Goal: Task Accomplishment & Management: Manage account settings

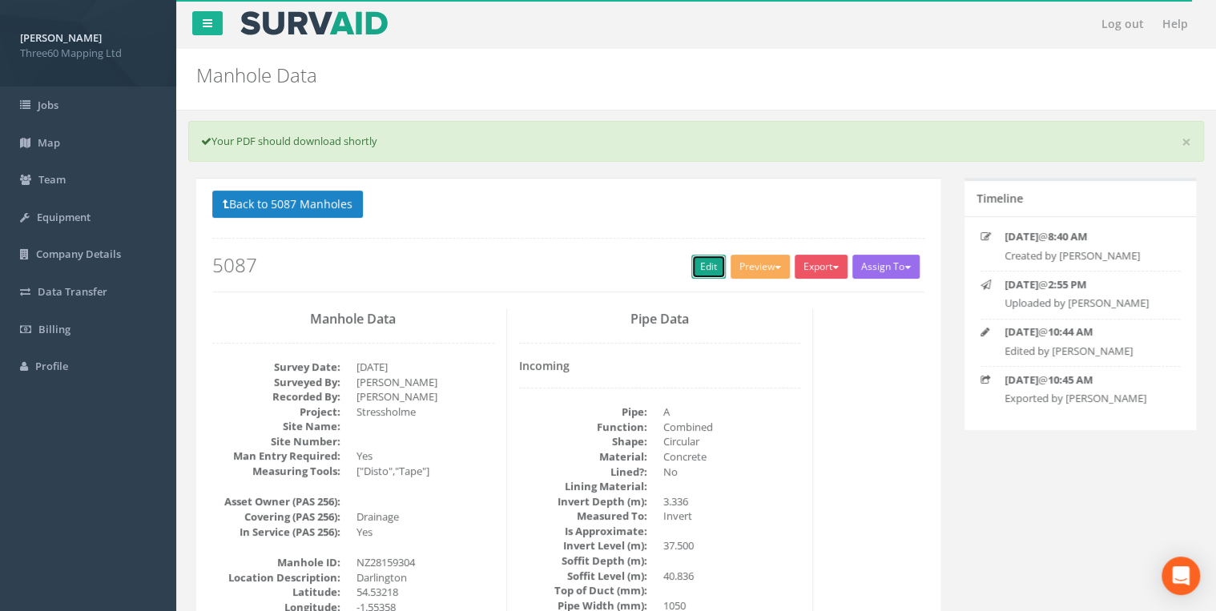
click at [708, 268] on link "Edit" at bounding box center [708, 267] width 34 height 24
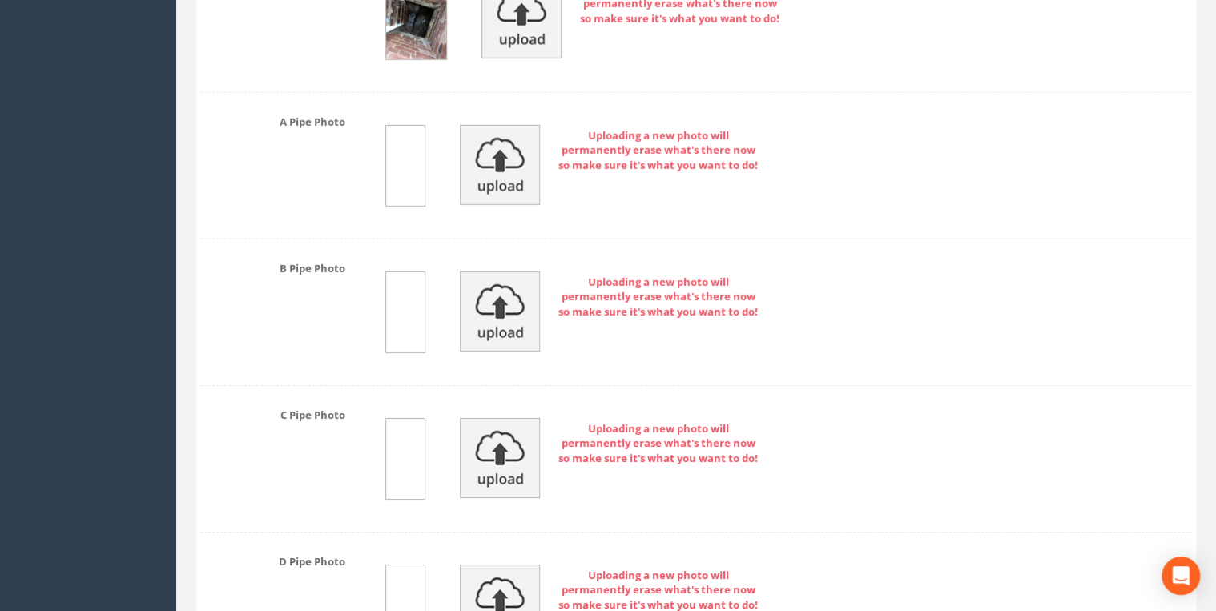
scroll to position [5554, 0]
click at [508, 141] on img at bounding box center [500, 163] width 80 height 80
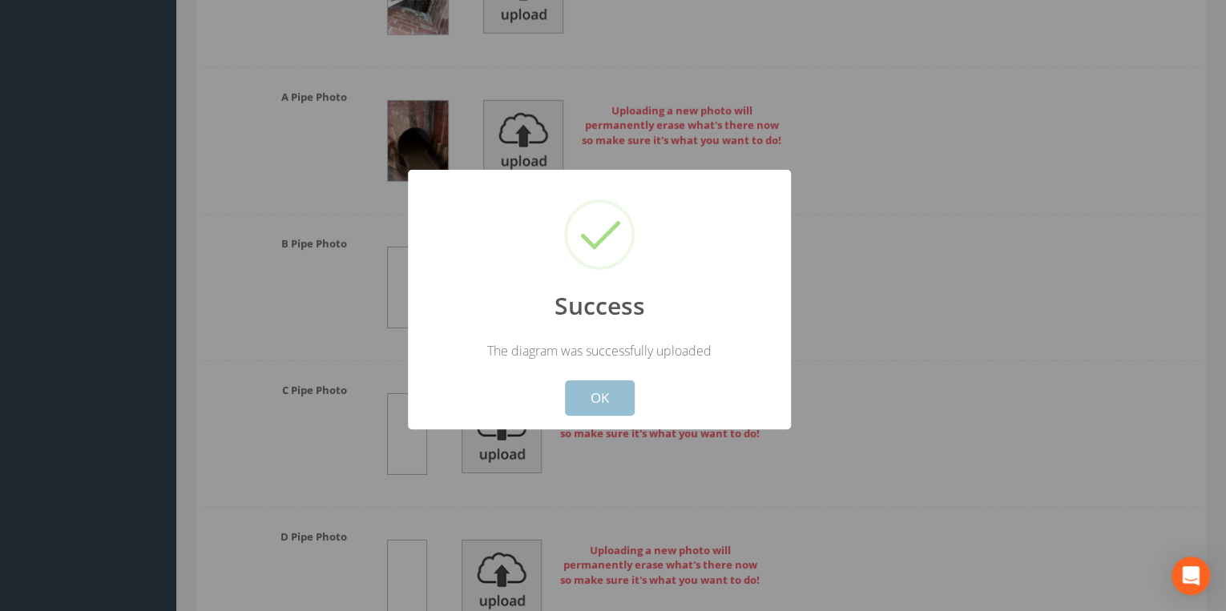
click at [606, 402] on button "OK" at bounding box center [600, 397] width 70 height 35
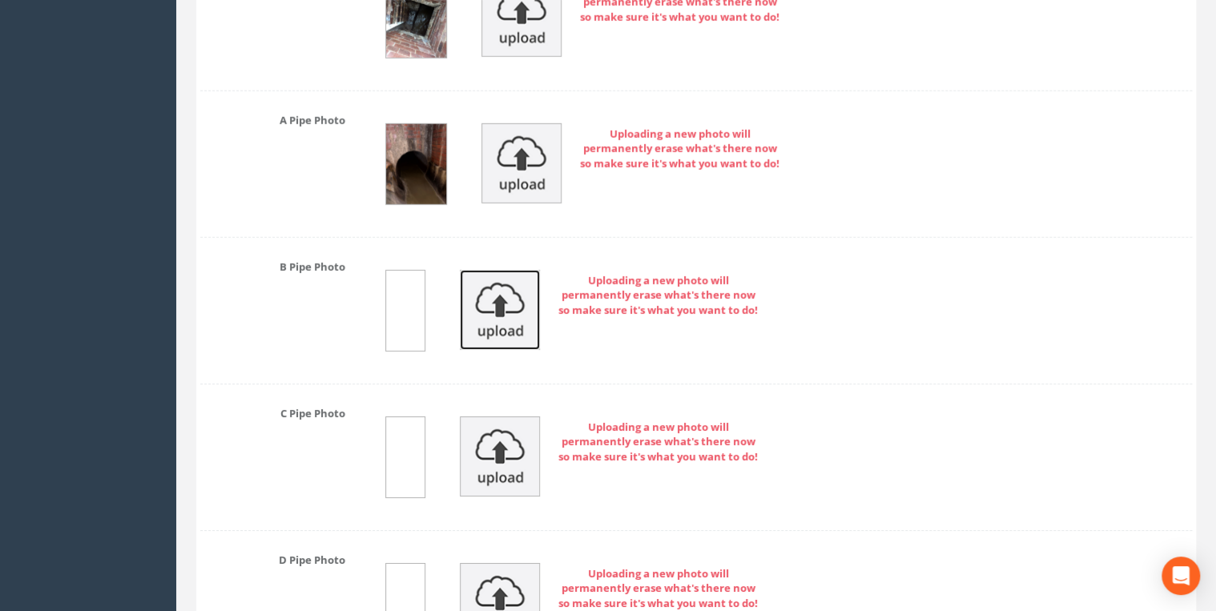
click at [528, 293] on img at bounding box center [500, 310] width 80 height 80
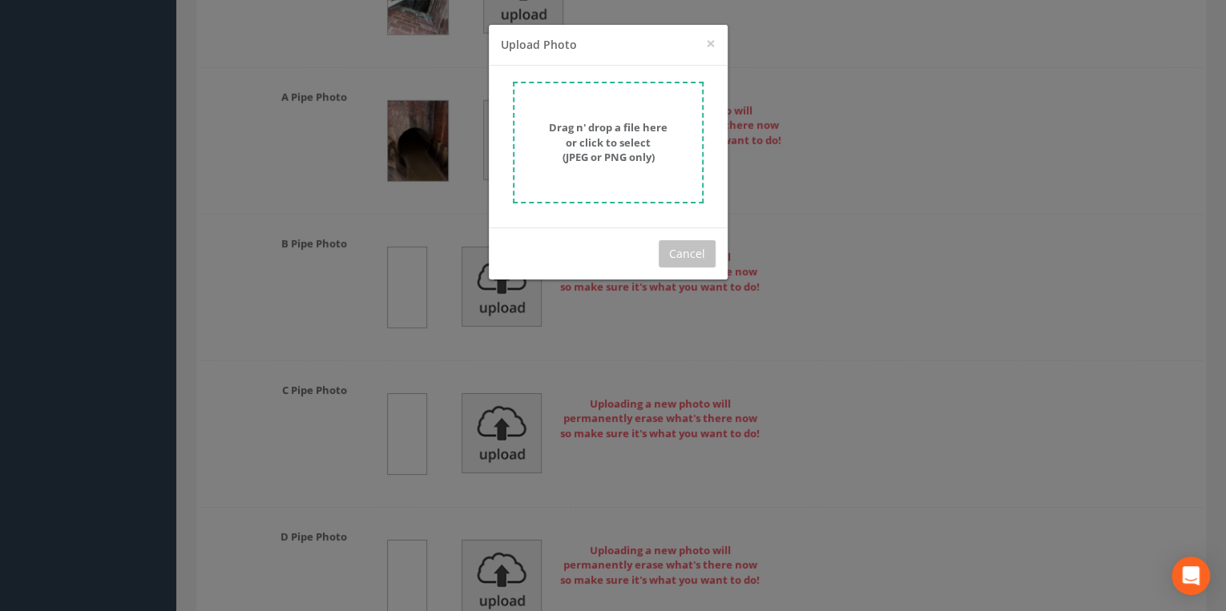
click at [580, 151] on strong "Drag n' drop a file here or click to select (JPEG or PNG only)" at bounding box center [608, 142] width 119 height 44
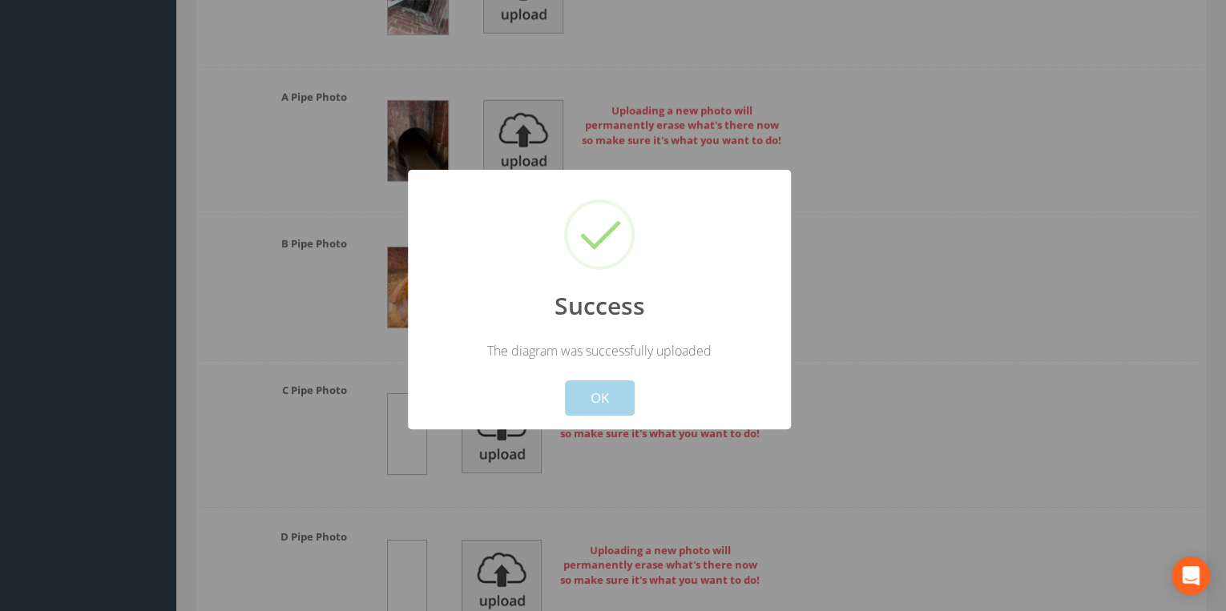
click at [597, 403] on button "OK" at bounding box center [600, 397] width 70 height 35
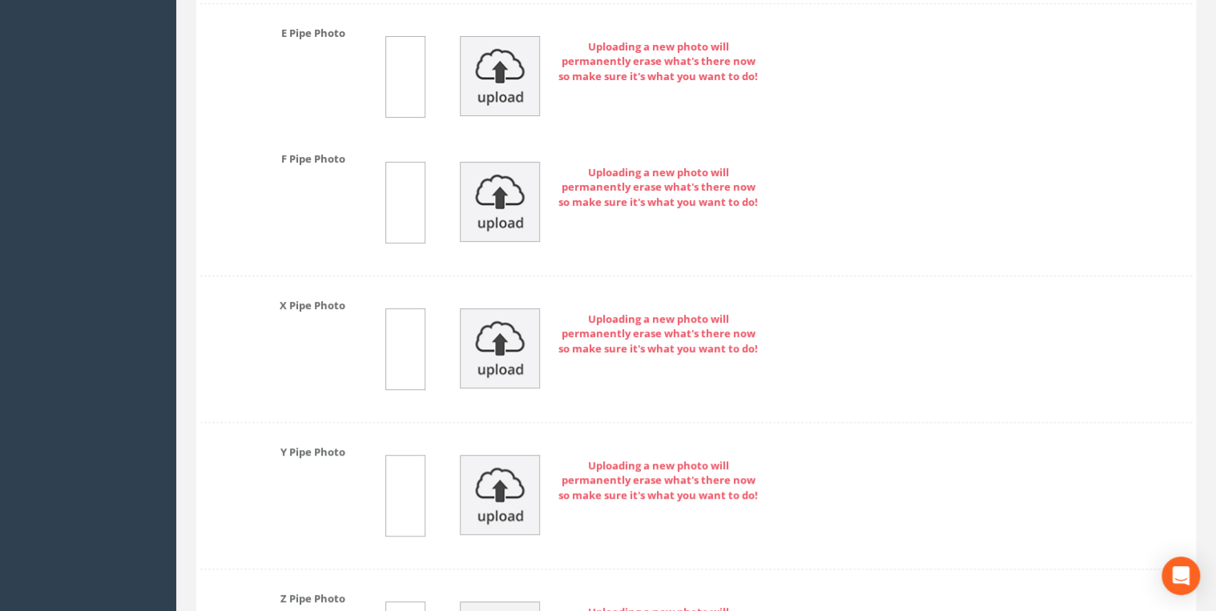
scroll to position [6323, 0]
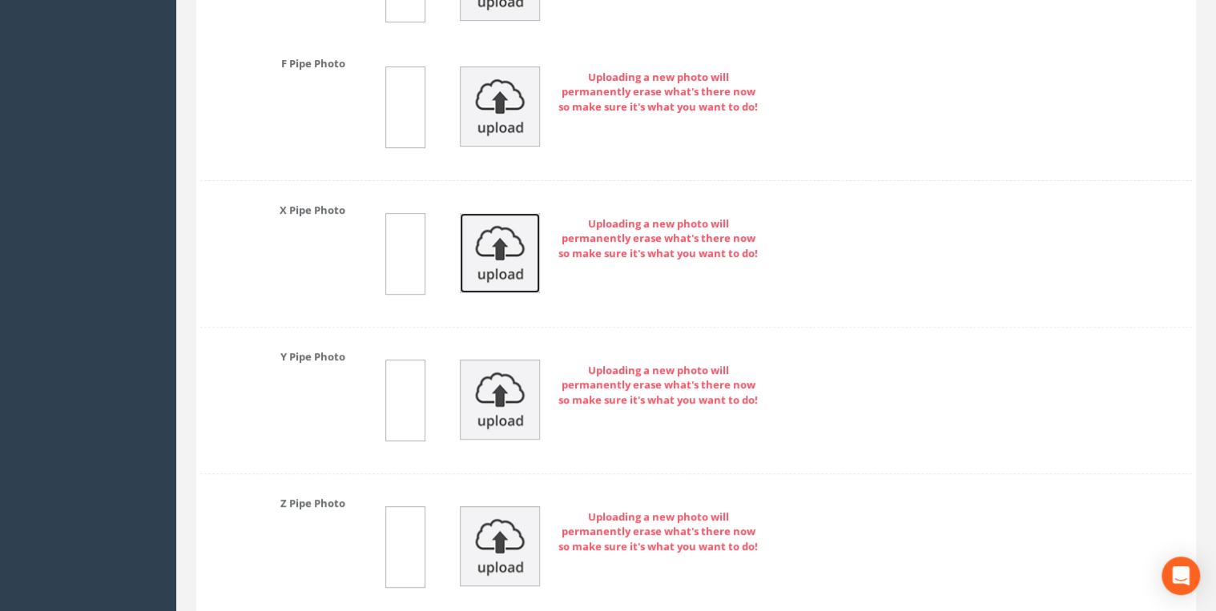
click at [481, 231] on img at bounding box center [500, 253] width 80 height 80
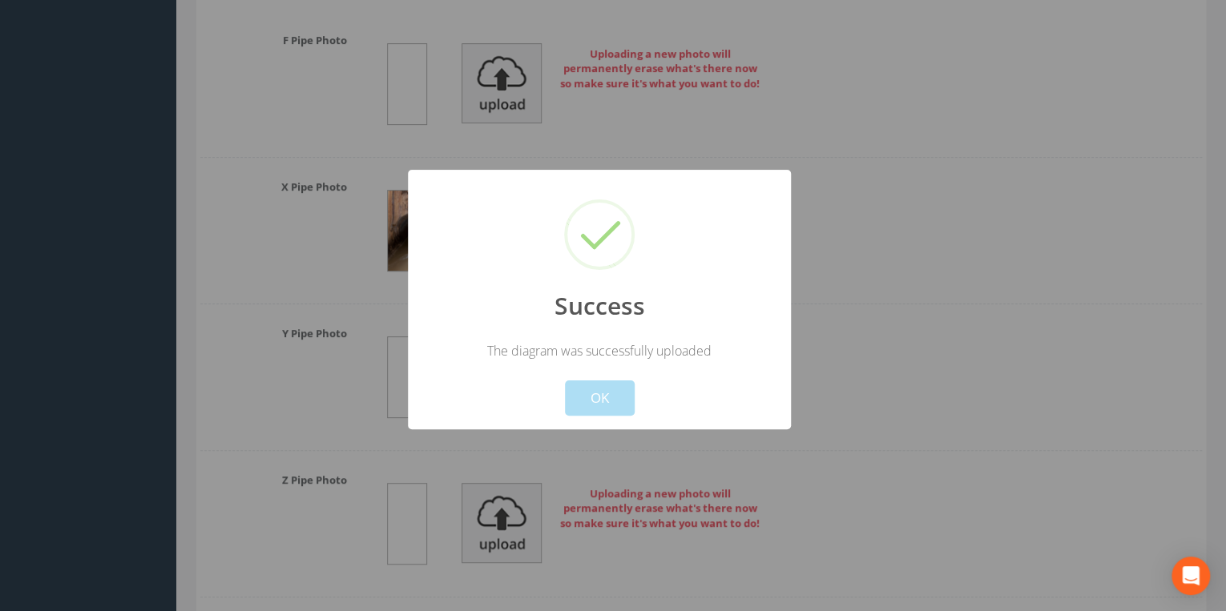
click at [611, 387] on button "OK" at bounding box center [600, 397] width 70 height 35
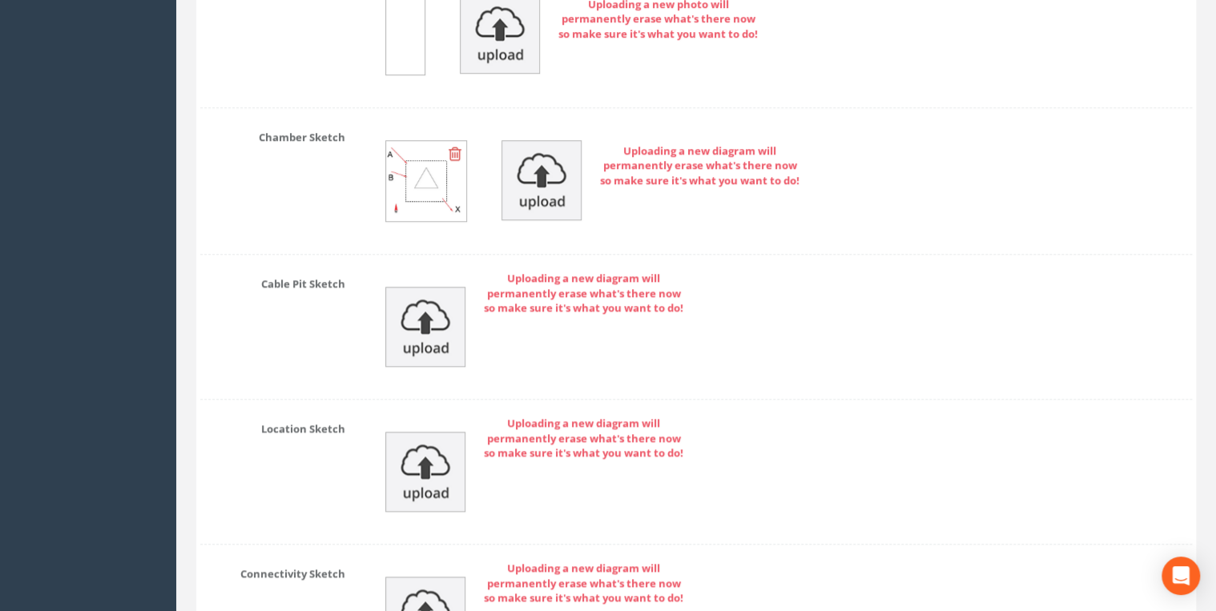
scroll to position [7166, 0]
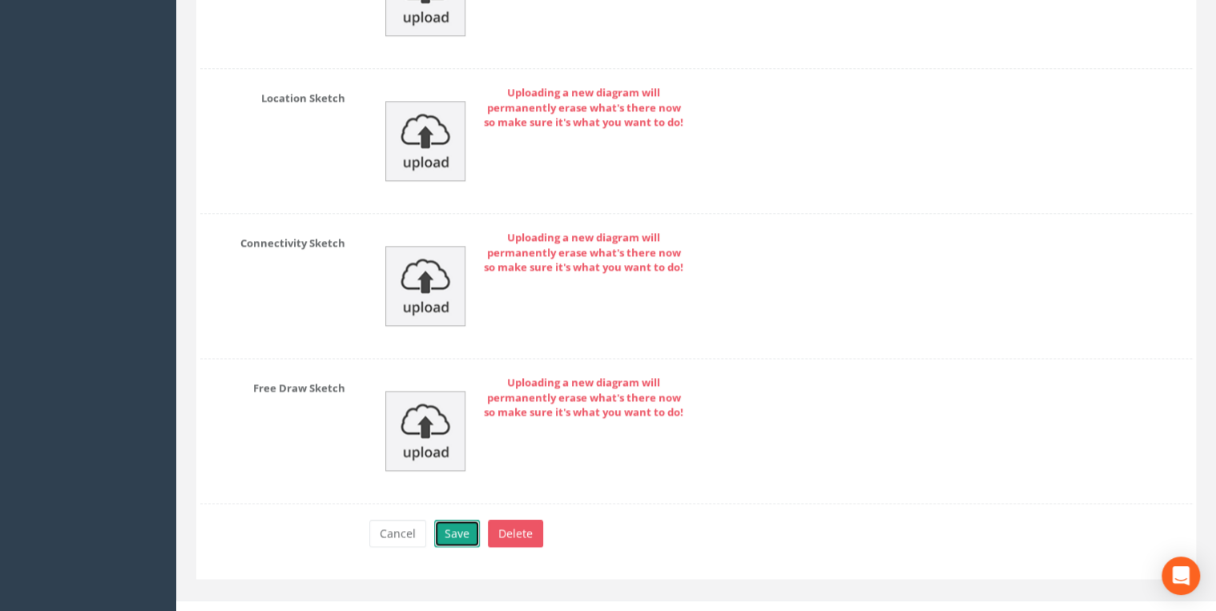
click at [453, 520] on button "Save" at bounding box center [457, 533] width 46 height 27
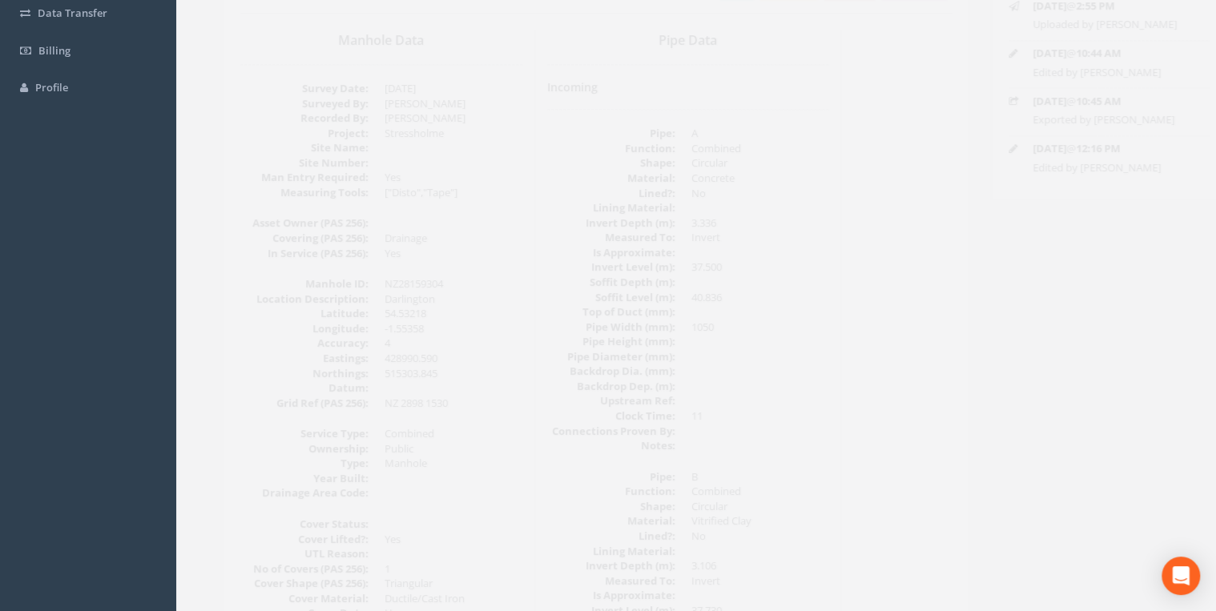
scroll to position [0, 0]
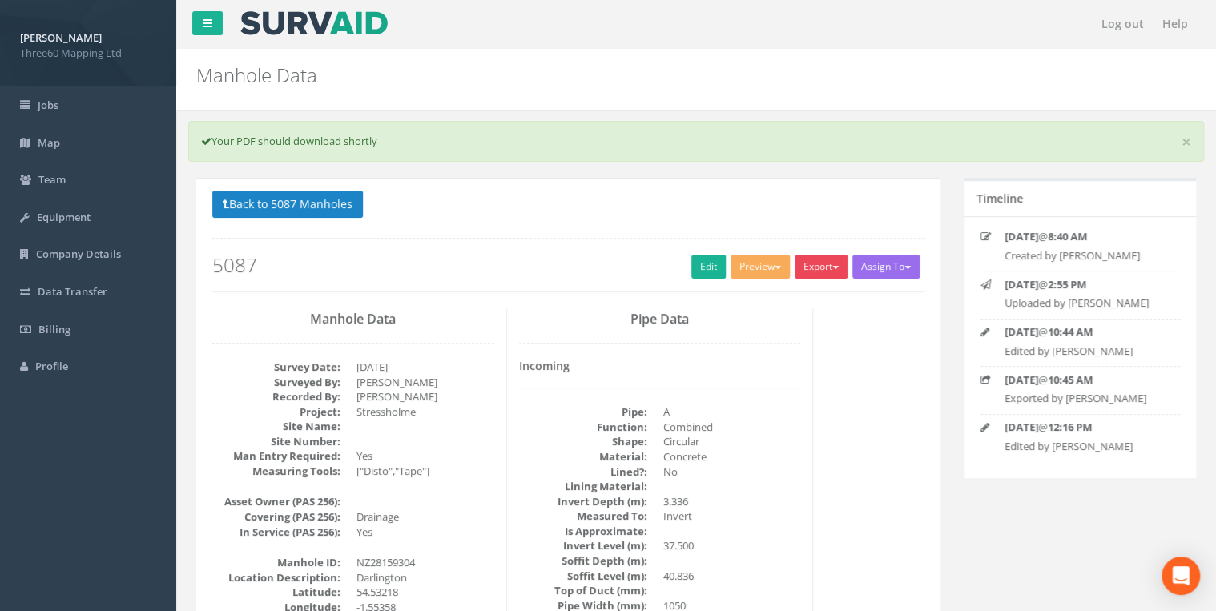
click at [821, 259] on button "Export" at bounding box center [821, 267] width 53 height 24
click at [782, 295] on link "360 Manhole" at bounding box center [788, 300] width 122 height 25
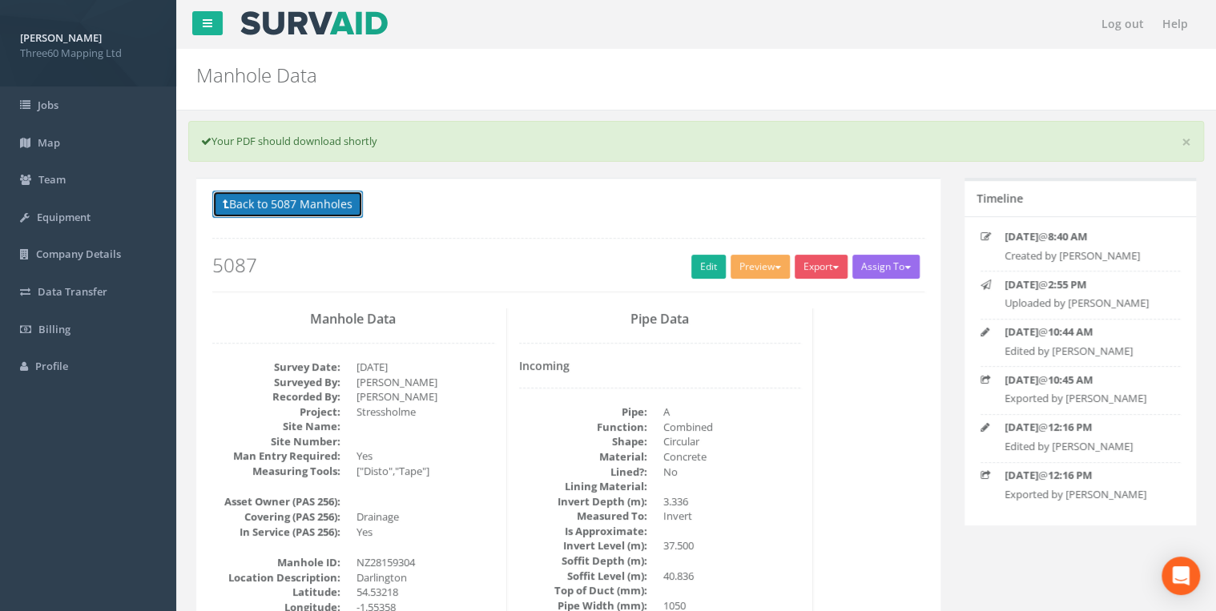
click at [348, 207] on button "Back to 5087 Manholes" at bounding box center [287, 204] width 151 height 27
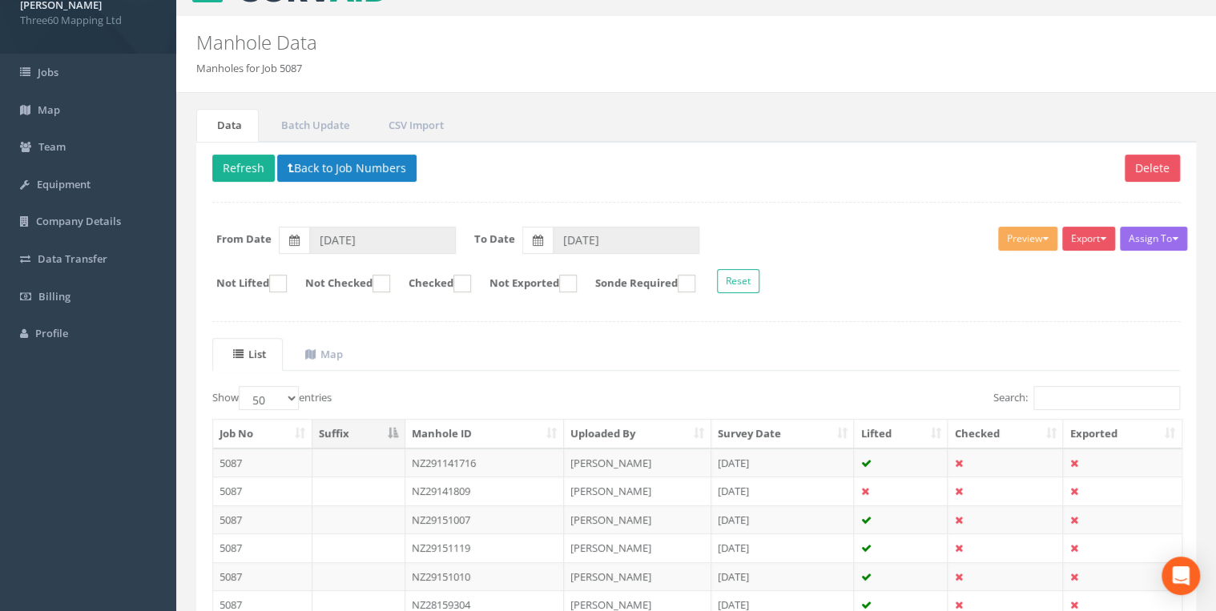
scroll to position [192, 0]
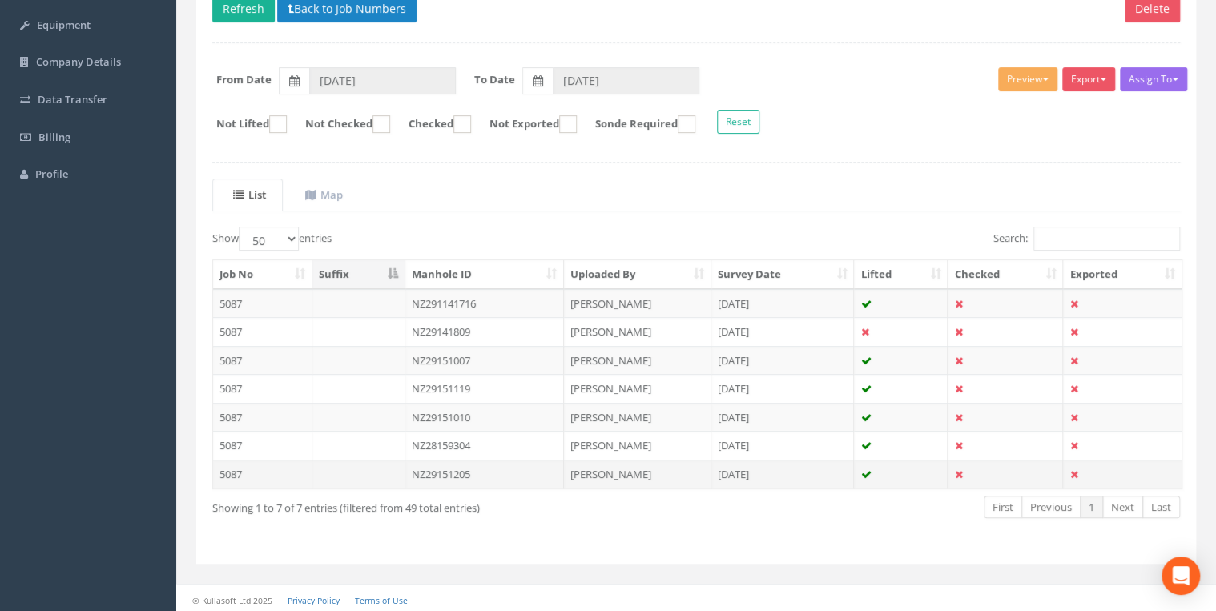
click at [465, 471] on td "NZ29151205" at bounding box center [484, 474] width 159 height 29
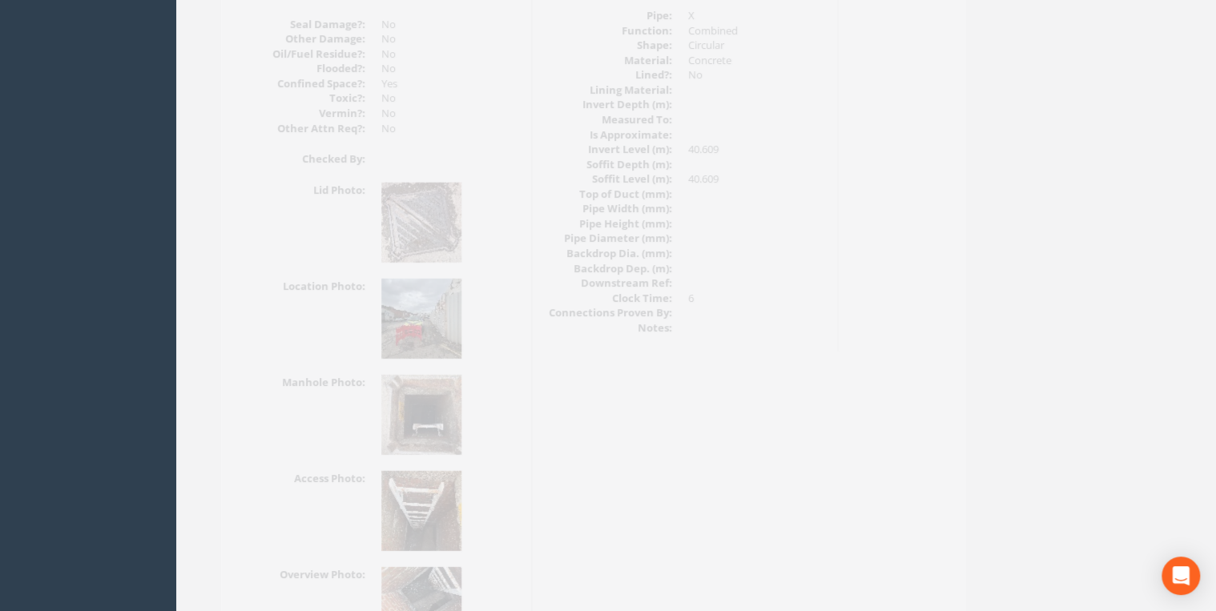
scroll to position [2509, 0]
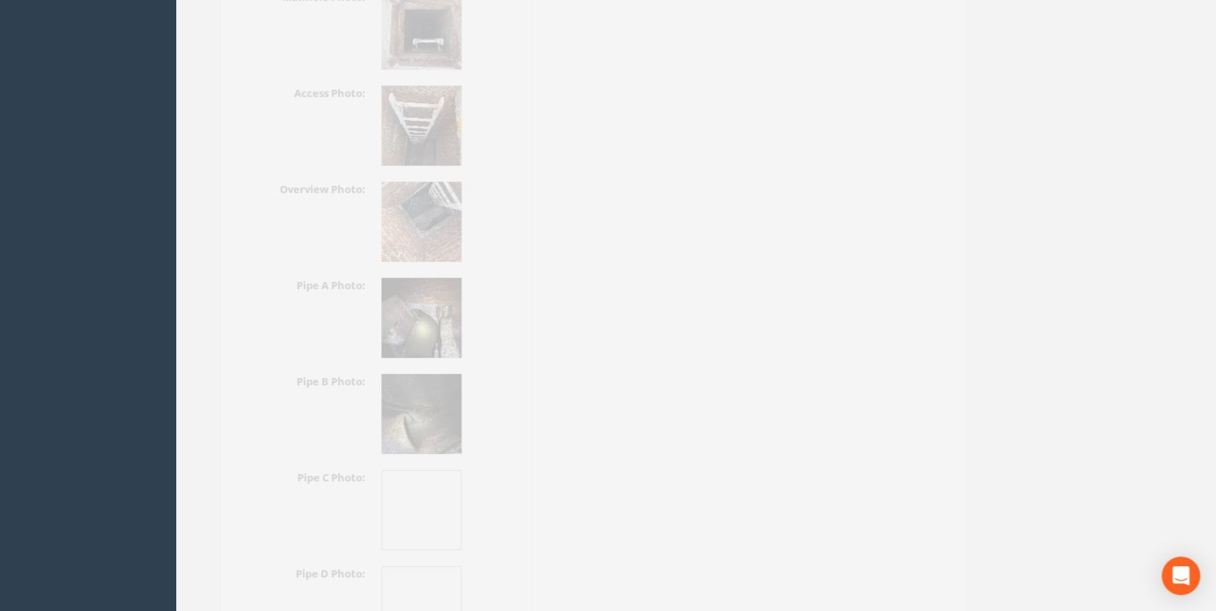
click at [409, 211] on img at bounding box center [396, 222] width 80 height 80
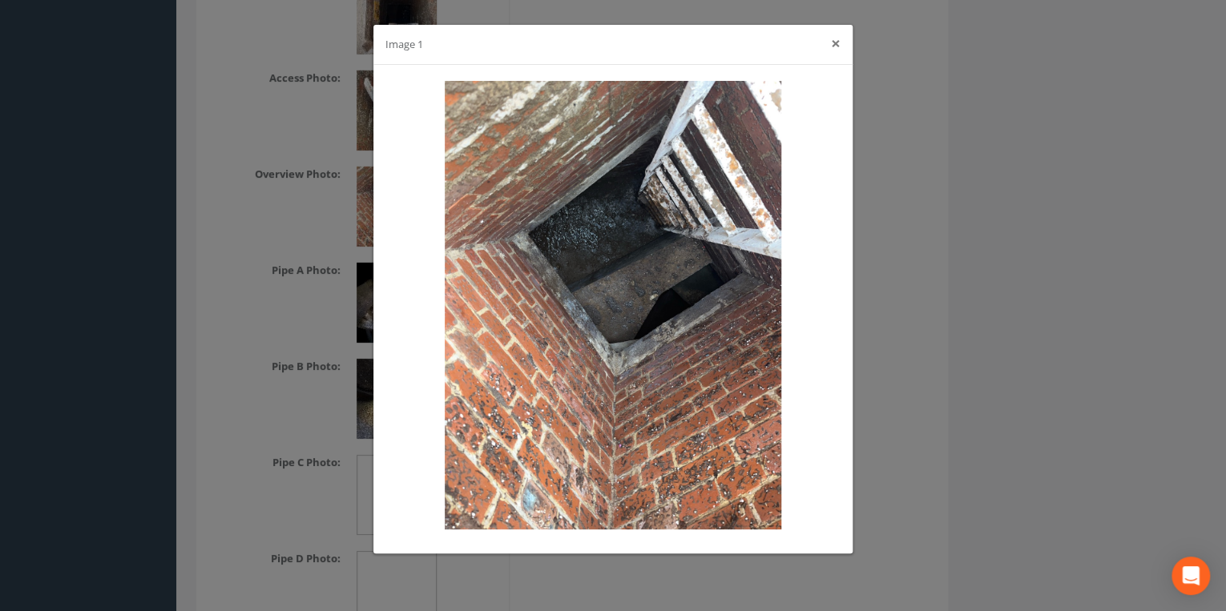
click at [838, 46] on button "×" at bounding box center [836, 43] width 10 height 17
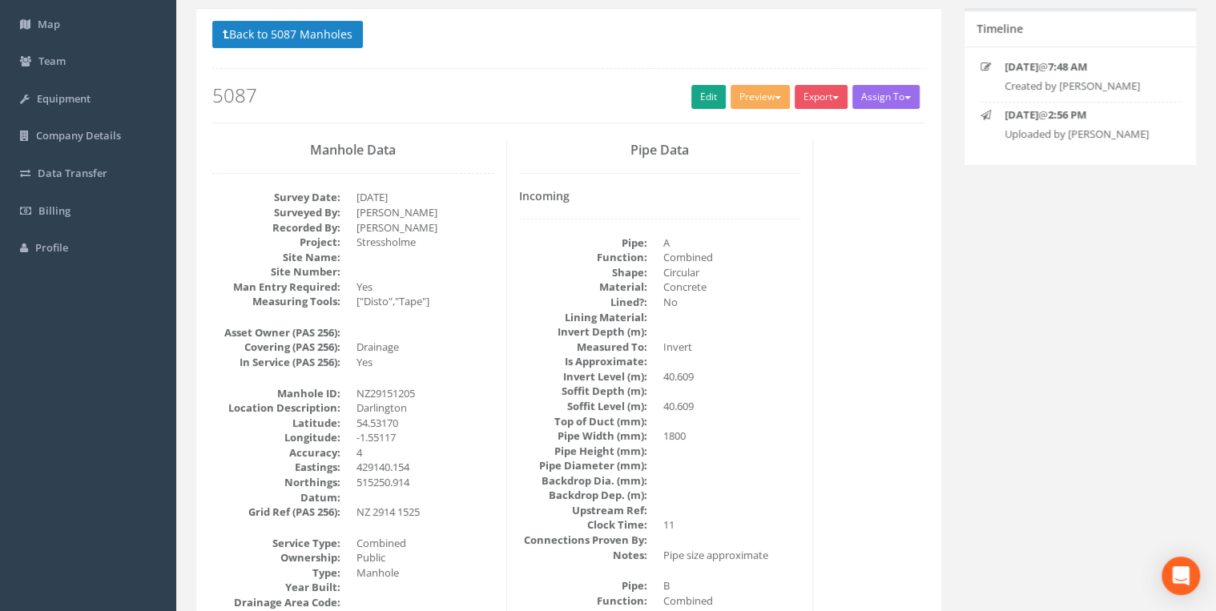
scroll to position [31, 0]
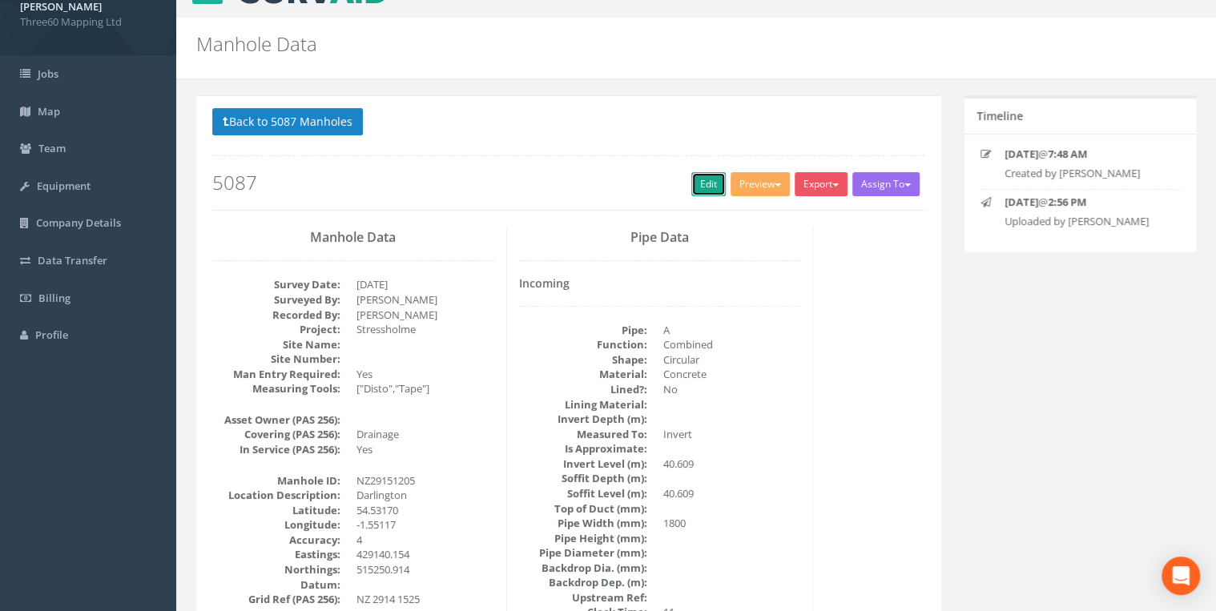
click at [695, 183] on link "Edit" at bounding box center [708, 184] width 34 height 24
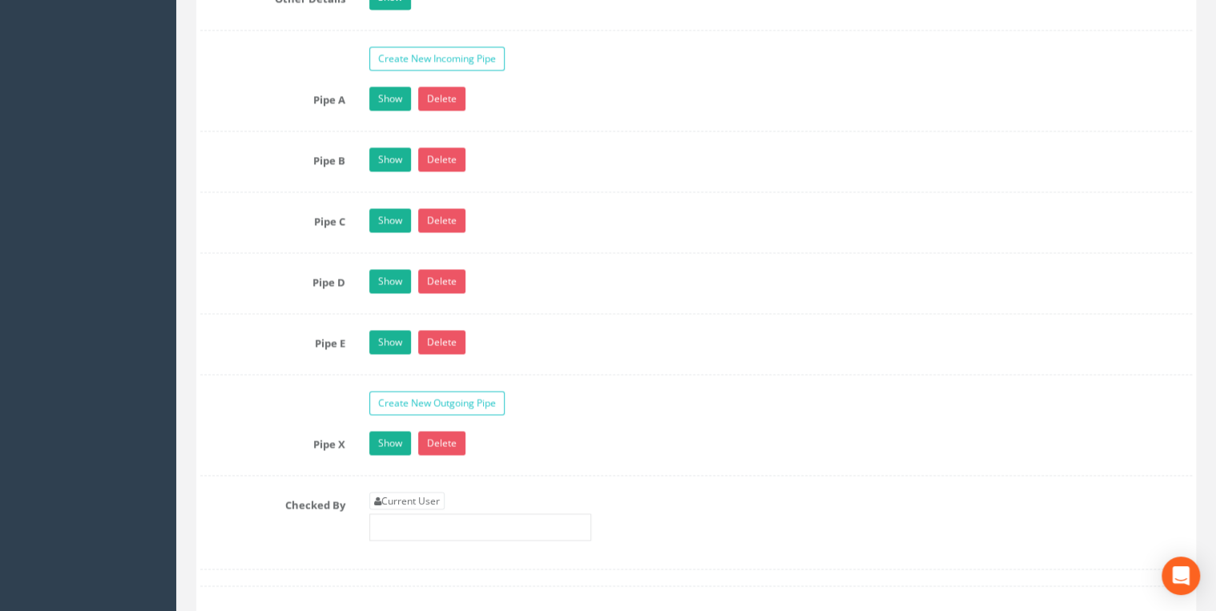
scroll to position [4303, 0]
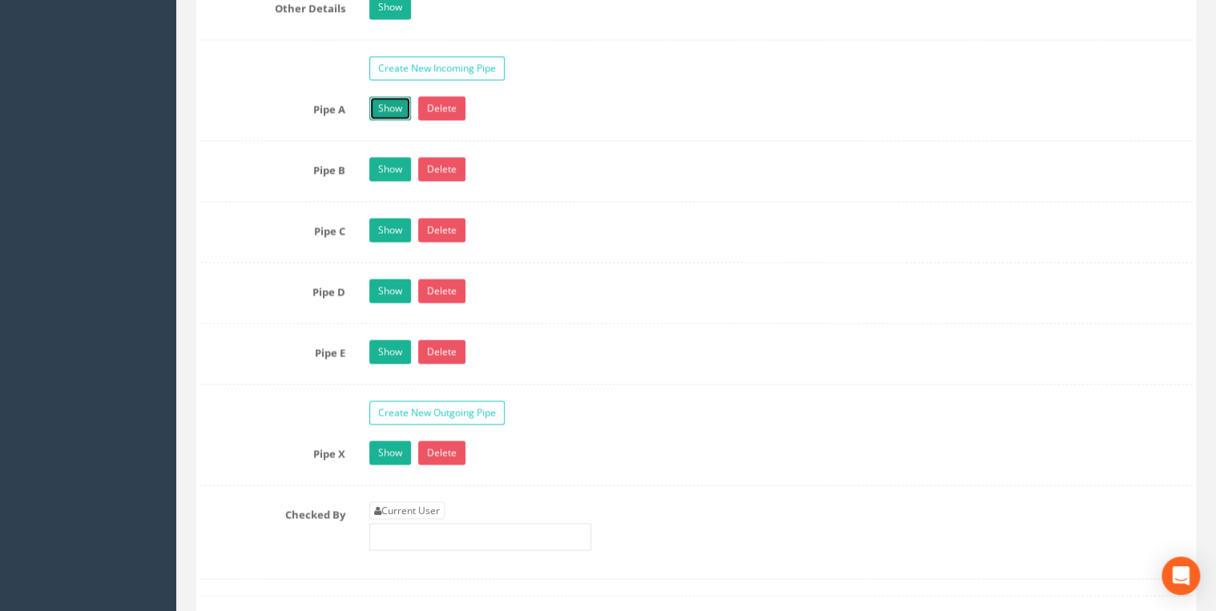
click at [388, 96] on link "Show" at bounding box center [390, 108] width 42 height 24
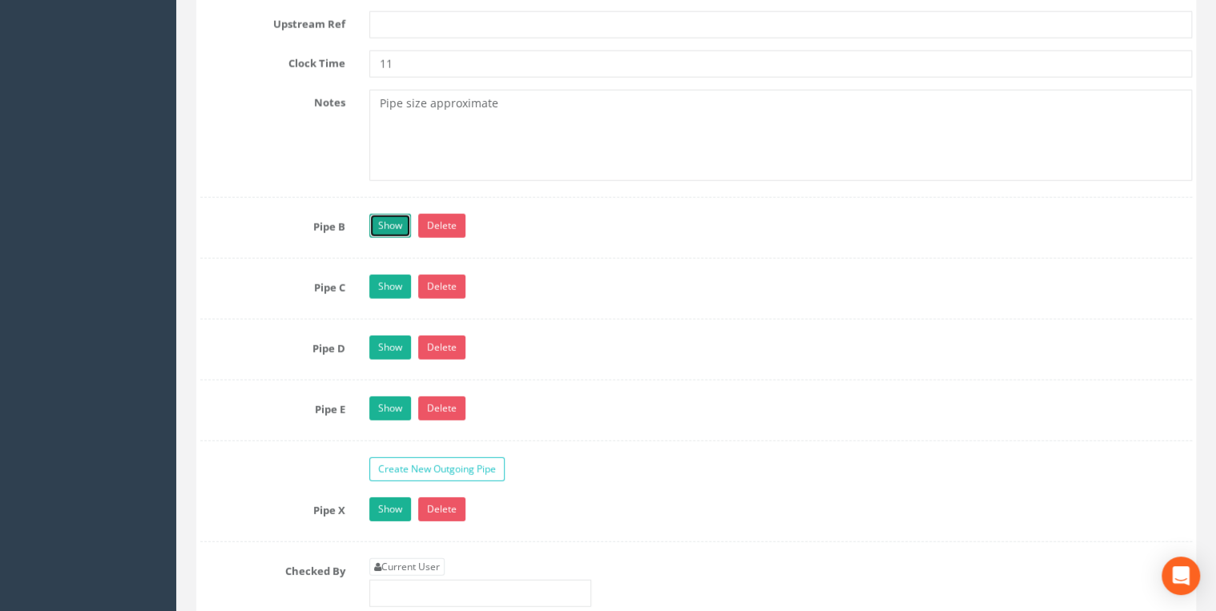
click at [372, 214] on link "Show" at bounding box center [390, 226] width 42 height 24
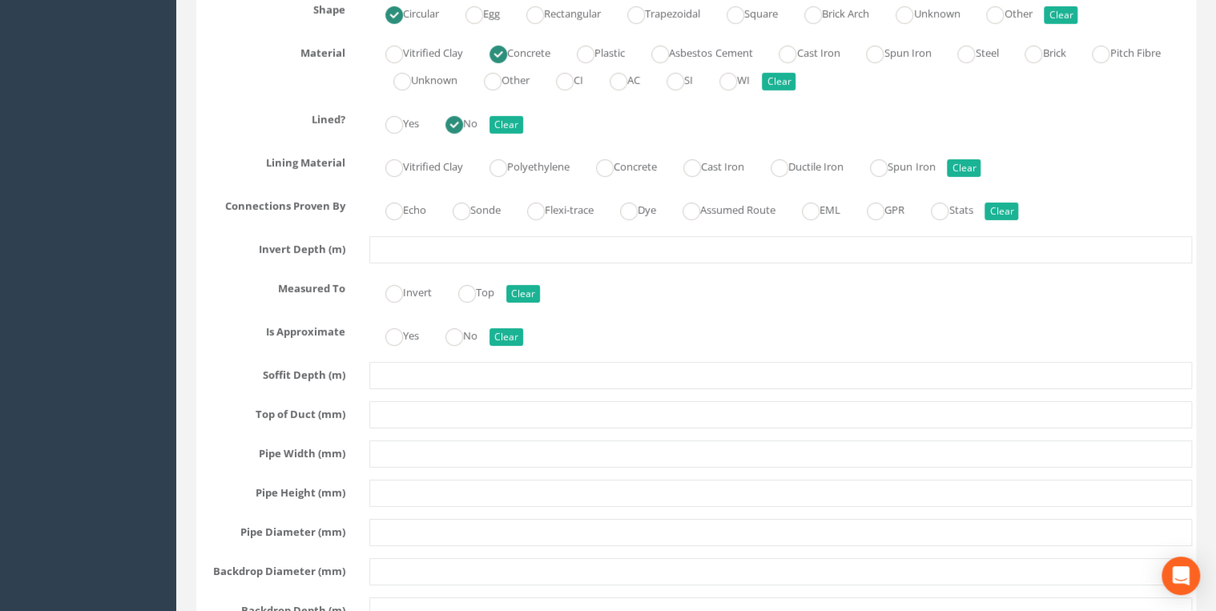
scroll to position [6013, 0]
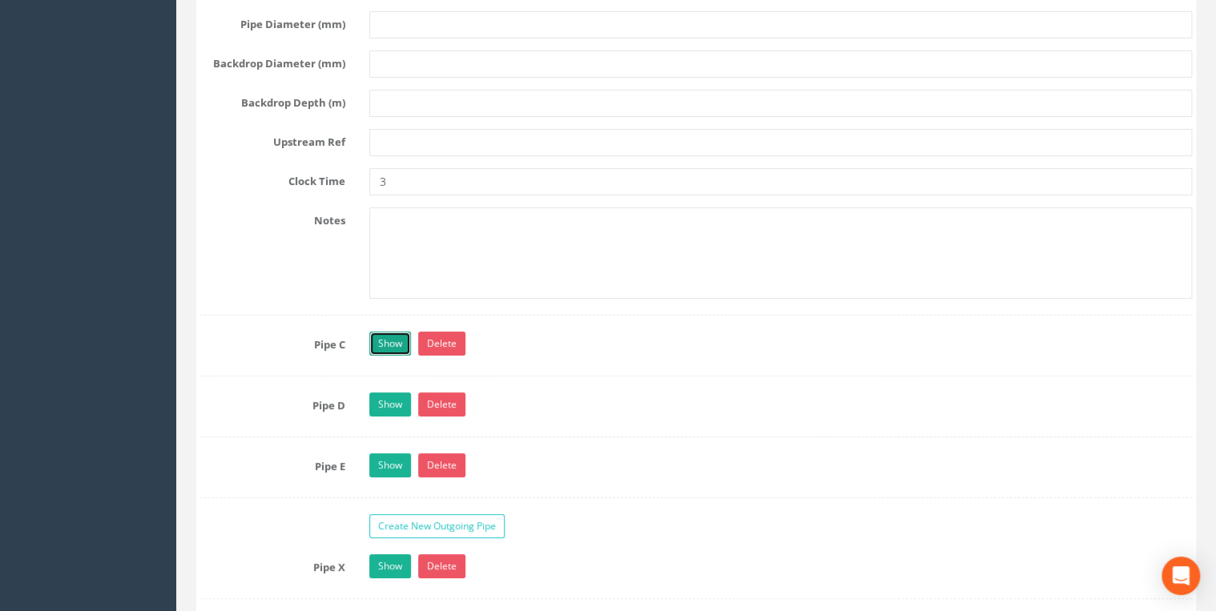
click at [397, 332] on link "Show" at bounding box center [390, 344] width 42 height 24
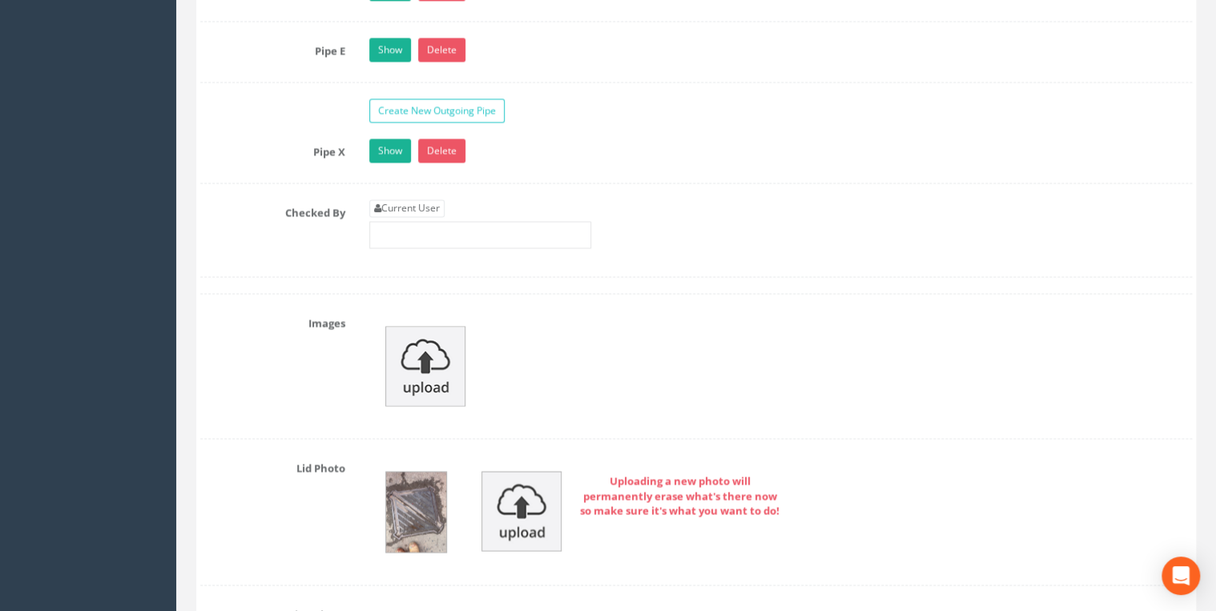
scroll to position [7208, 0]
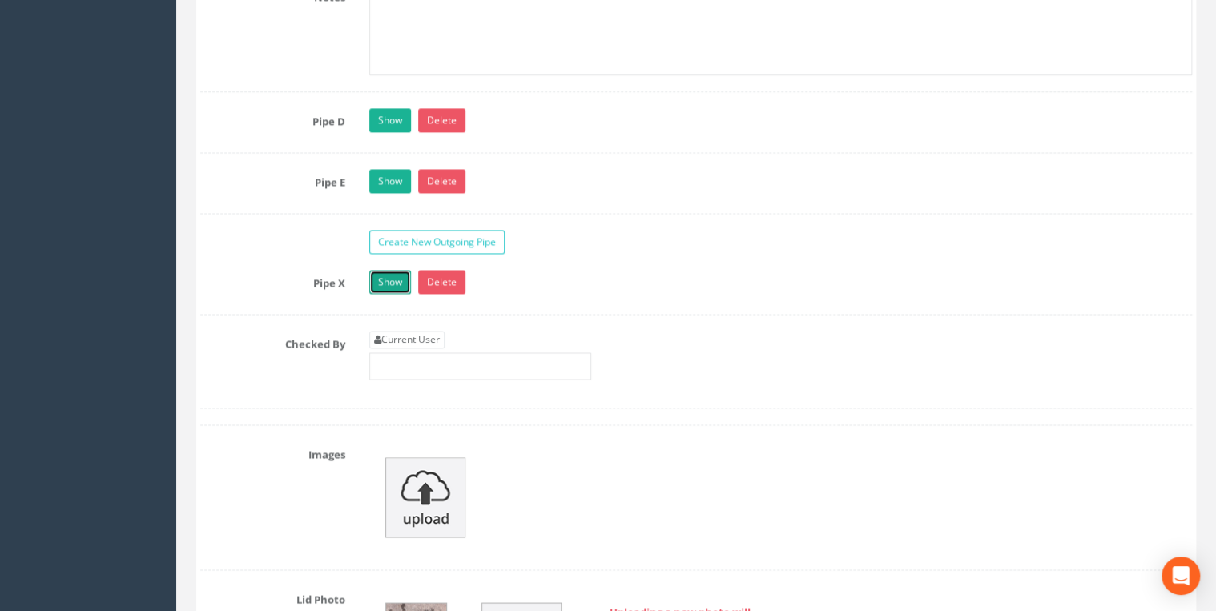
click at [395, 270] on link "Show" at bounding box center [390, 282] width 42 height 24
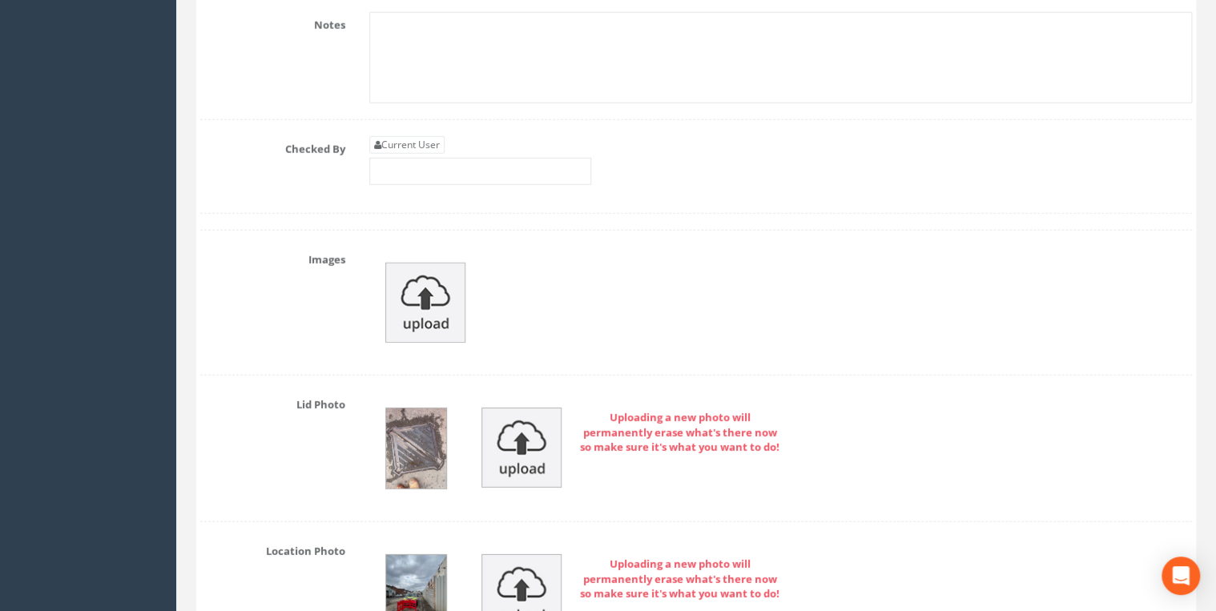
scroll to position [8320, 0]
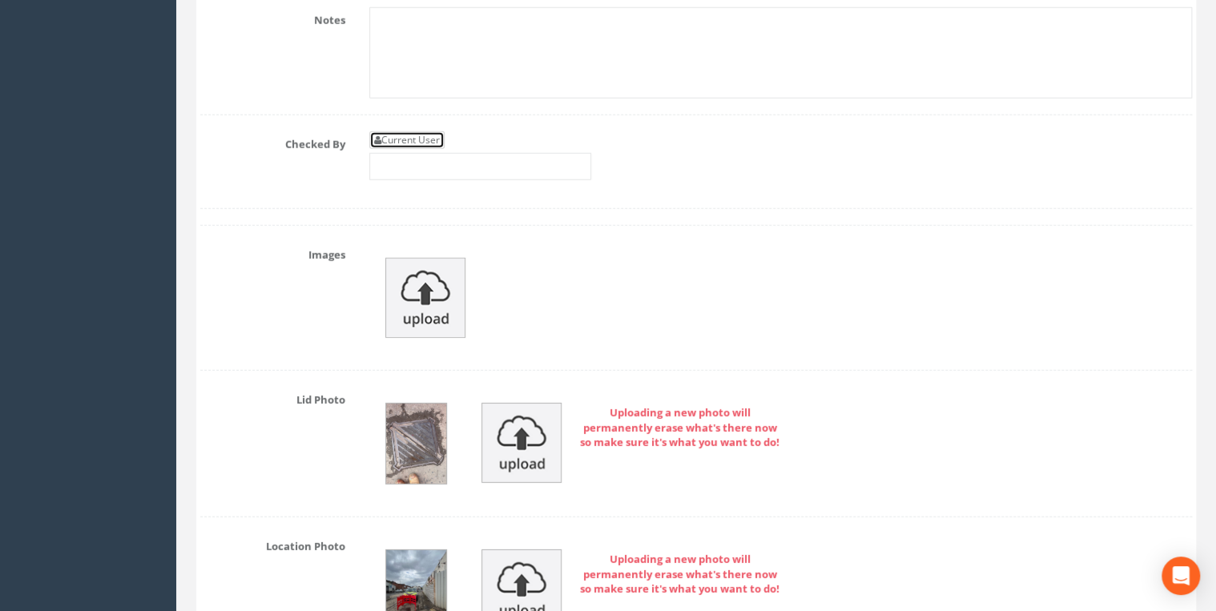
click at [441, 131] on link "Current User" at bounding box center [406, 140] width 75 height 18
type input "[PERSON_NAME]"
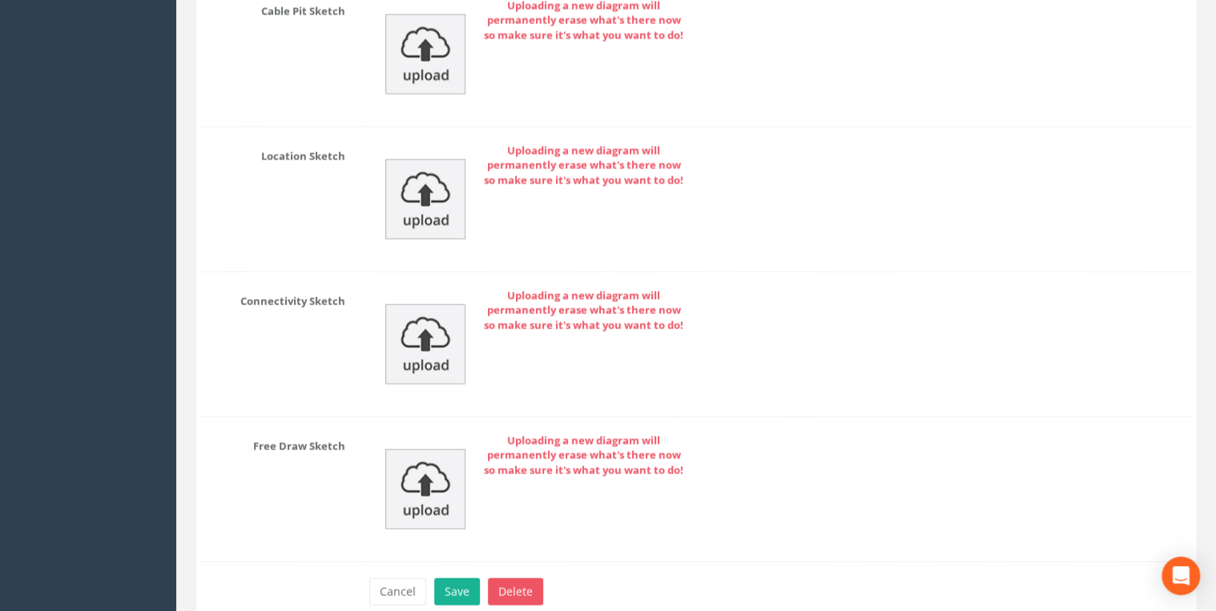
scroll to position [10933, 0]
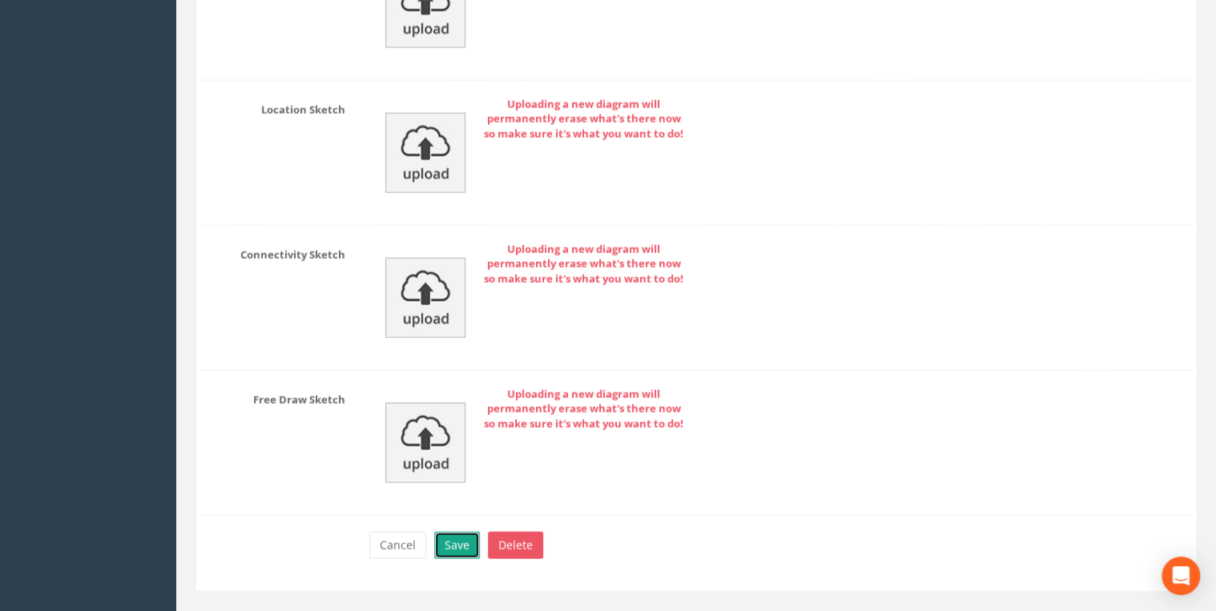
click at [466, 532] on button "Save" at bounding box center [457, 545] width 46 height 27
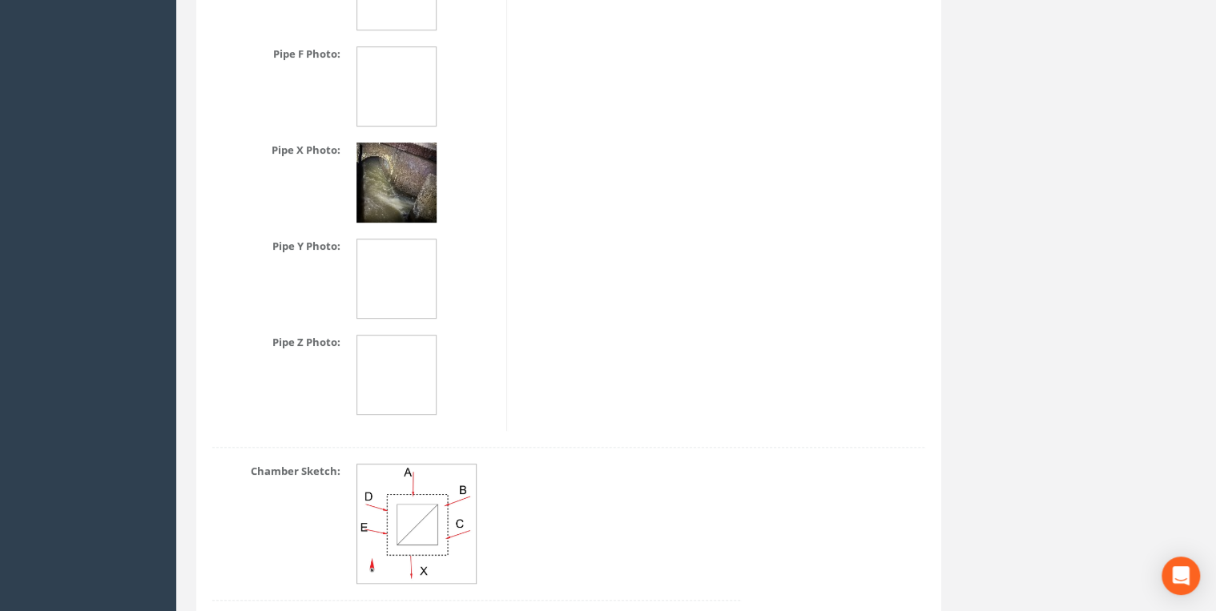
scroll to position [3193, 0]
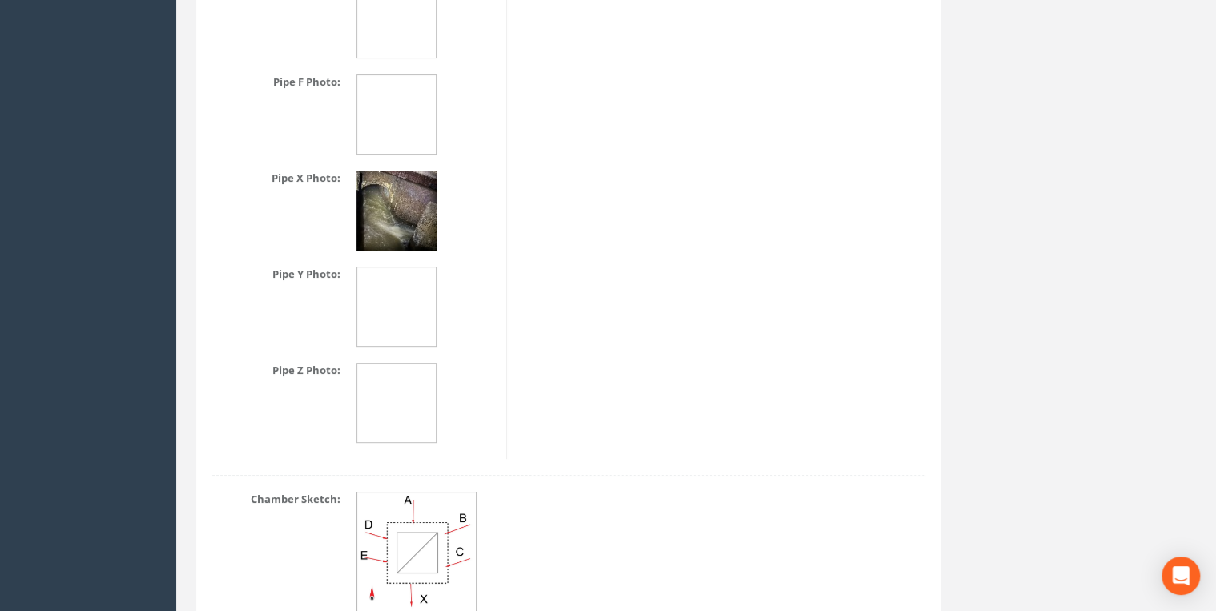
click at [438, 206] on dd at bounding box center [425, 211] width 138 height 80
click at [422, 196] on img at bounding box center [396, 211] width 80 height 80
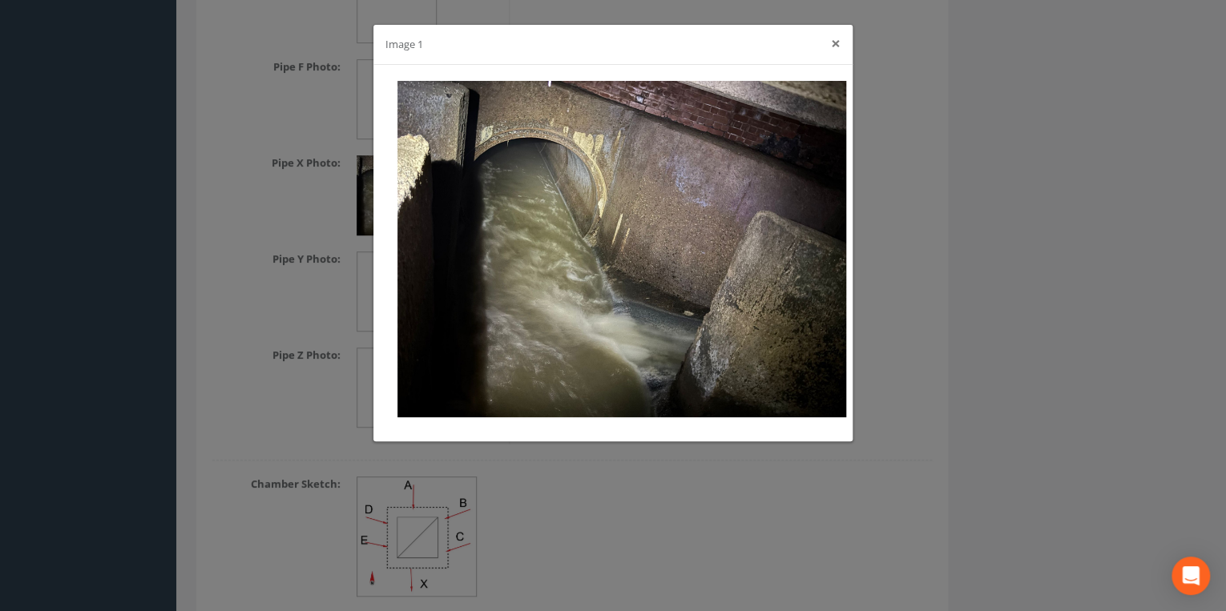
click at [838, 46] on button "×" at bounding box center [836, 43] width 10 height 17
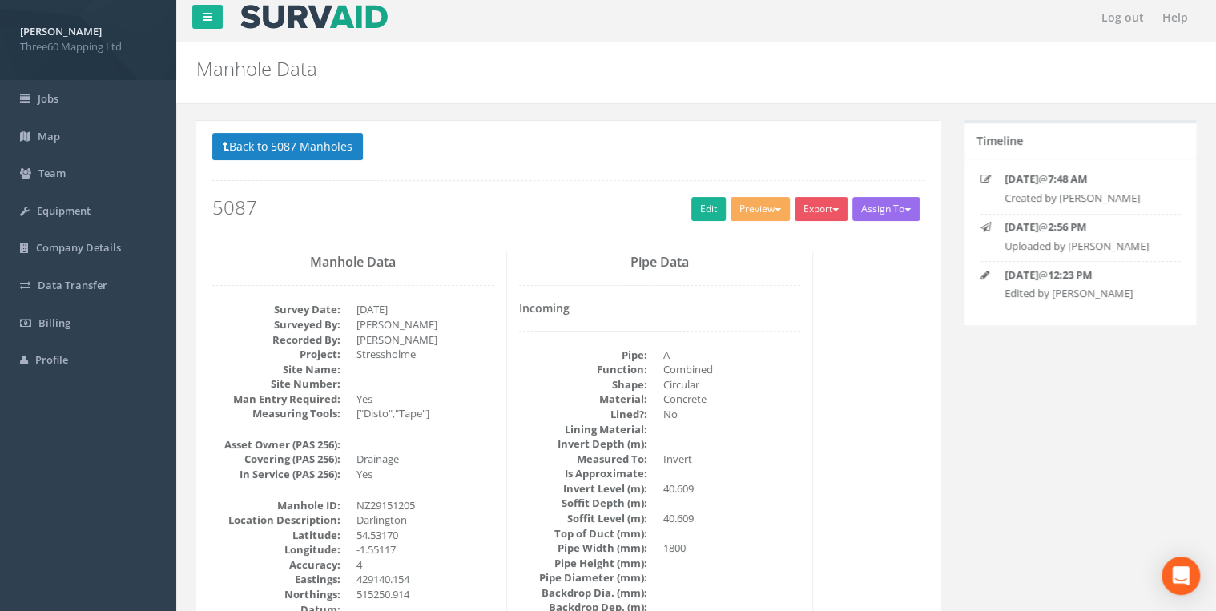
scroll to position [0, 0]
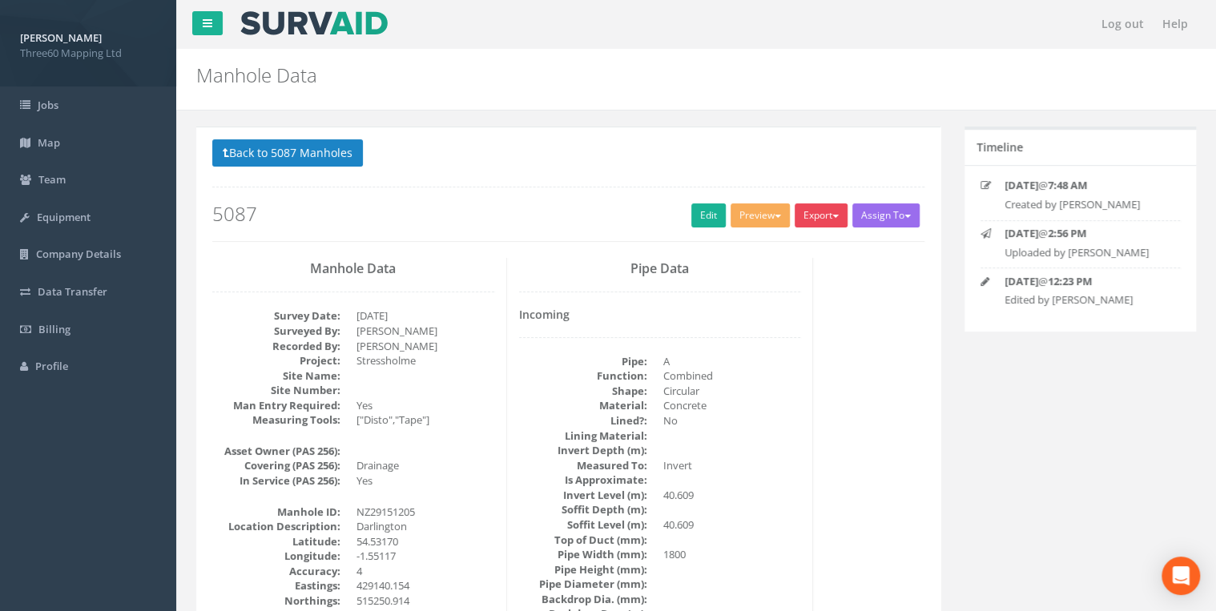
click at [795, 213] on button "Export" at bounding box center [821, 215] width 53 height 24
click at [784, 250] on link "360 Manhole" at bounding box center [788, 248] width 122 height 25
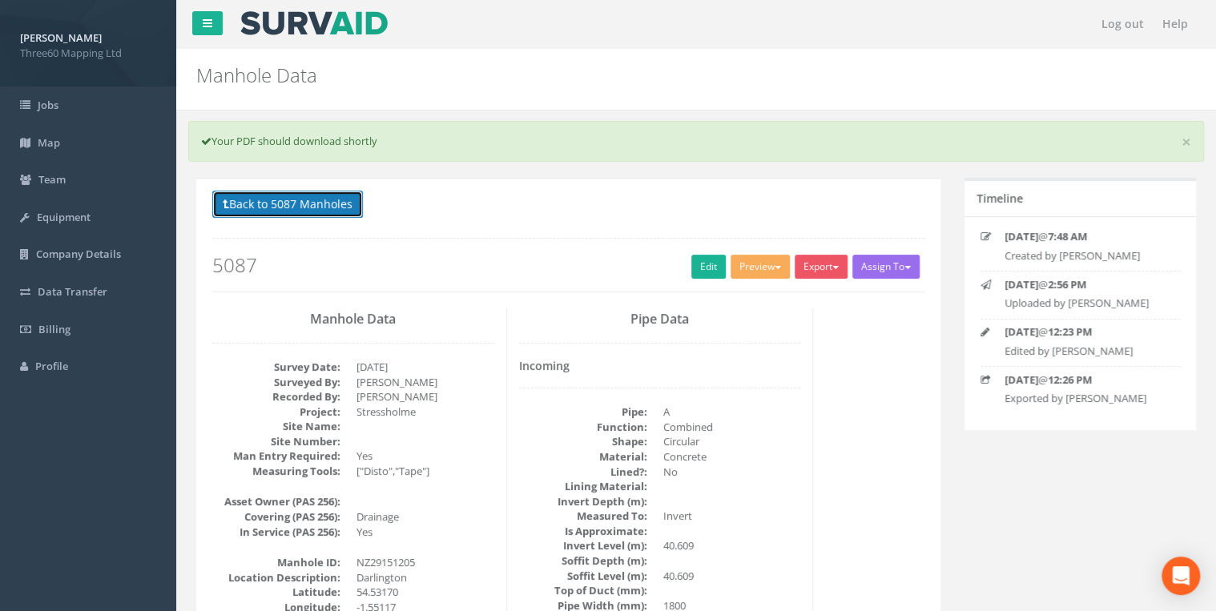
click at [298, 204] on button "Back to 5087 Manholes" at bounding box center [287, 204] width 151 height 27
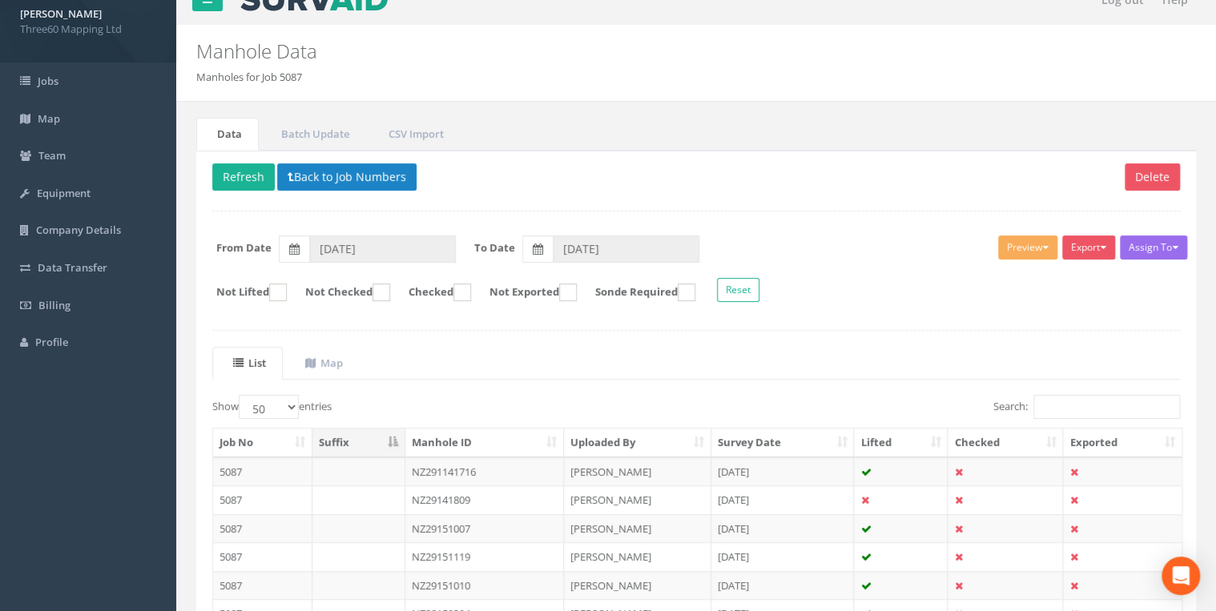
scroll to position [22, 0]
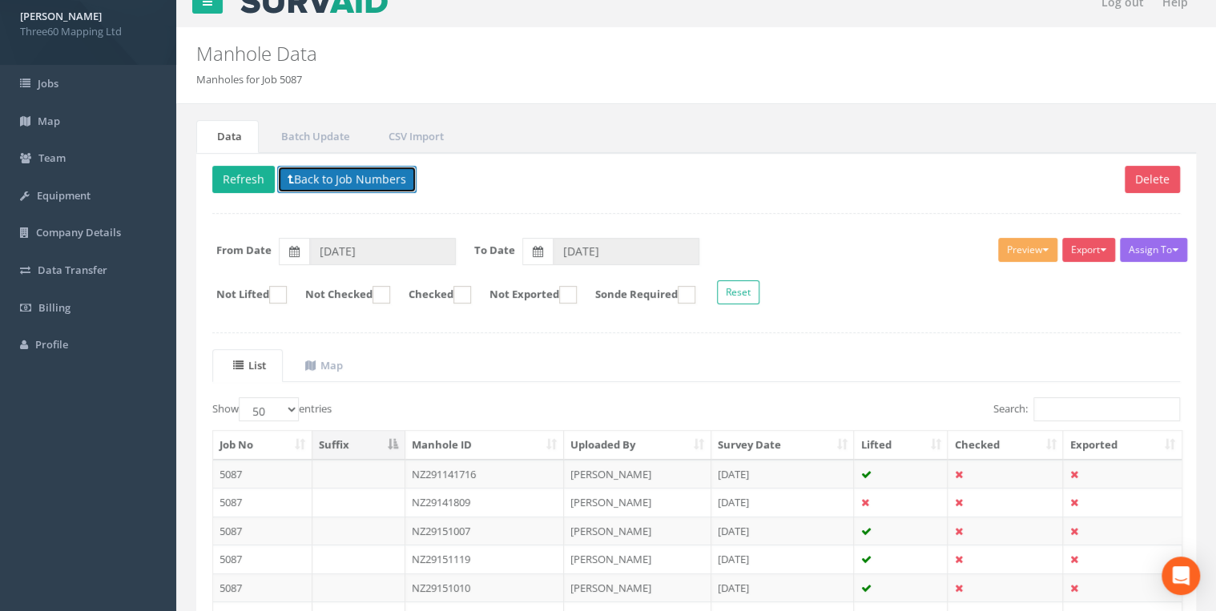
click at [324, 169] on button "Back to Job Numbers" at bounding box center [346, 179] width 139 height 27
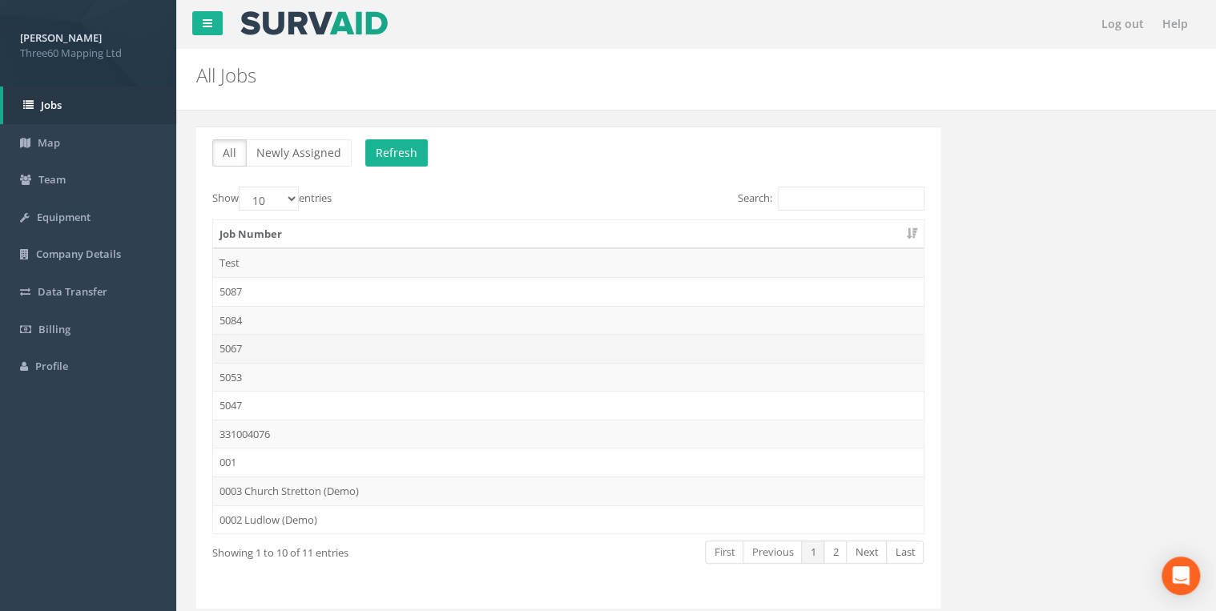
click at [233, 341] on td "5067" at bounding box center [568, 348] width 711 height 29
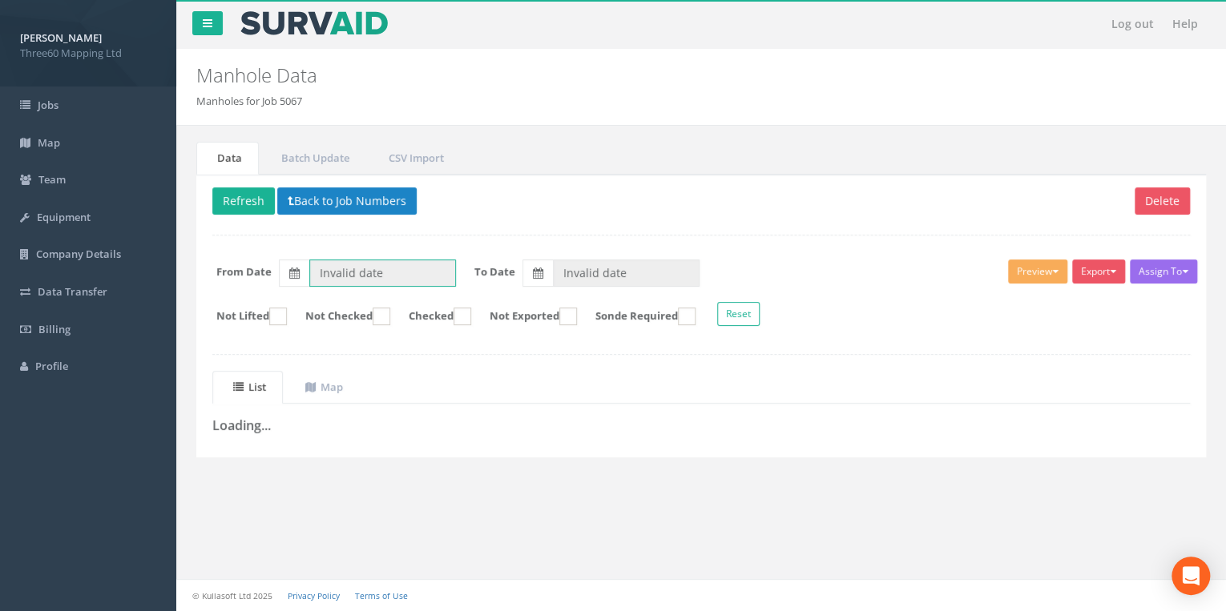
click at [336, 260] on input "Invalid date" at bounding box center [382, 273] width 147 height 27
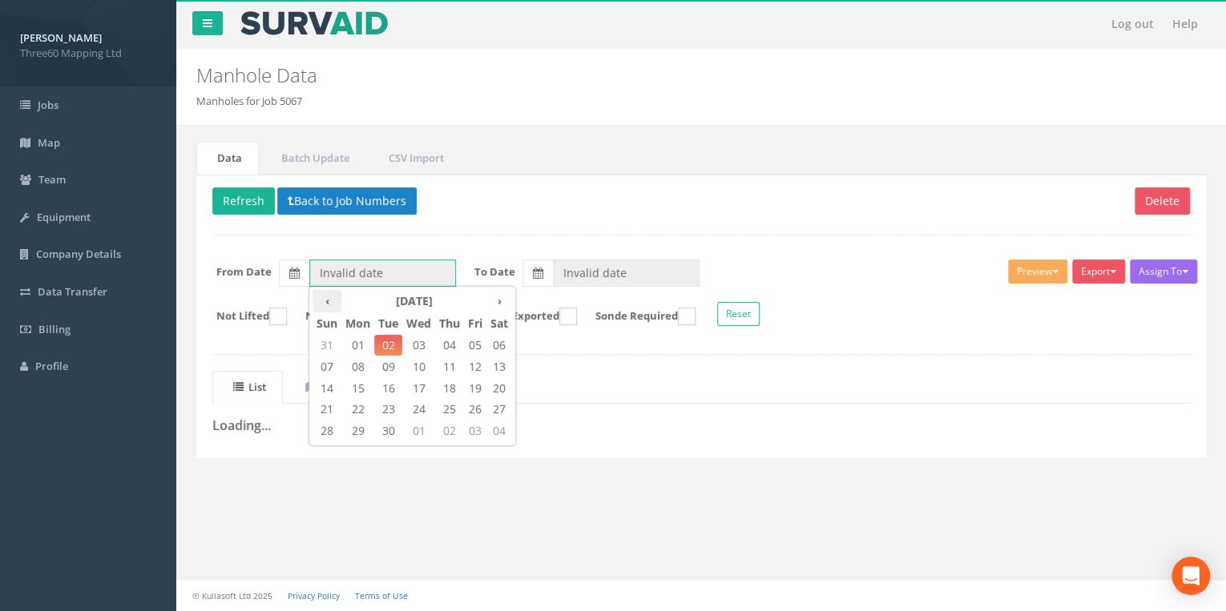
click at [322, 300] on th "‹" at bounding box center [326, 301] width 29 height 22
click at [360, 384] on span "11" at bounding box center [357, 388] width 33 height 21
type input "[DATE]"
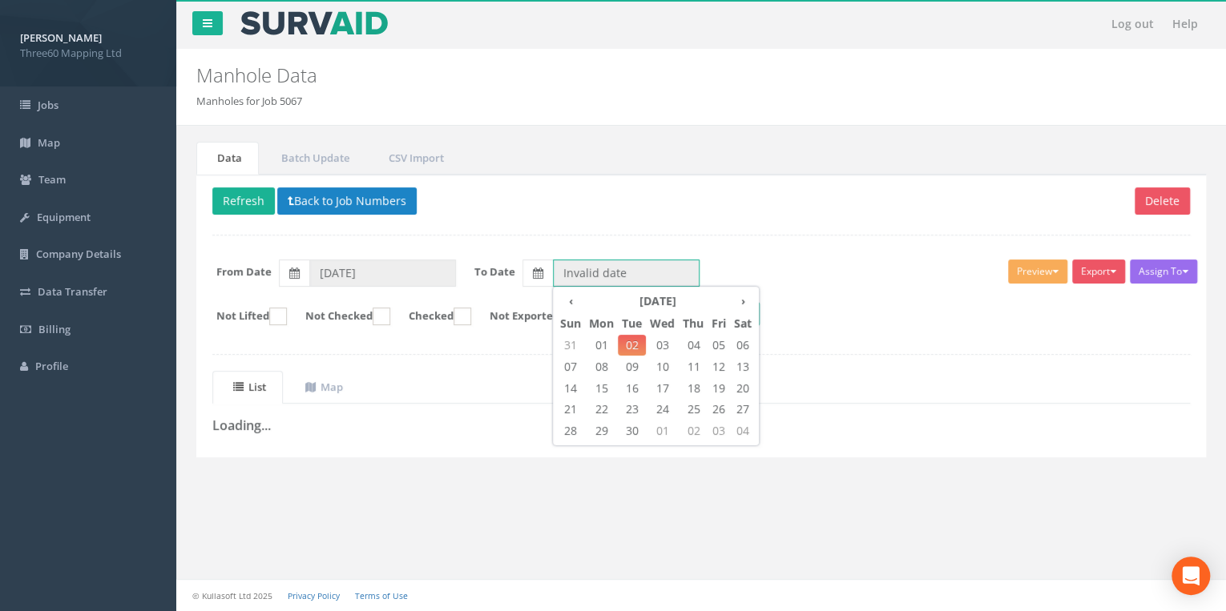
click at [594, 272] on input "Invalid date" at bounding box center [626, 273] width 147 height 27
click at [607, 338] on span "01" at bounding box center [601, 345] width 33 height 21
type input "[DATE]"
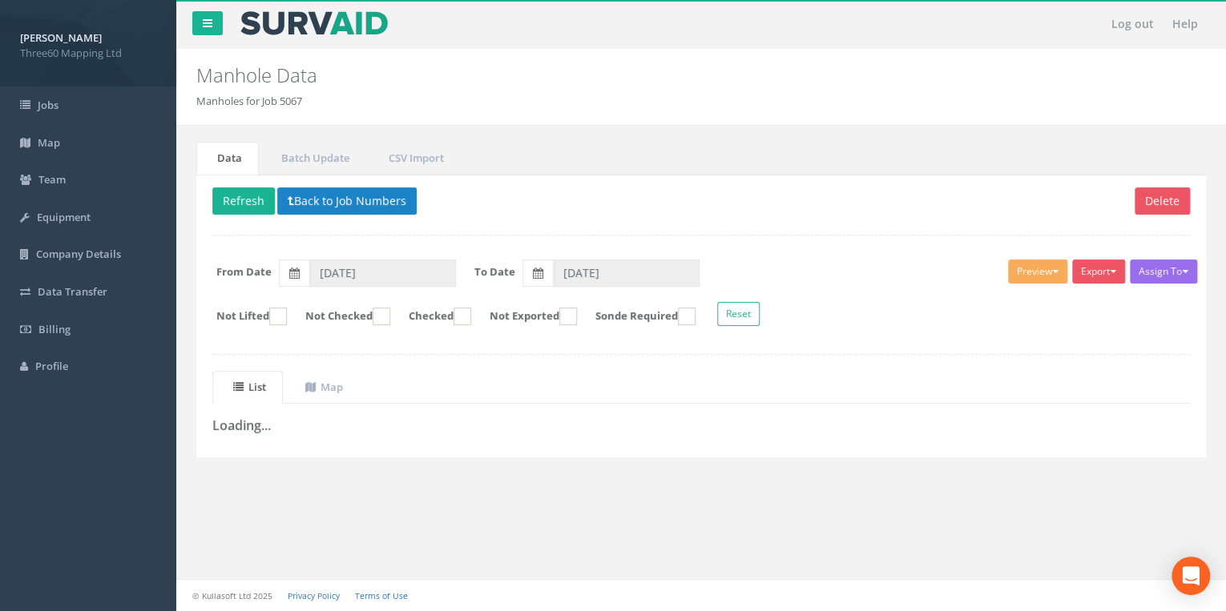
click at [508, 198] on p "Delete Refresh Back to Job Numbers" at bounding box center [700, 202] width 977 height 31
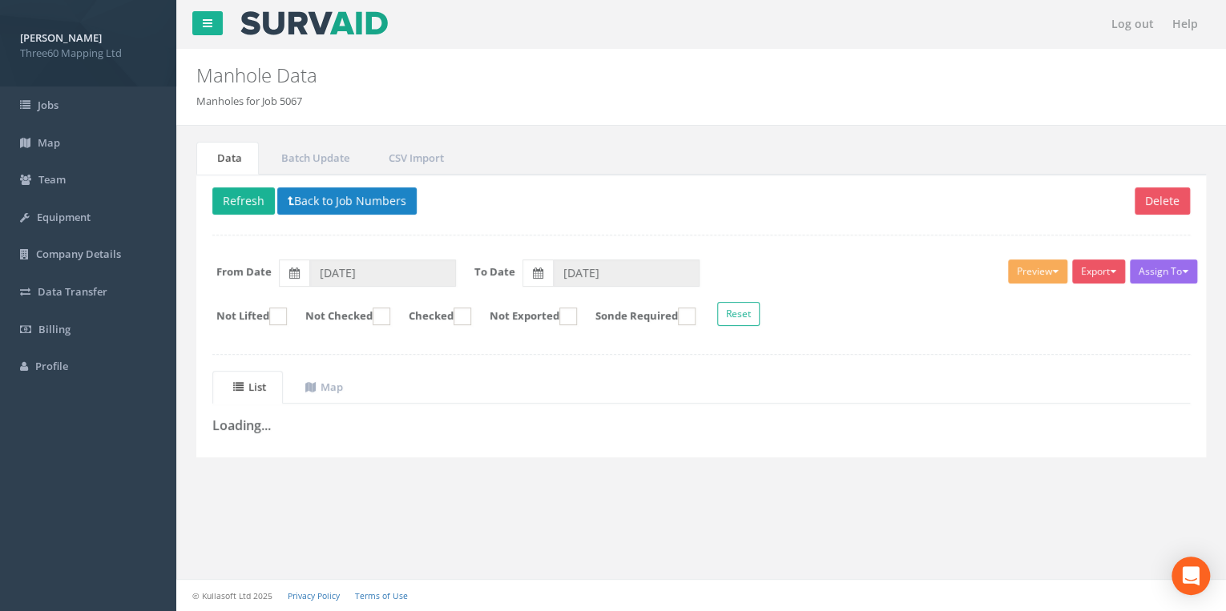
click at [489, 240] on div "Delete Refresh Back to Job Numbers Assign To No Companies Added Export 360 Manh…" at bounding box center [700, 316] width 1009 height 283
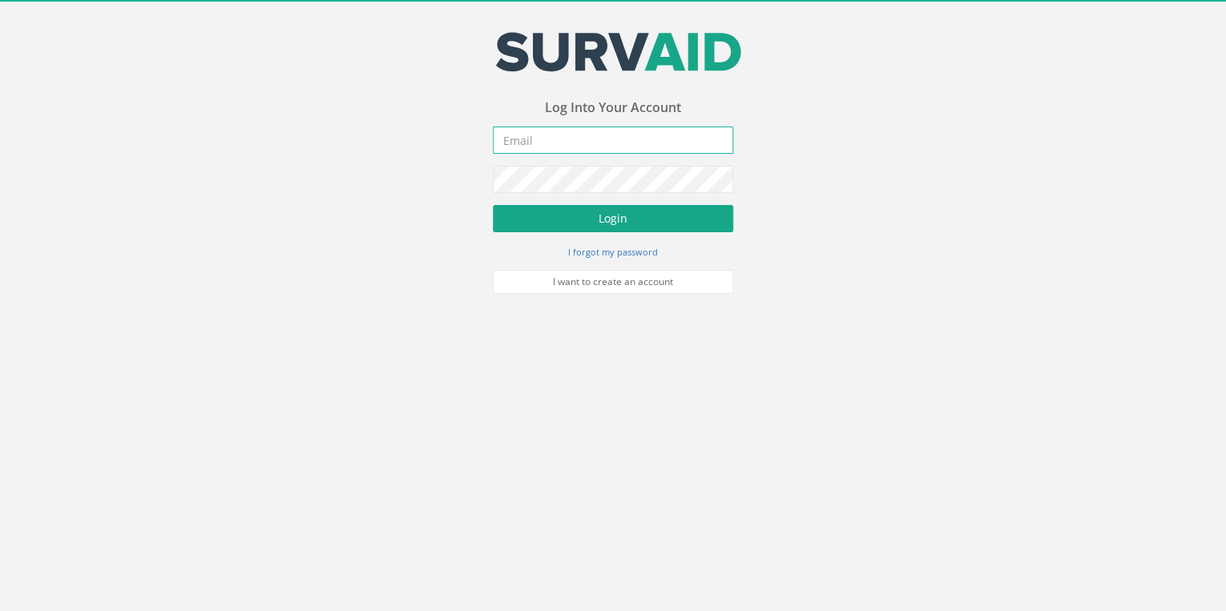
type input "[EMAIL_ADDRESS][DOMAIN_NAME]"
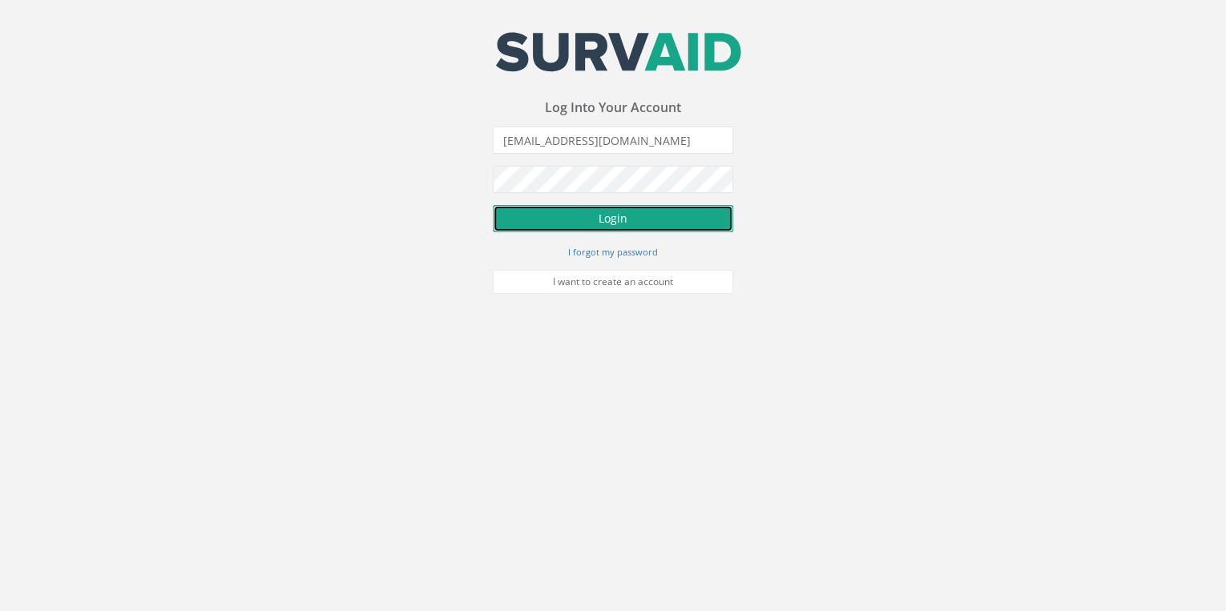
click at [614, 227] on button "Login" at bounding box center [613, 218] width 240 height 27
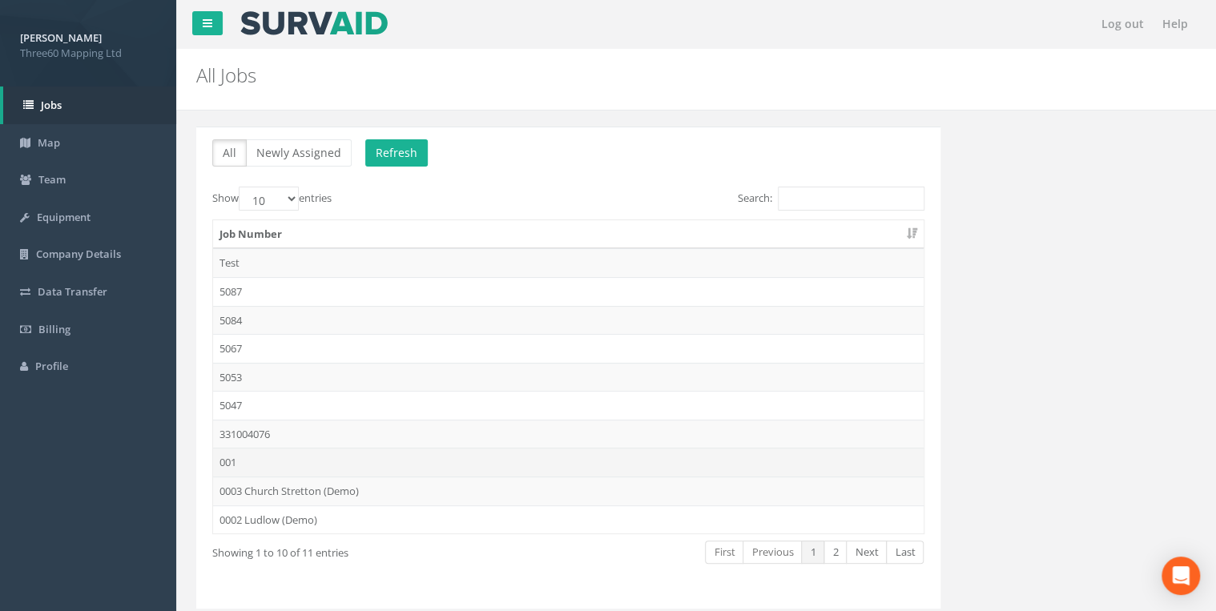
click at [255, 457] on td "001" at bounding box center [568, 462] width 711 height 29
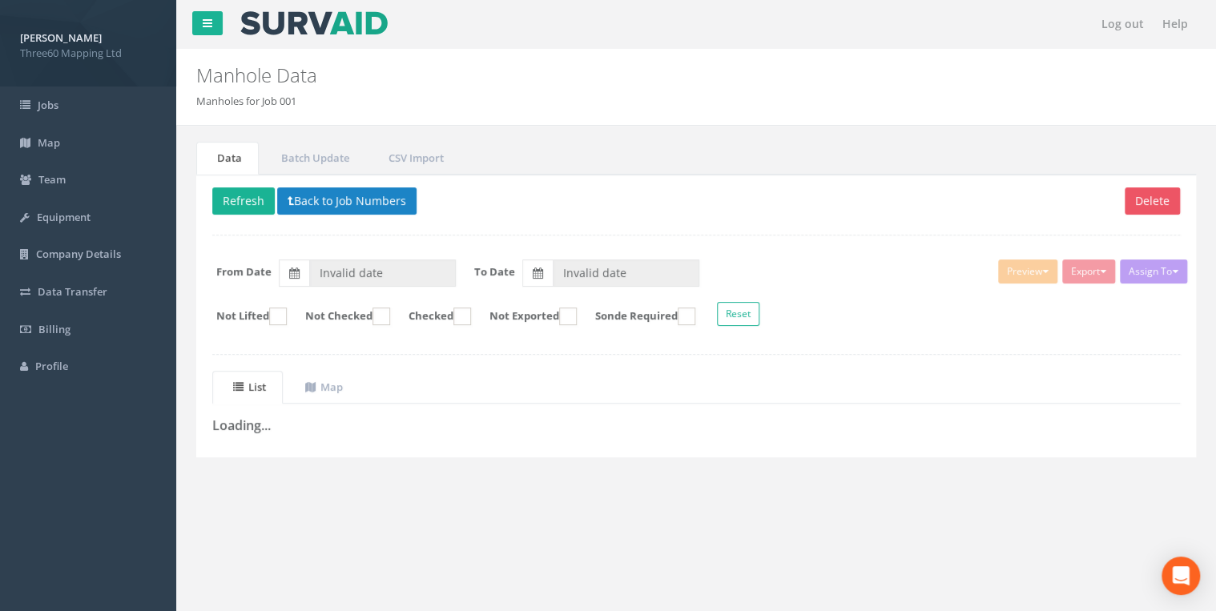
type input "28/07/2025"
type input "29/07/2025"
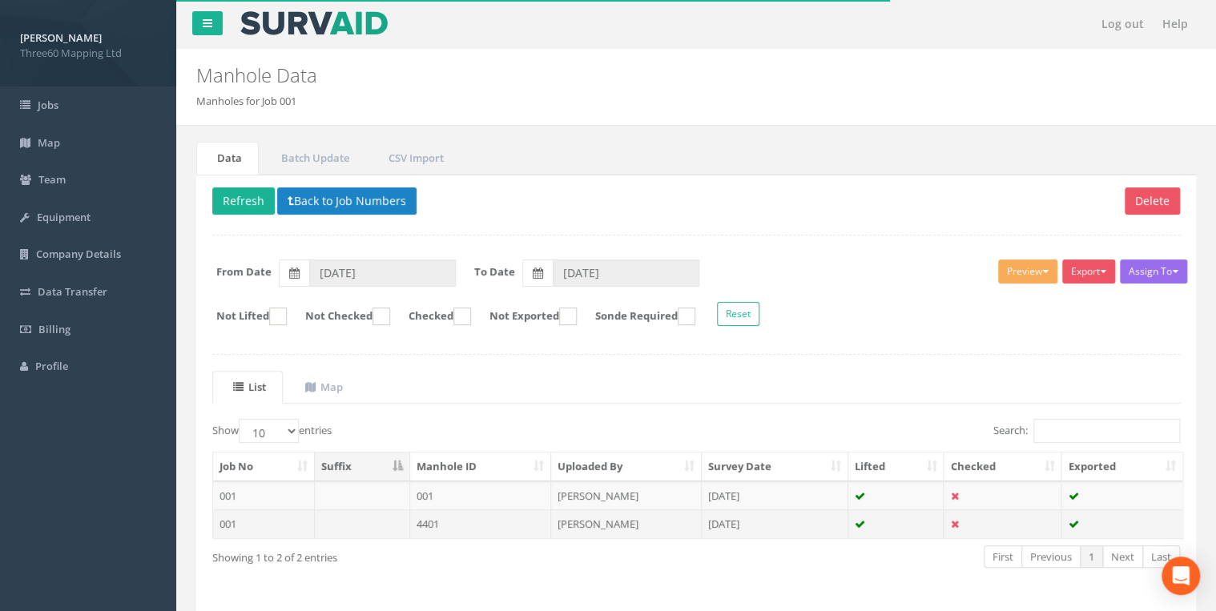
click at [423, 516] on td "4401" at bounding box center [481, 523] width 142 height 29
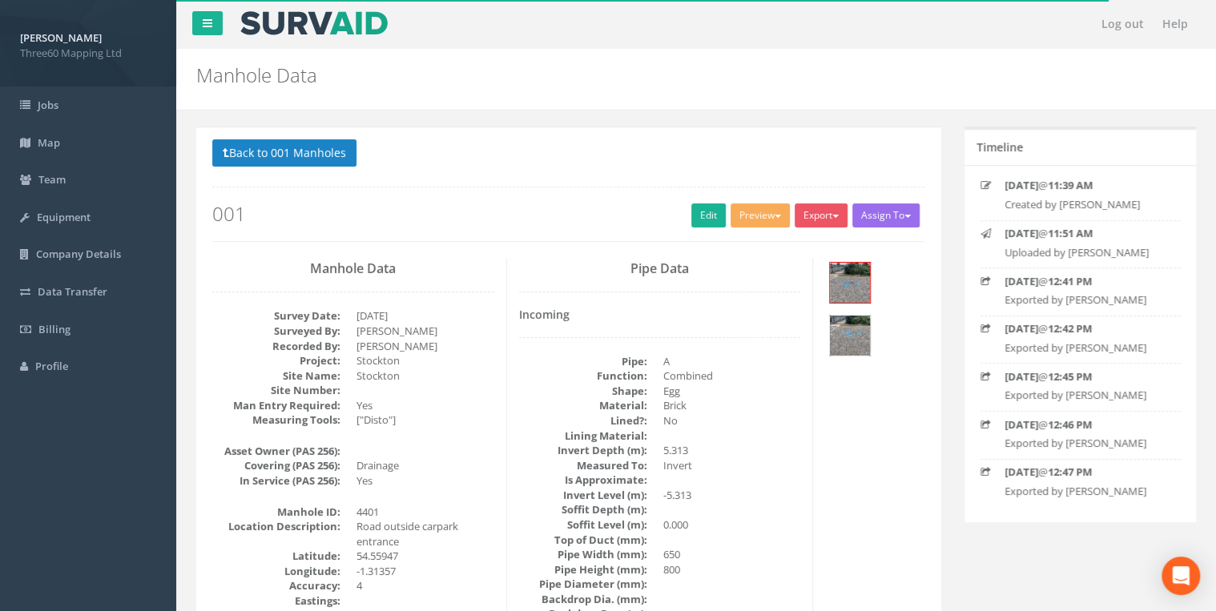
click at [865, 331] on img at bounding box center [850, 336] width 40 height 40
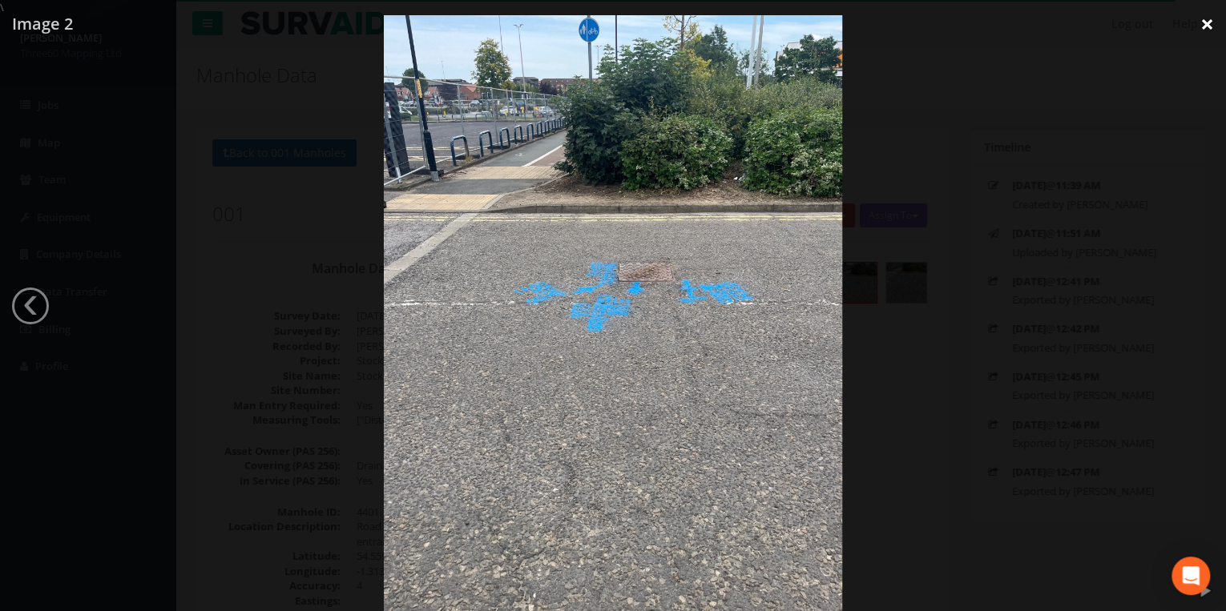
click at [1211, 31] on link "×" at bounding box center [1207, 24] width 38 height 48
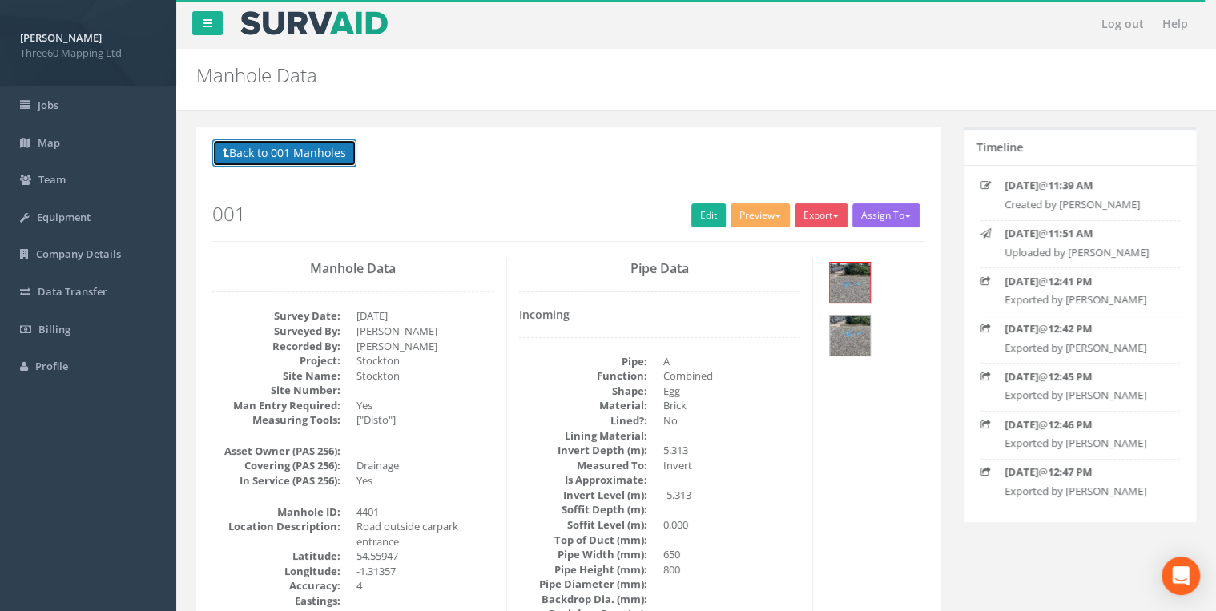
click at [311, 140] on button "Back to 001 Manholes" at bounding box center [284, 152] width 144 height 27
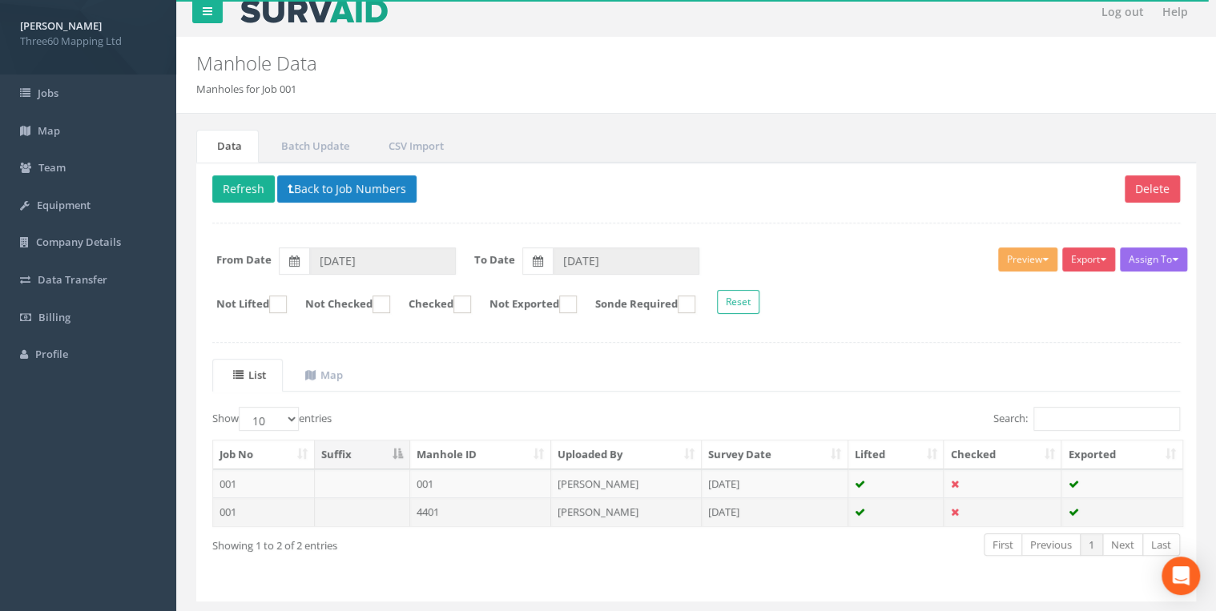
scroll to position [51, 0]
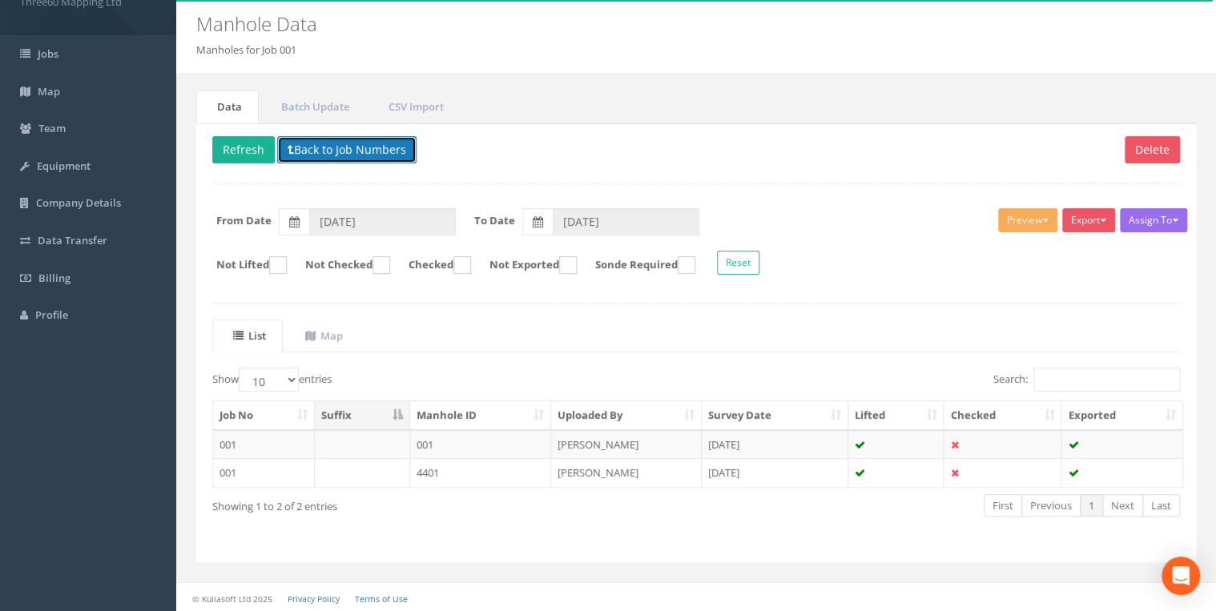
click at [312, 151] on button "Back to Job Numbers" at bounding box center [346, 149] width 139 height 27
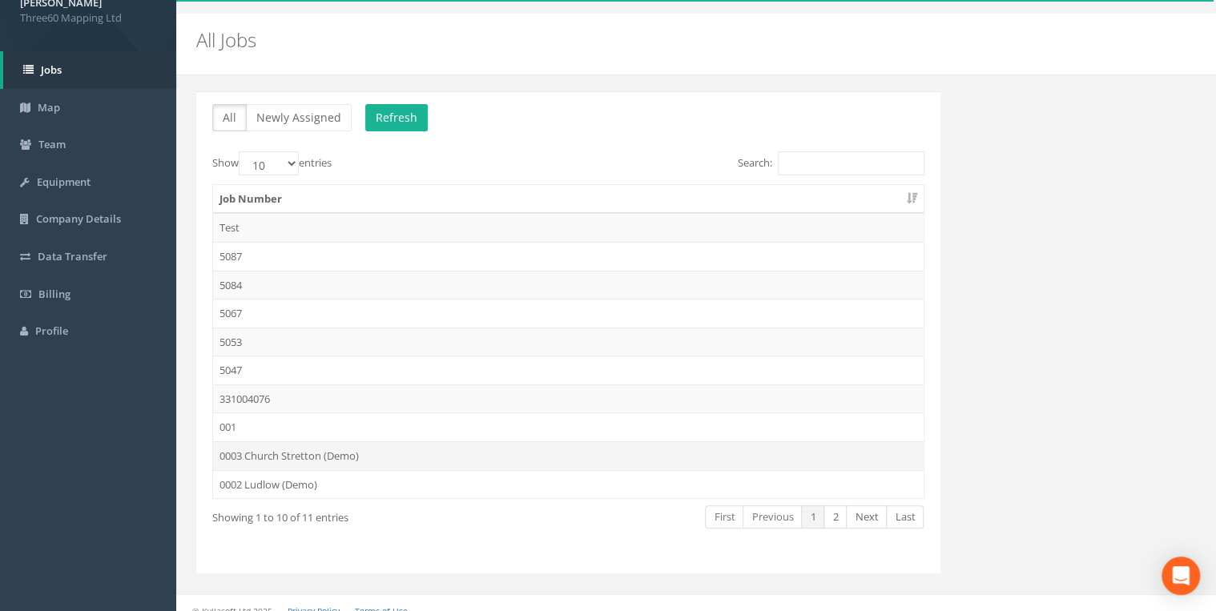
scroll to position [46, 0]
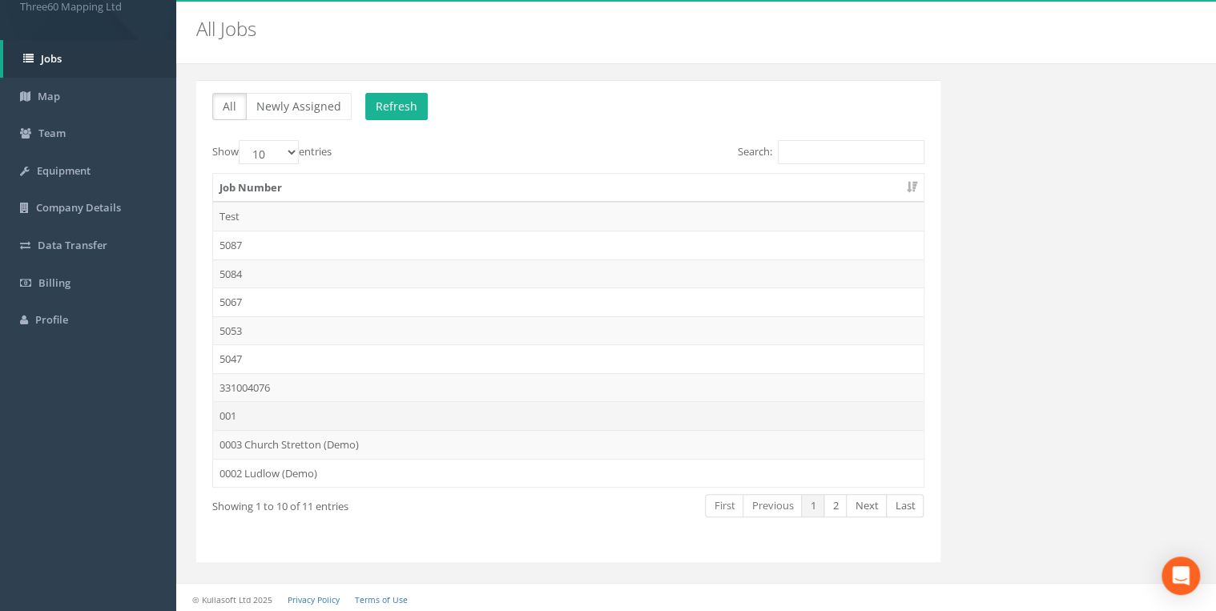
click at [245, 413] on td "001" at bounding box center [568, 415] width 711 height 29
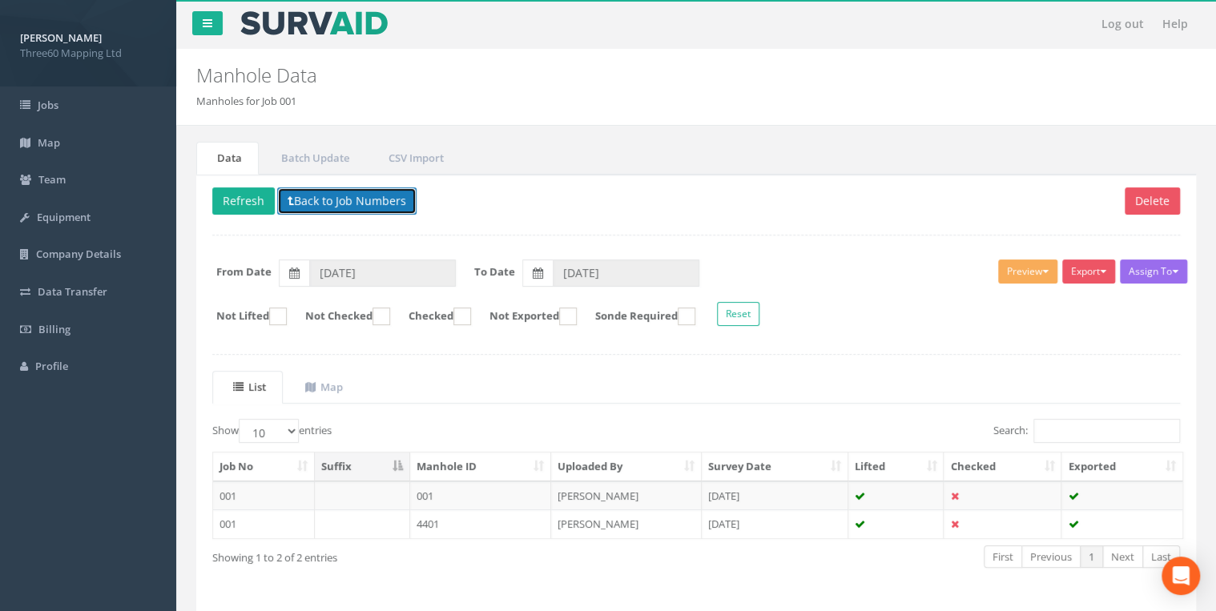
click at [311, 193] on button "Back to Job Numbers" at bounding box center [346, 200] width 139 height 27
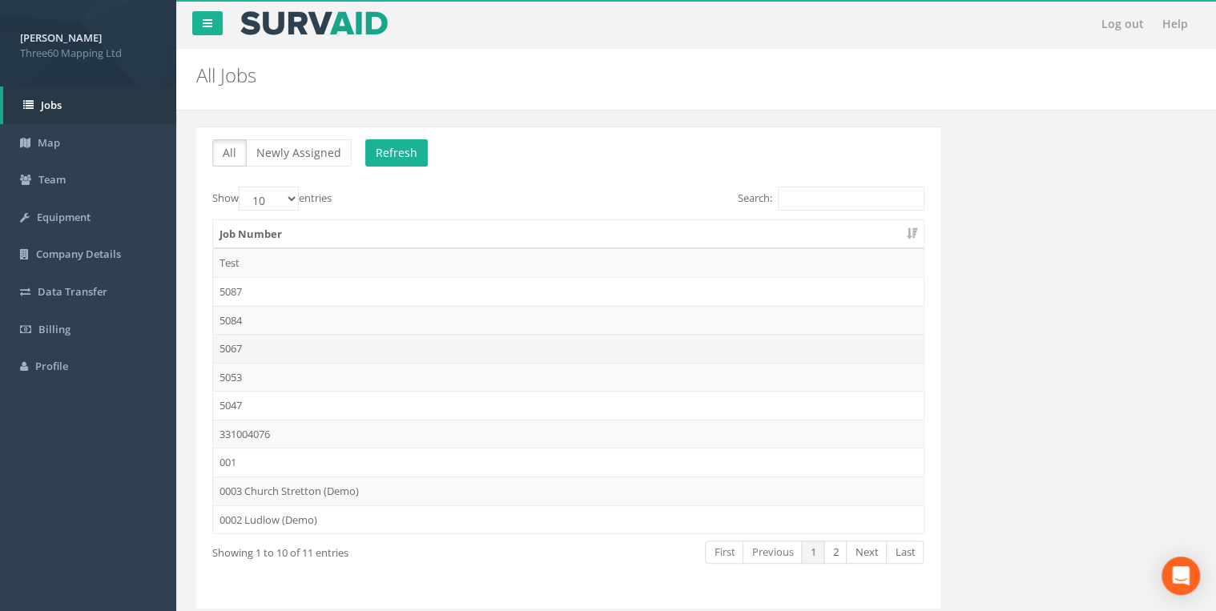
click at [243, 347] on td "5067" at bounding box center [568, 348] width 711 height 29
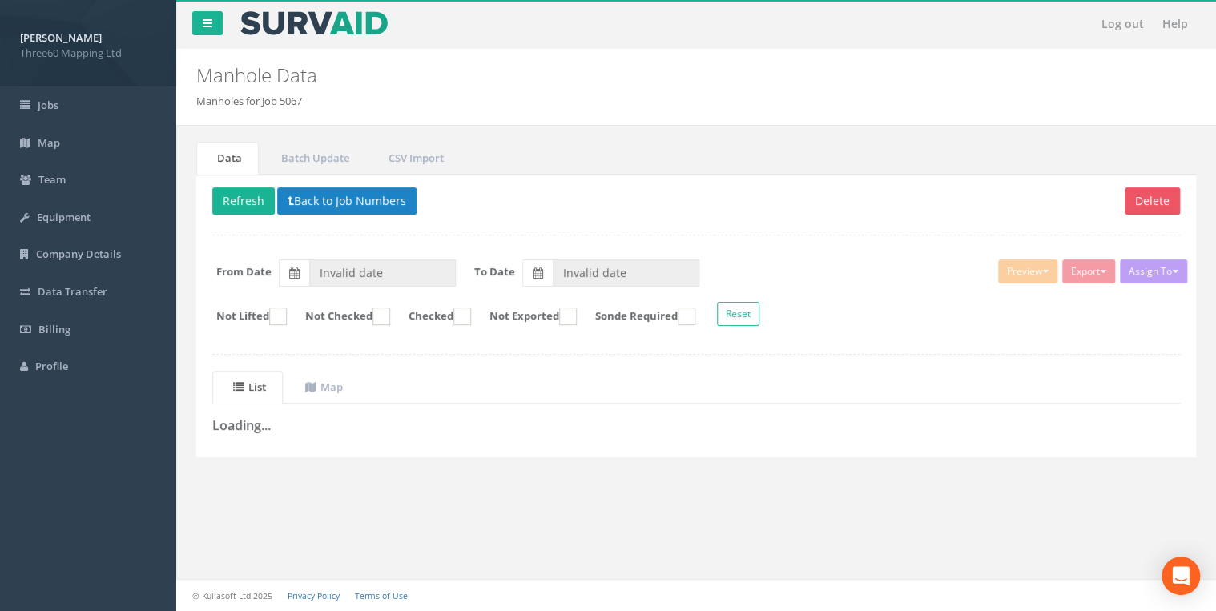
type input "[DATE]"
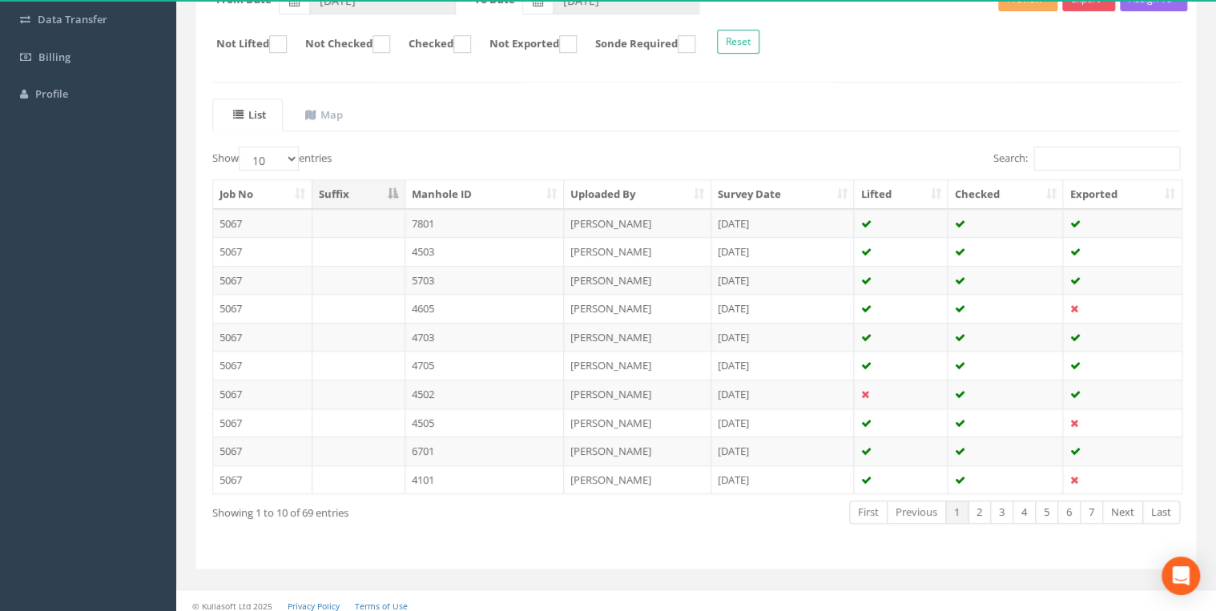
scroll to position [278, 0]
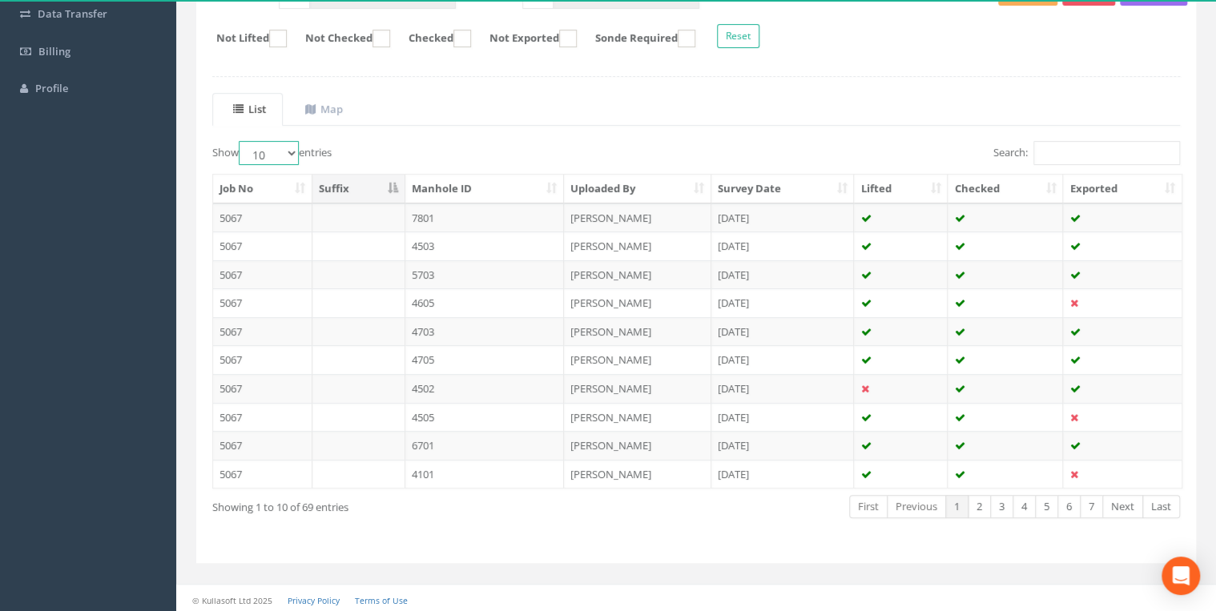
click at [295, 151] on select "10 25 50 100" at bounding box center [269, 153] width 60 height 24
click at [481, 150] on div "Show 10 25 50 100 entries" at bounding box center [448, 155] width 472 height 28
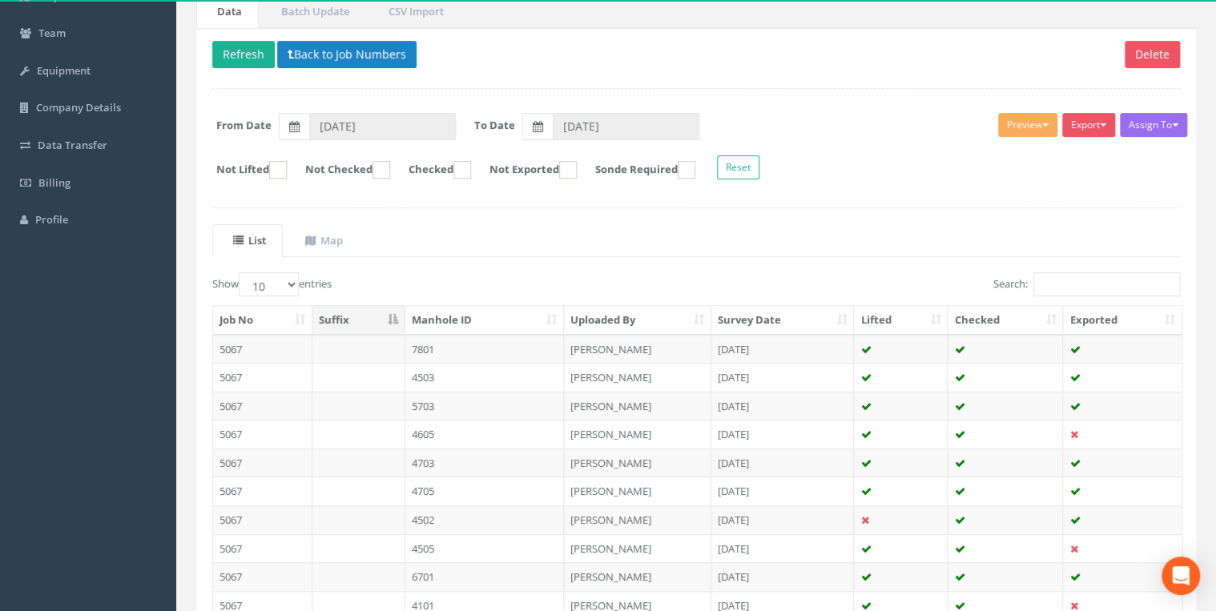
scroll to position [107, 0]
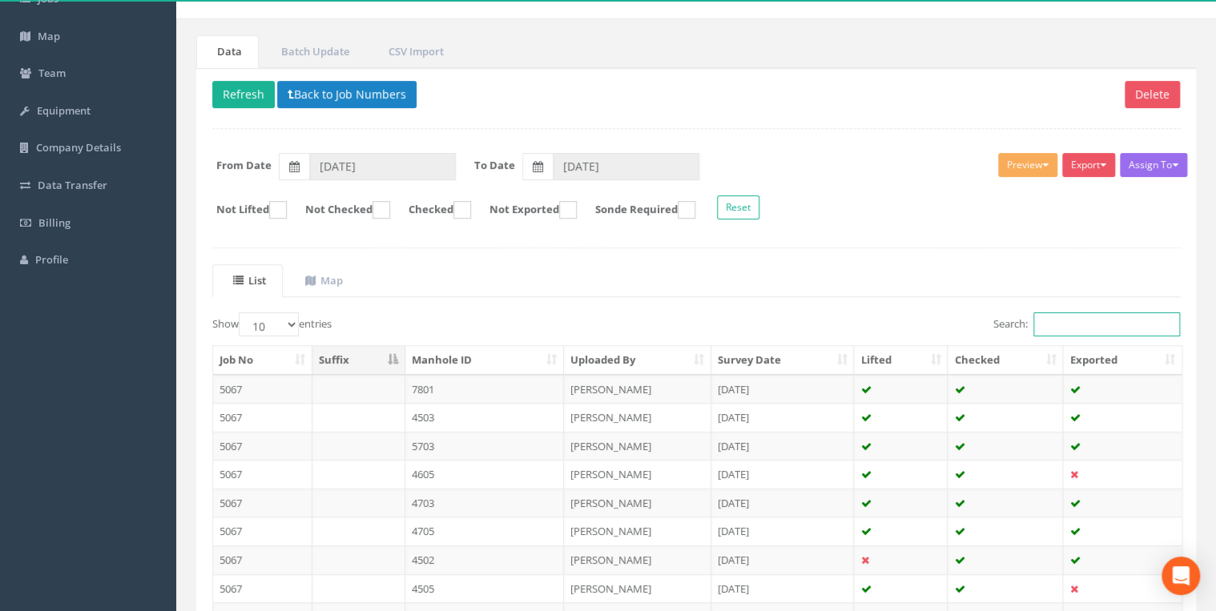
click at [1081, 327] on input "Search:" at bounding box center [1106, 324] width 147 height 24
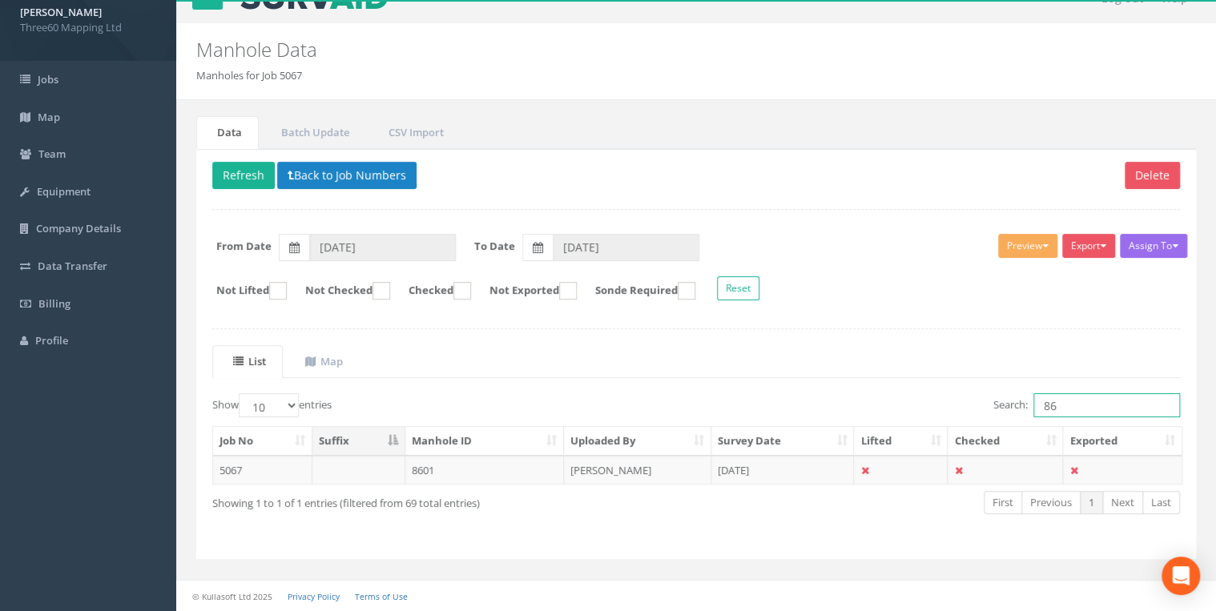
scroll to position [22, 0]
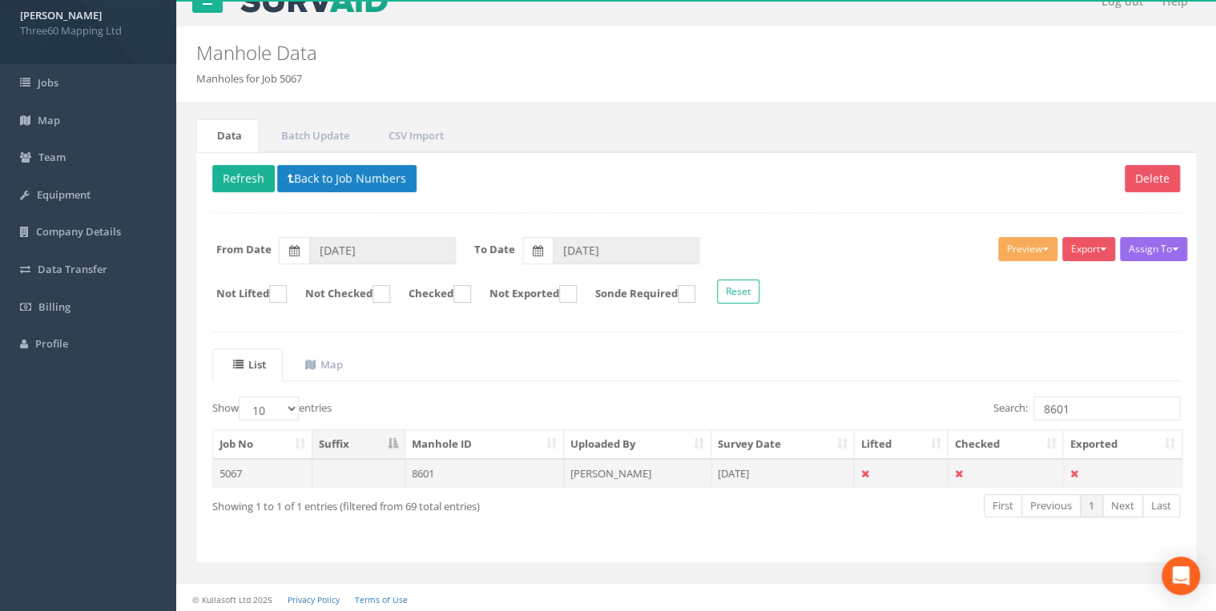
click at [427, 470] on td "8601" at bounding box center [484, 473] width 159 height 29
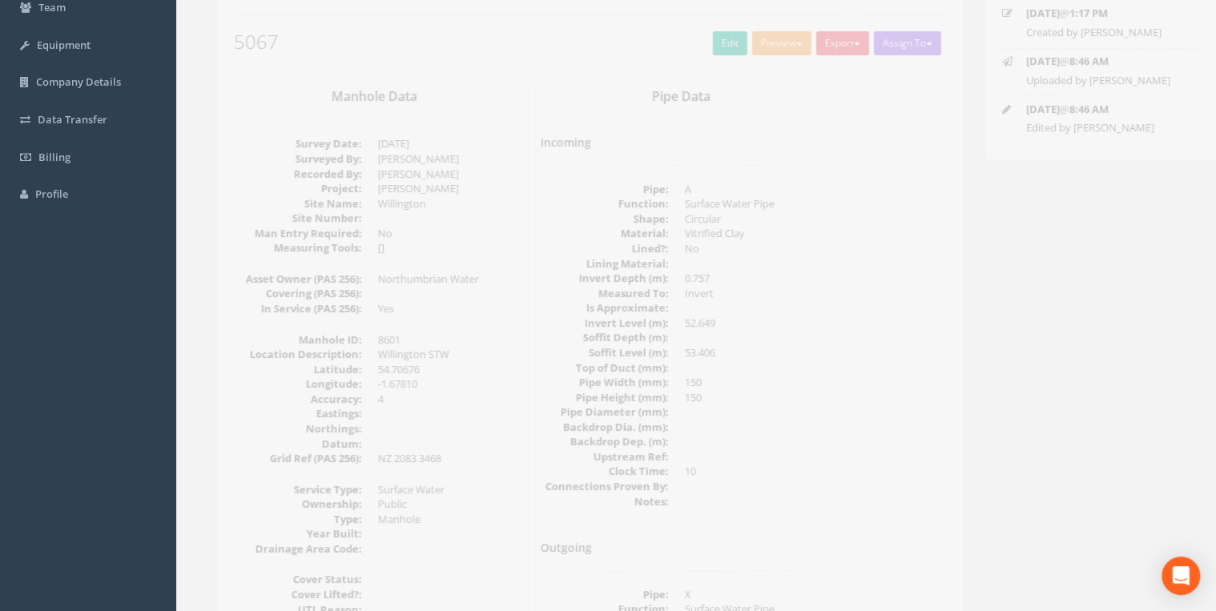
scroll to position [257, 0]
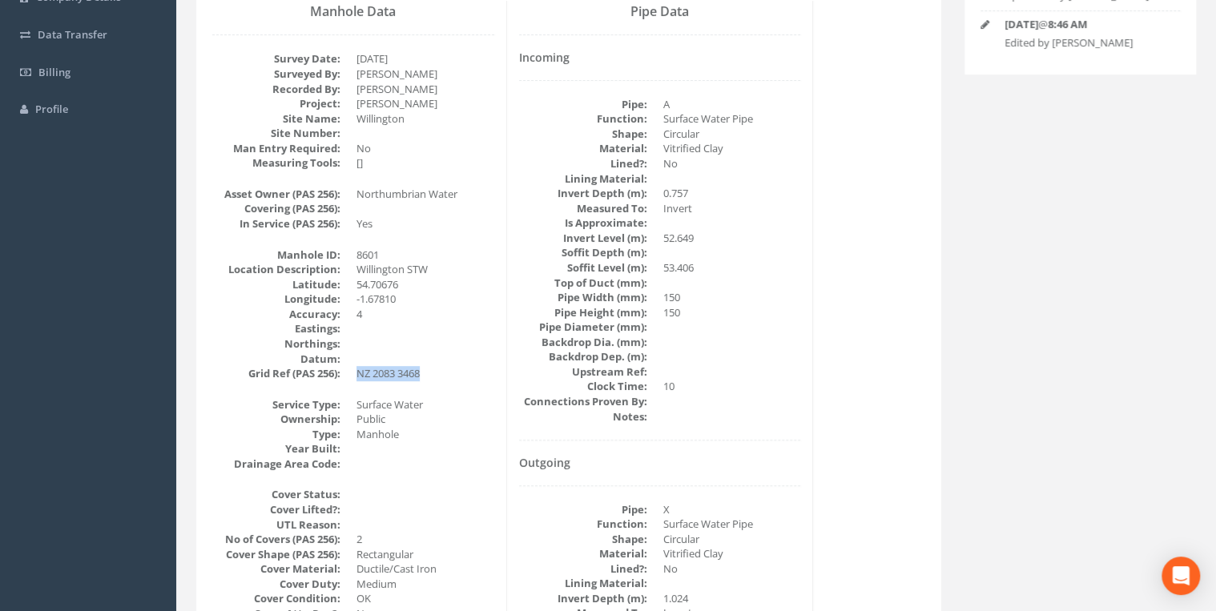
drag, startPoint x: 421, startPoint y: 373, endPoint x: 344, endPoint y: 376, distance: 76.9
click at [344, 376] on dl "Manhole ID: 8601 Location Description: Willington STW Latitude: 54.70676 Longit…" at bounding box center [353, 315] width 282 height 134
drag, startPoint x: 344, startPoint y: 376, endPoint x: 451, endPoint y: 381, distance: 106.7
drag, startPoint x: 432, startPoint y: 376, endPoint x: 346, endPoint y: 372, distance: 85.8
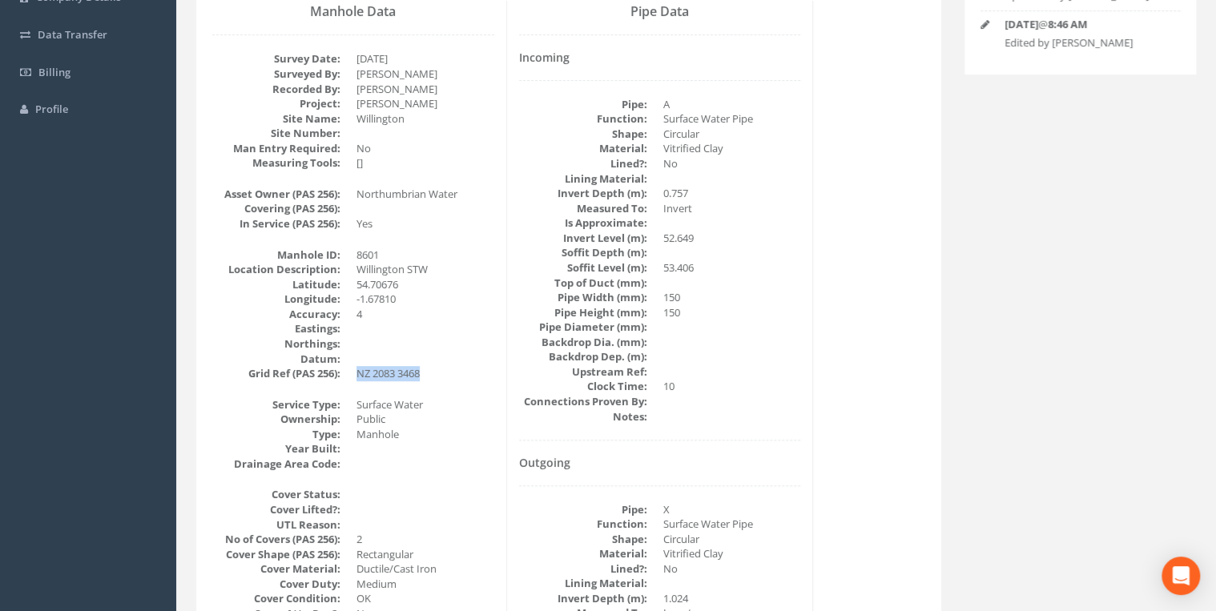
click at [346, 372] on dl "Manhole ID: 8601 Location Description: Willington STW Latitude: 54.70676 Longit…" at bounding box center [353, 315] width 282 height 134
drag, startPoint x: 346, startPoint y: 372, endPoint x: 444, endPoint y: 380, distance: 98.1
drag, startPoint x: 429, startPoint y: 380, endPoint x: 346, endPoint y: 376, distance: 83.4
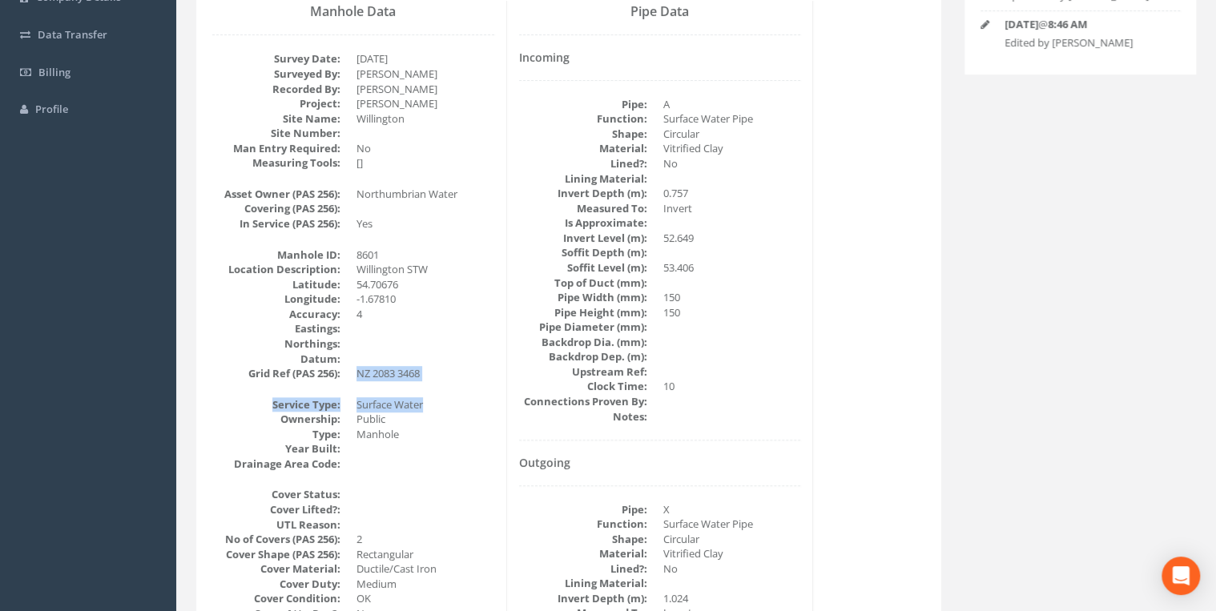
drag, startPoint x: 346, startPoint y: 376, endPoint x: 464, endPoint y: 392, distance: 118.7
drag, startPoint x: 423, startPoint y: 375, endPoint x: 346, endPoint y: 374, distance: 76.9
click at [346, 374] on dl "Manhole ID: 8601 Location Description: Willington STW Latitude: 54.70676 Longit…" at bounding box center [353, 315] width 282 height 134
drag, startPoint x: 346, startPoint y: 374, endPoint x: 438, endPoint y: 372, distance: 92.2
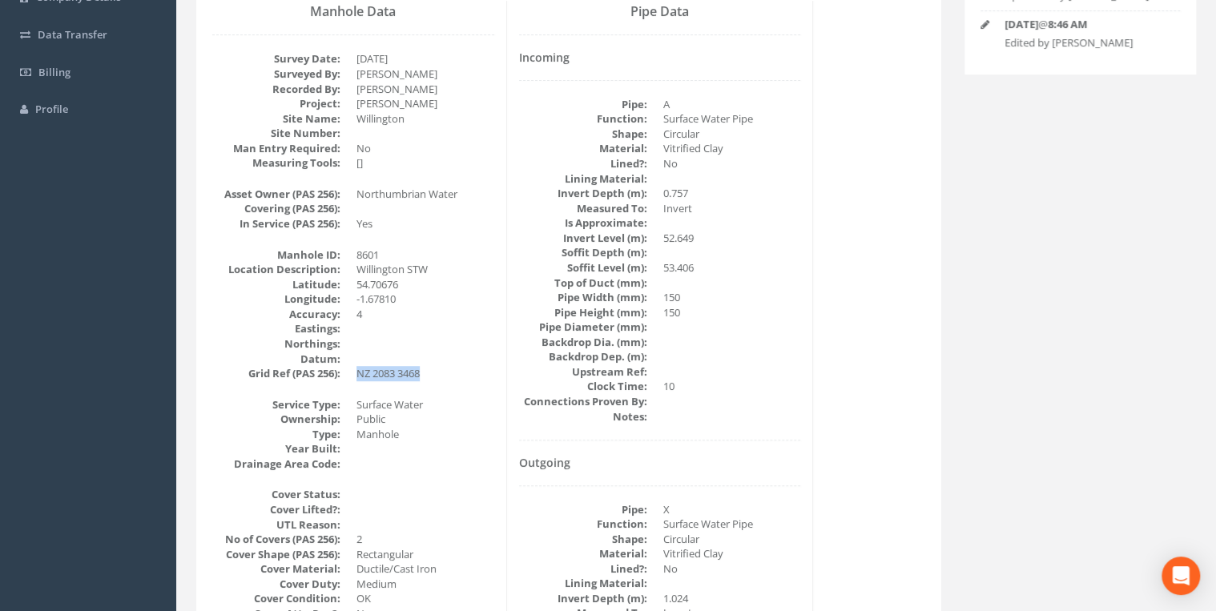
click at [438, 372] on dd "NZ 2083 3468" at bounding box center [425, 373] width 138 height 15
drag, startPoint x: 411, startPoint y: 372, endPoint x: 358, endPoint y: 373, distance: 52.9
click at [358, 373] on dd "NZ 2083 3468" at bounding box center [425, 373] width 138 height 15
drag, startPoint x: 358, startPoint y: 373, endPoint x: 436, endPoint y: 384, distance: 78.5
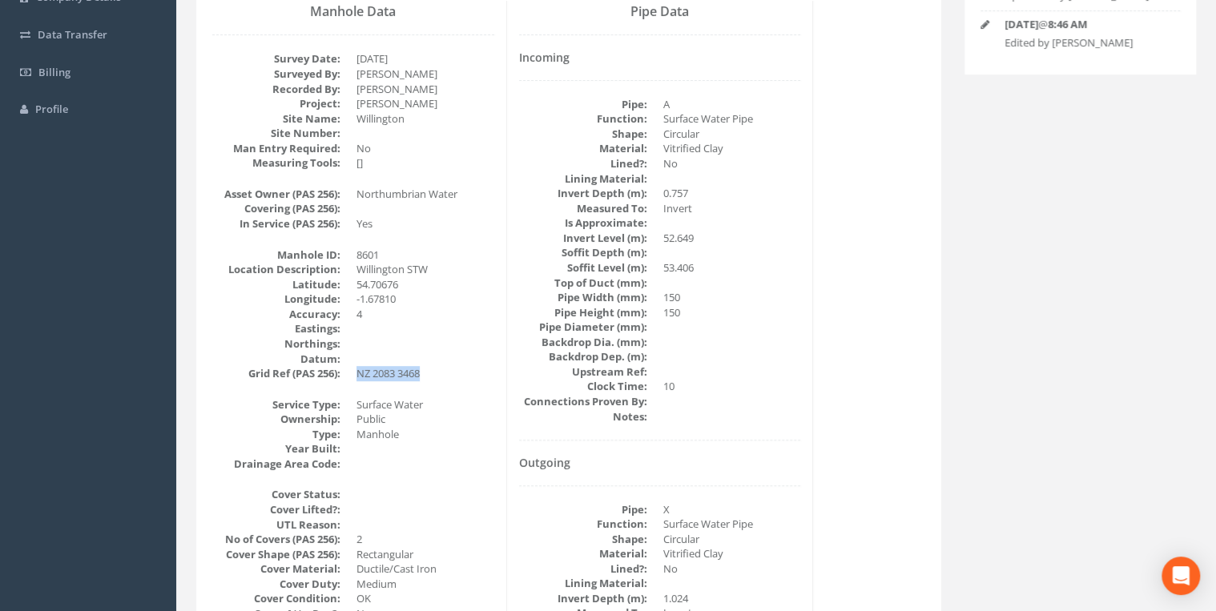
drag, startPoint x: 428, startPoint y: 378, endPoint x: 360, endPoint y: 376, distance: 68.1
click at [360, 376] on dd "NZ 2083 3468" at bounding box center [425, 373] width 138 height 15
drag, startPoint x: 360, startPoint y: 376, endPoint x: 422, endPoint y: 375, distance: 62.5
click at [422, 375] on dd "NZ 2083 3468" at bounding box center [425, 373] width 138 height 15
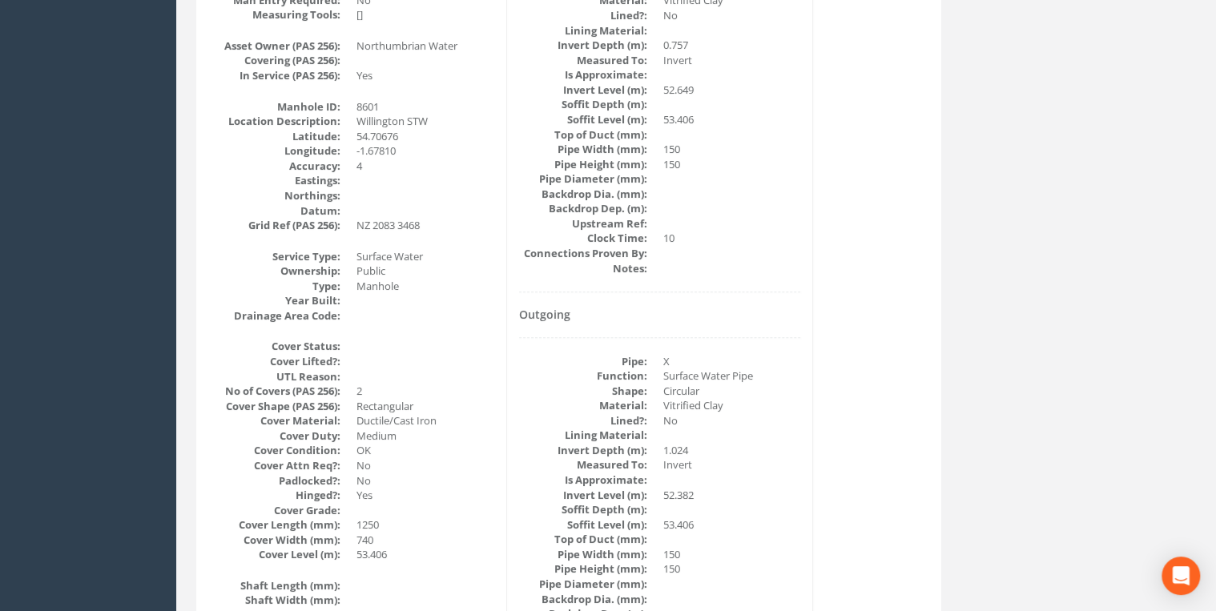
scroll to position [429, 0]
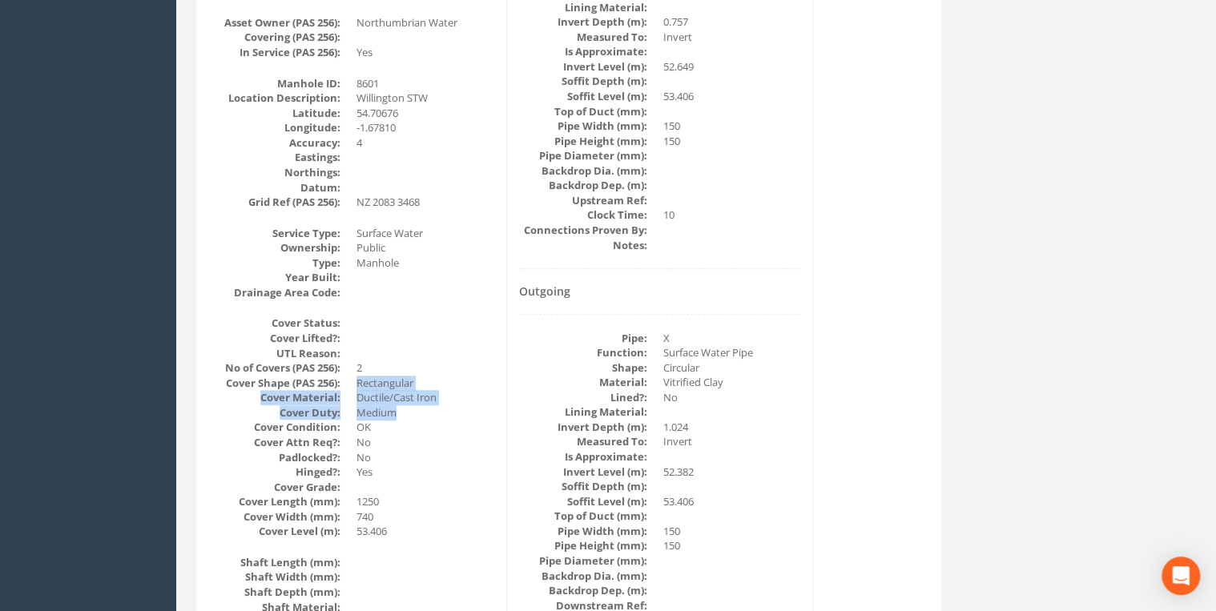
drag, startPoint x: 416, startPoint y: 413, endPoint x: 359, endPoint y: 385, distance: 63.4
click at [359, 385] on dl "Cover Status: Cover Lifted?: UTL Reason: No of Covers (PAS 256): 2 Cover Shape …" at bounding box center [353, 427] width 282 height 223
drag, startPoint x: 359, startPoint y: 385, endPoint x: 427, endPoint y: 430, distance: 81.5
click at [427, 430] on dd "OK" at bounding box center [425, 427] width 138 height 15
drag, startPoint x: 413, startPoint y: 413, endPoint x: 328, endPoint y: 366, distance: 96.5
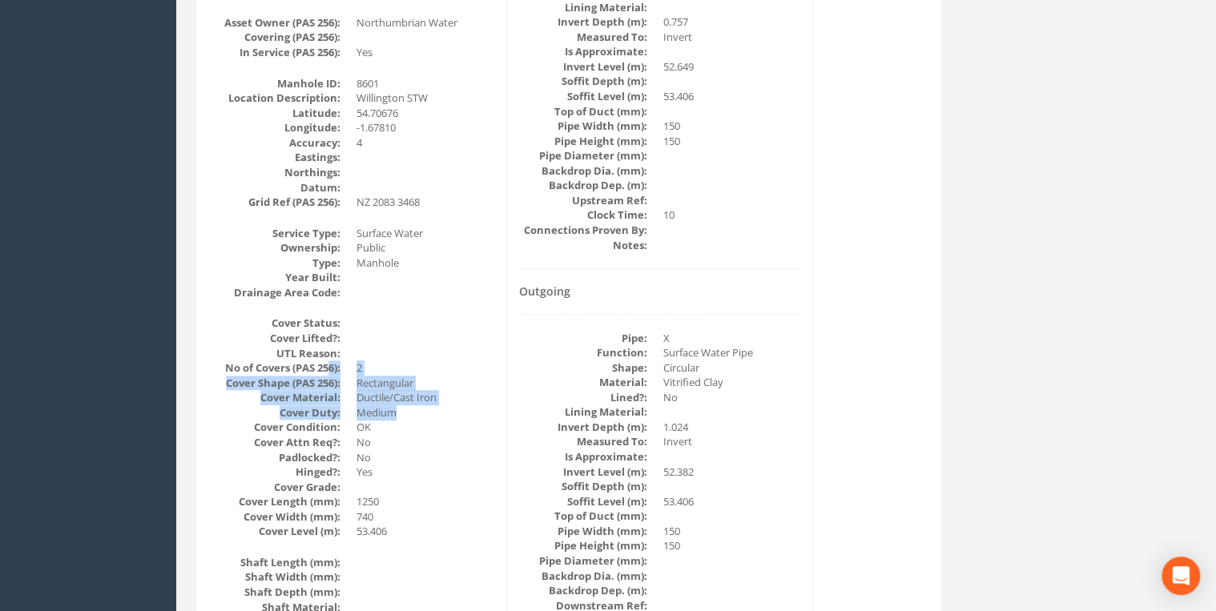
click at [328, 366] on dl "Cover Status: Cover Lifted?: UTL Reason: No of Covers (PAS 256): 2 Cover Shape …" at bounding box center [353, 427] width 282 height 223
drag, startPoint x: 328, startPoint y: 366, endPoint x: 469, endPoint y: 419, distance: 149.8
click at [471, 417] on dd "Medium" at bounding box center [425, 412] width 138 height 15
click at [417, 415] on dd "Medium" at bounding box center [425, 412] width 138 height 15
drag, startPoint x: 411, startPoint y: 415, endPoint x: 260, endPoint y: 320, distance: 177.8
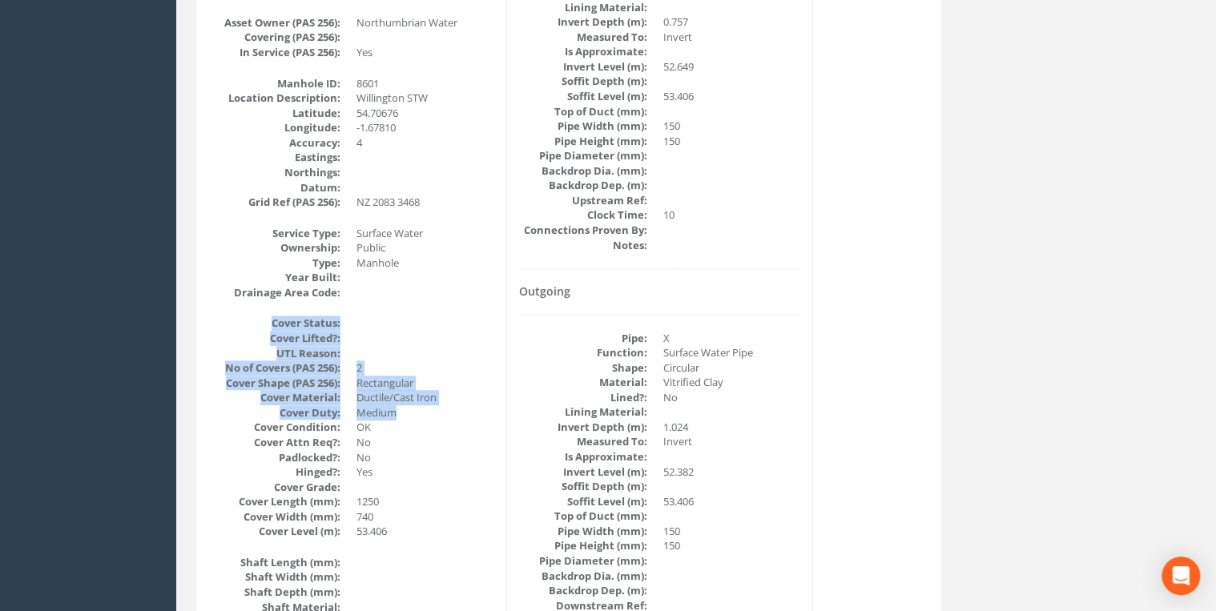
click at [260, 320] on dl "Cover Status: Cover Lifted?: UTL Reason: No of Covers (PAS 256): 2 Cover Shape …" at bounding box center [353, 427] width 282 height 223
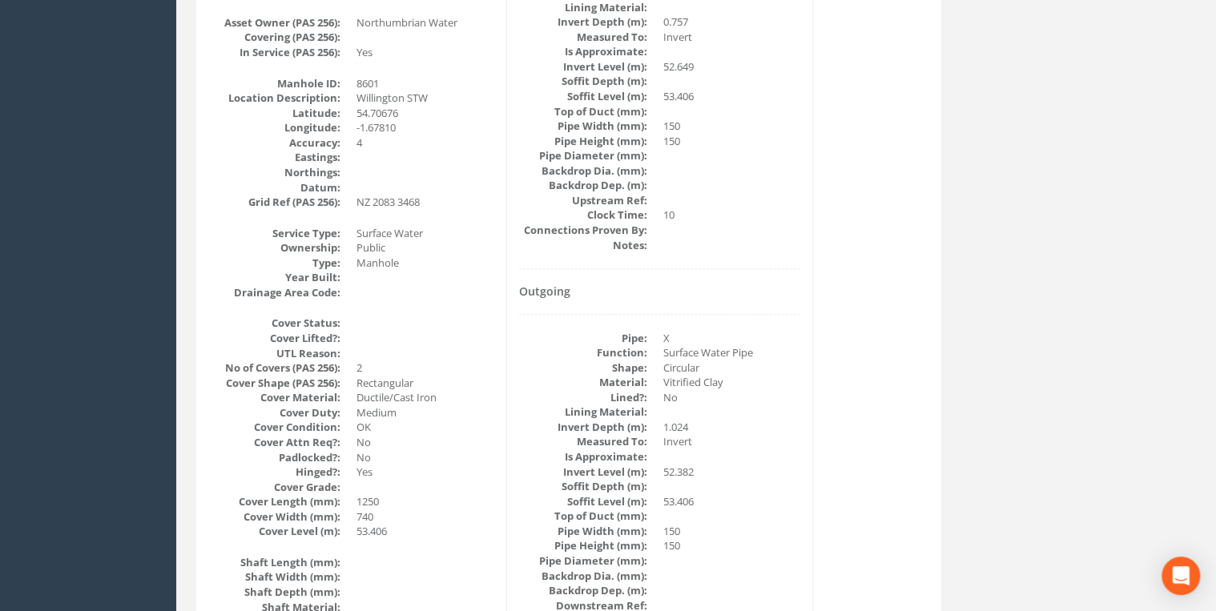
drag, startPoint x: 260, startPoint y: 320, endPoint x: 449, endPoint y: 428, distance: 217.4
click at [449, 428] on dd "OK" at bounding box center [425, 427] width 138 height 15
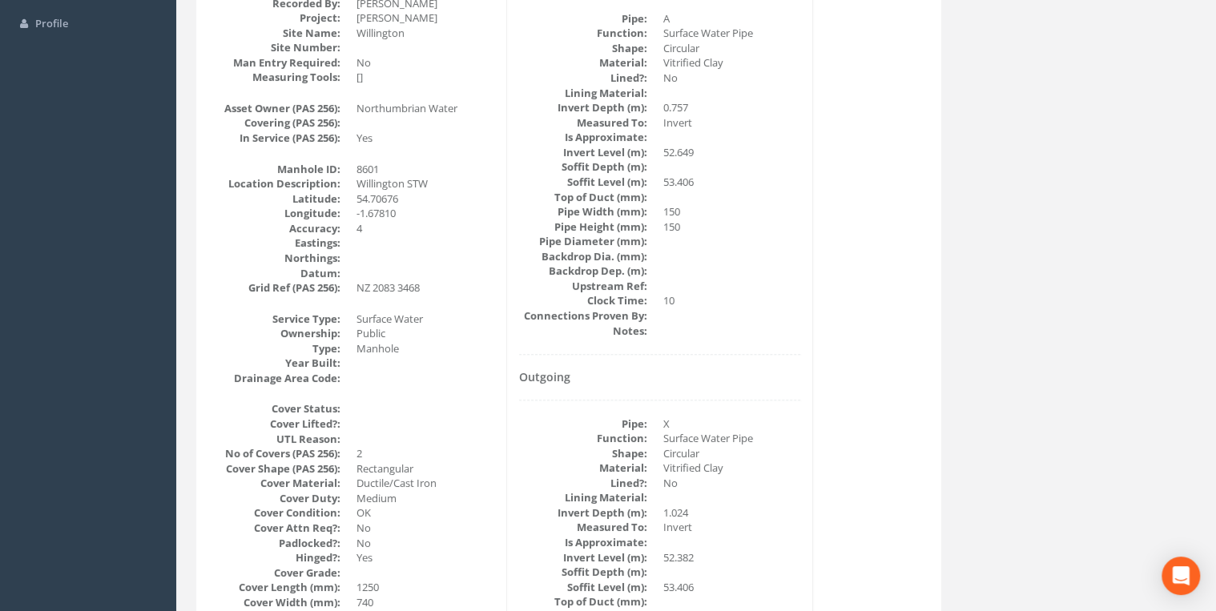
scroll to position [0, 0]
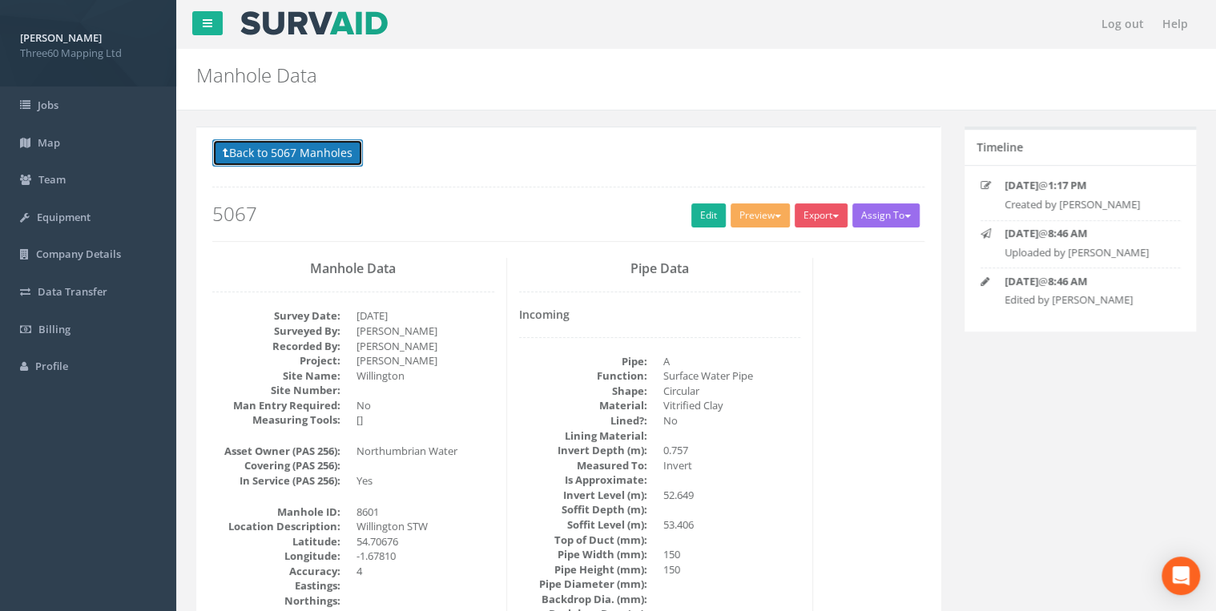
click at [343, 156] on button "Back to 5067 Manholes" at bounding box center [287, 152] width 151 height 27
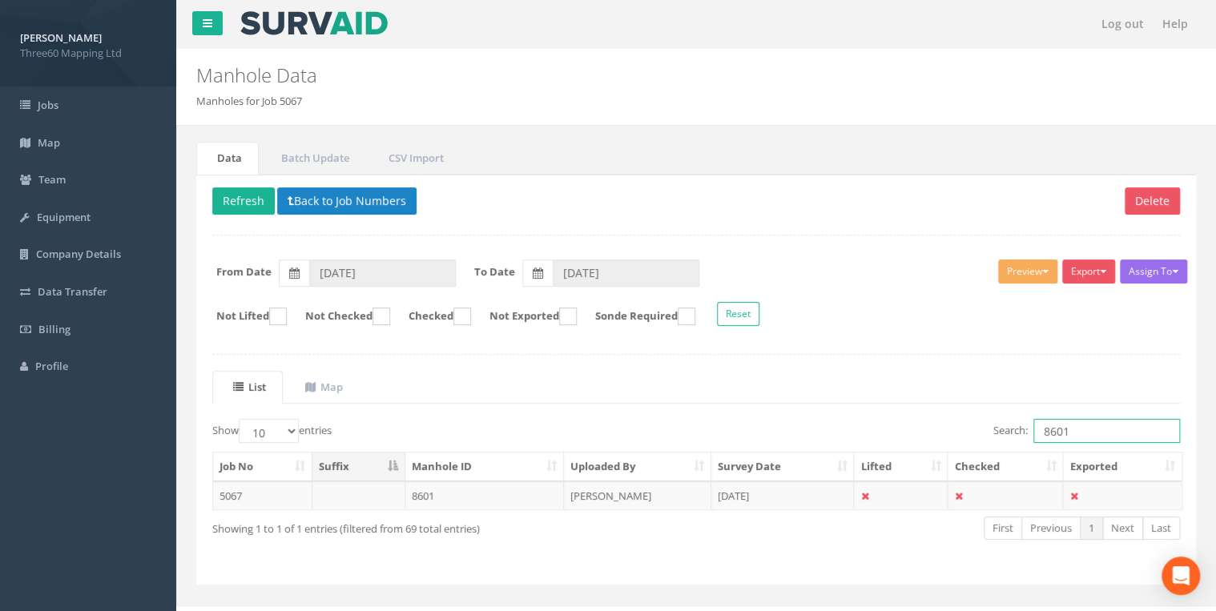
click at [1070, 426] on input "8601" at bounding box center [1106, 431] width 147 height 24
type input "8"
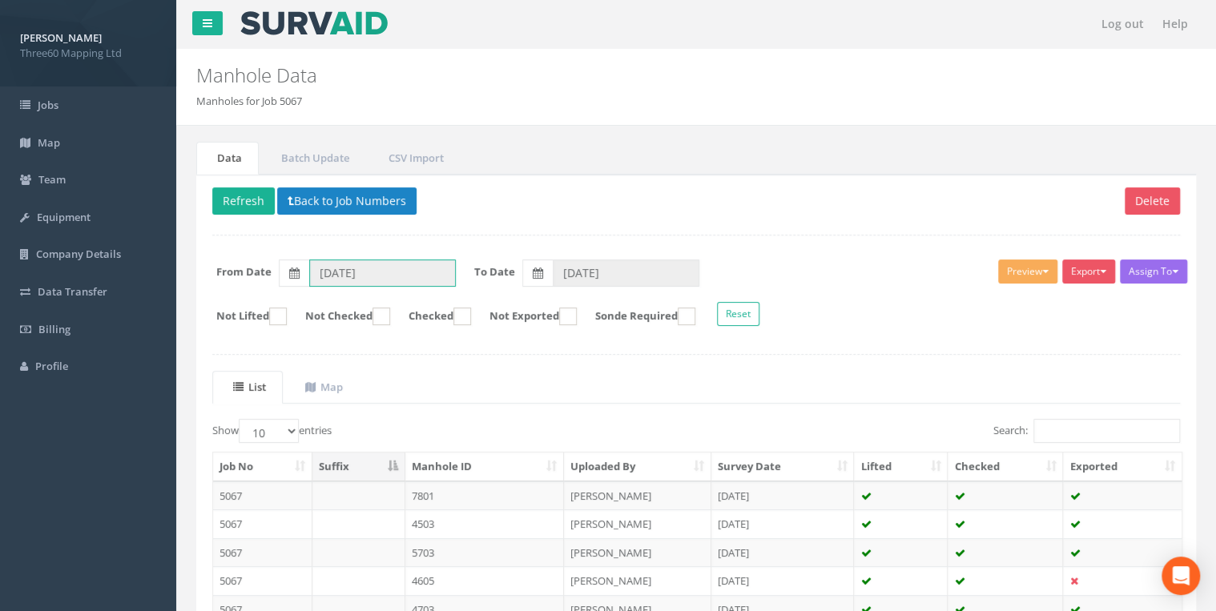
click at [356, 272] on input "[DATE]" at bounding box center [382, 273] width 147 height 27
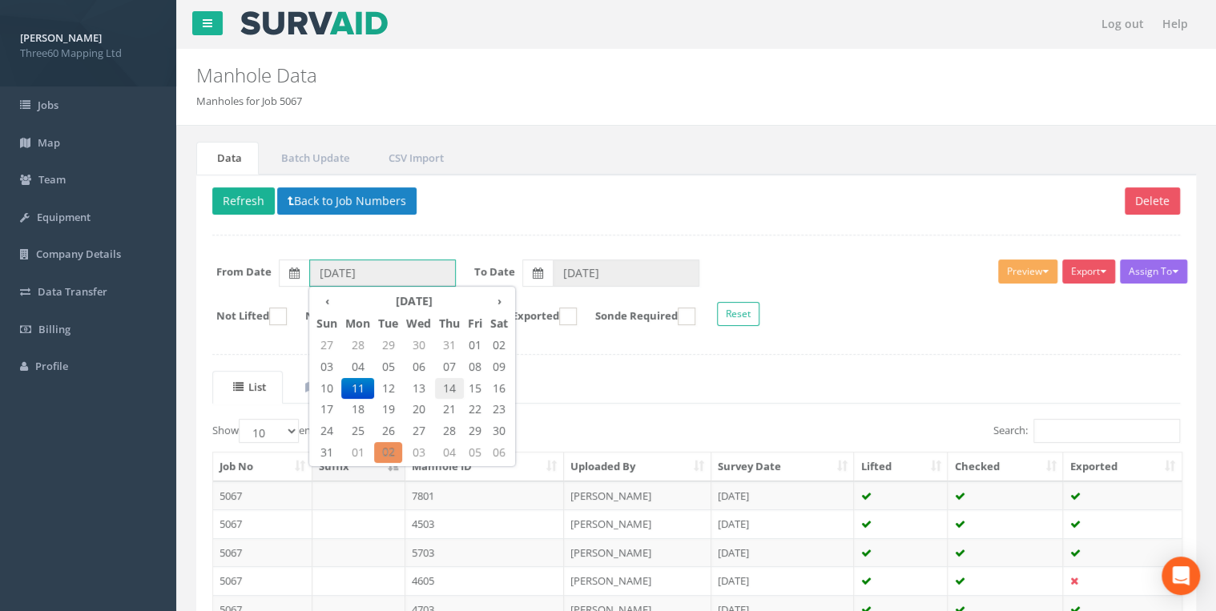
click at [450, 388] on span "14" at bounding box center [449, 388] width 29 height 21
type input "14/08/2025"
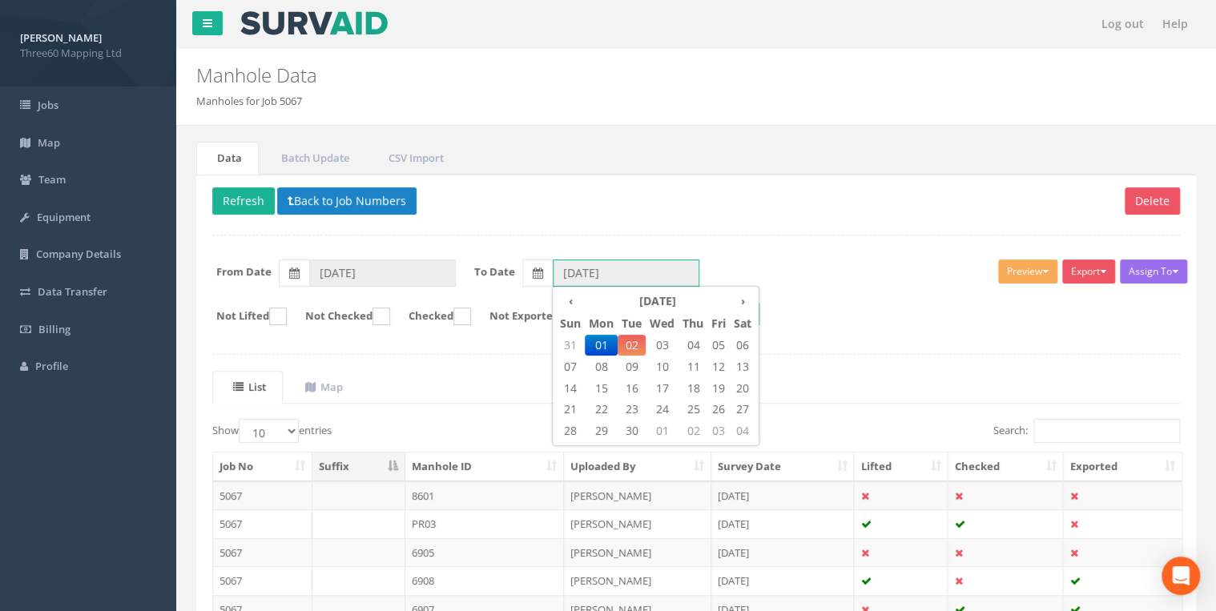
click at [564, 276] on input "[DATE]" at bounding box center [626, 273] width 147 height 27
click at [574, 296] on th "‹" at bounding box center [570, 301] width 29 height 22
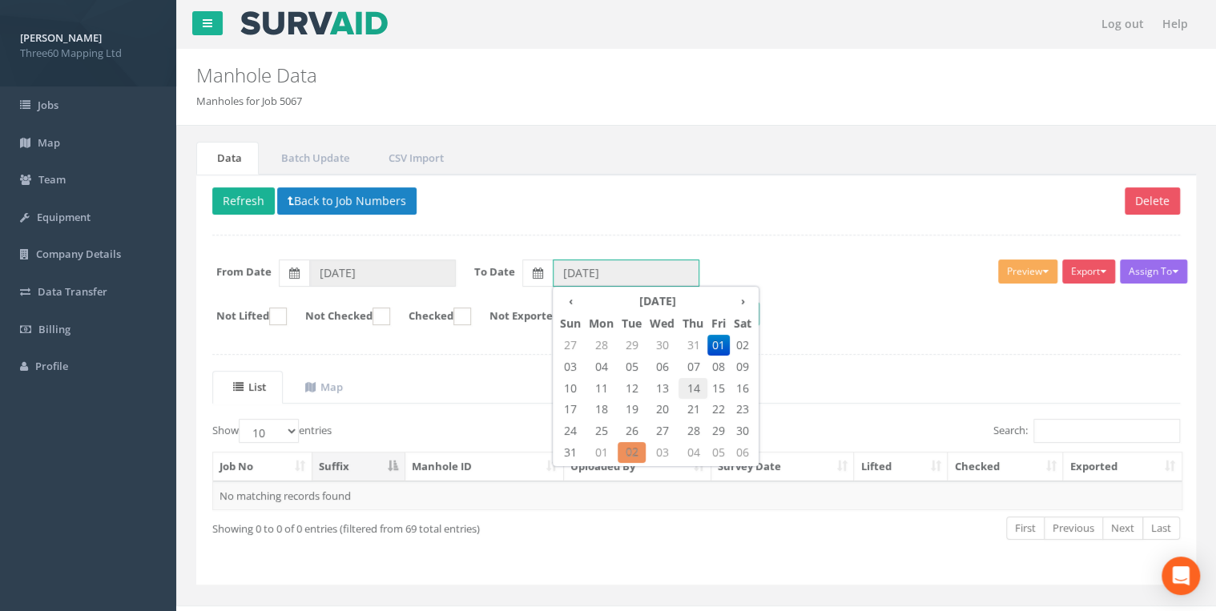
click at [695, 389] on span "14" at bounding box center [692, 388] width 29 height 21
type input "14/08/2025"
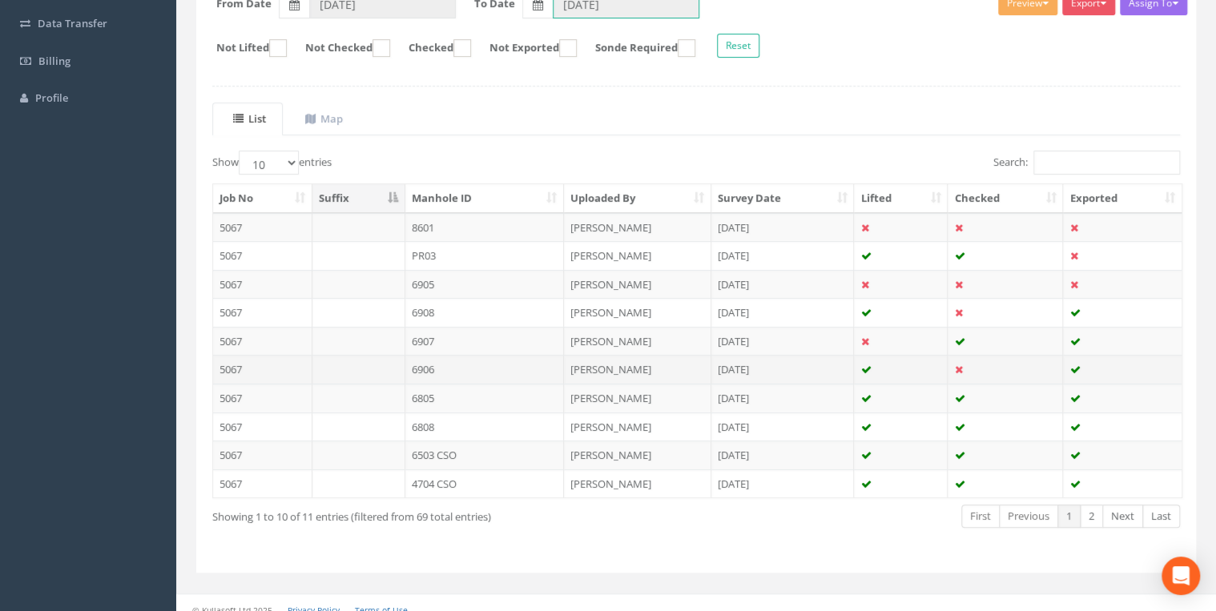
scroll to position [278, 0]
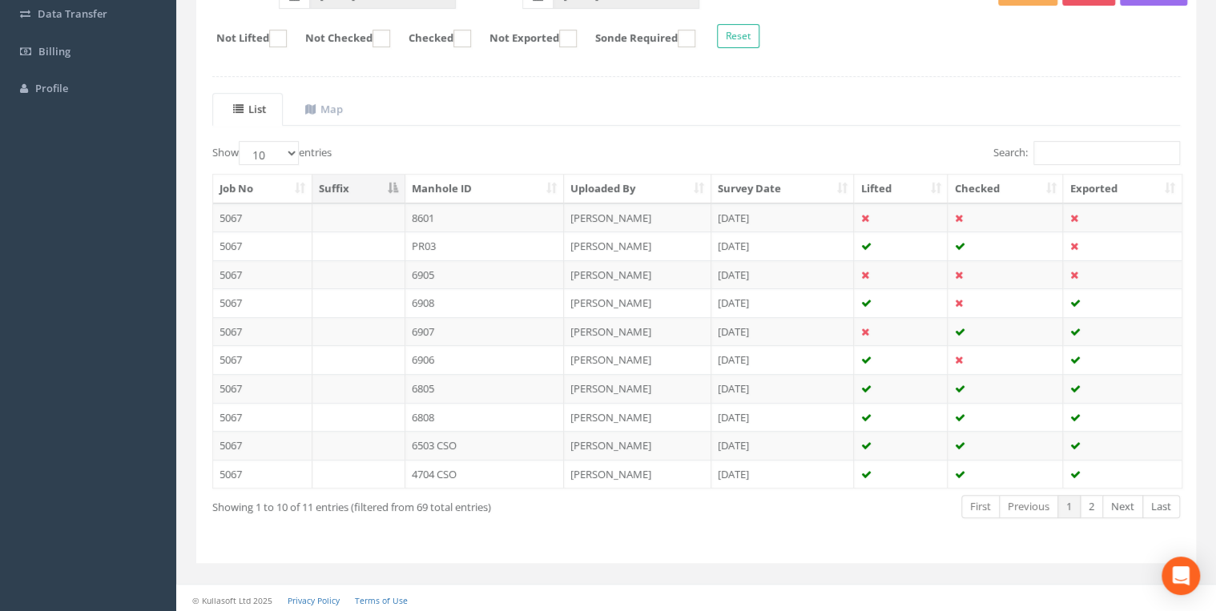
click at [883, 93] on ul "List Map" at bounding box center [696, 109] width 968 height 33
click at [333, 99] on link "Map" at bounding box center [321, 109] width 75 height 33
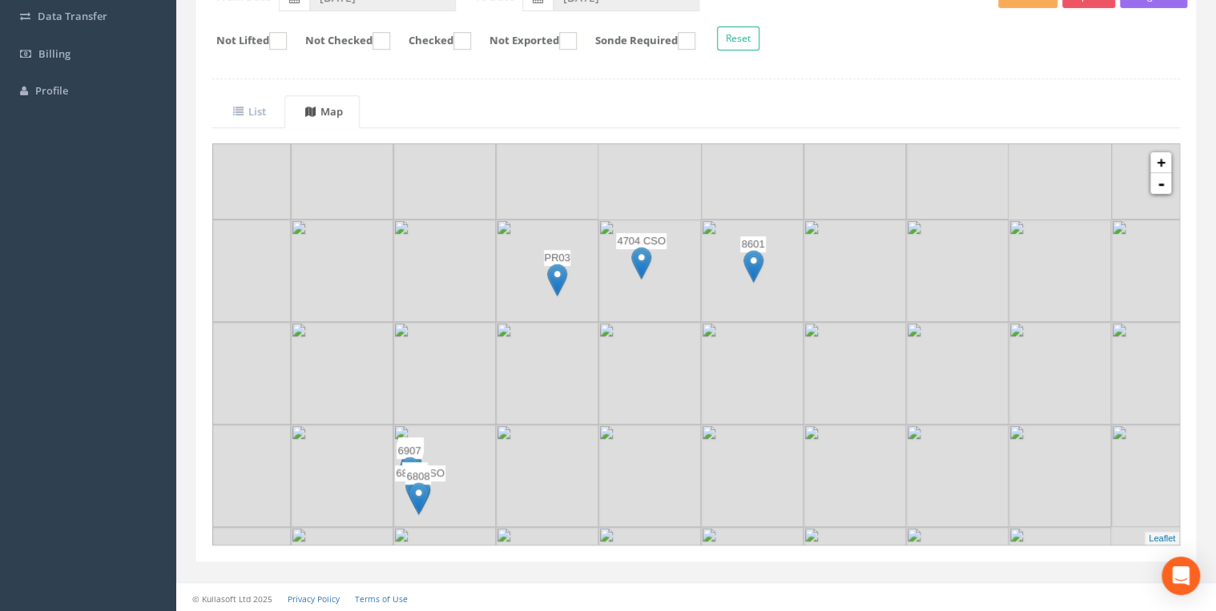
drag, startPoint x: 778, startPoint y: 354, endPoint x: 666, endPoint y: 453, distance: 149.2
click at [666, 453] on img at bounding box center [649, 476] width 103 height 103
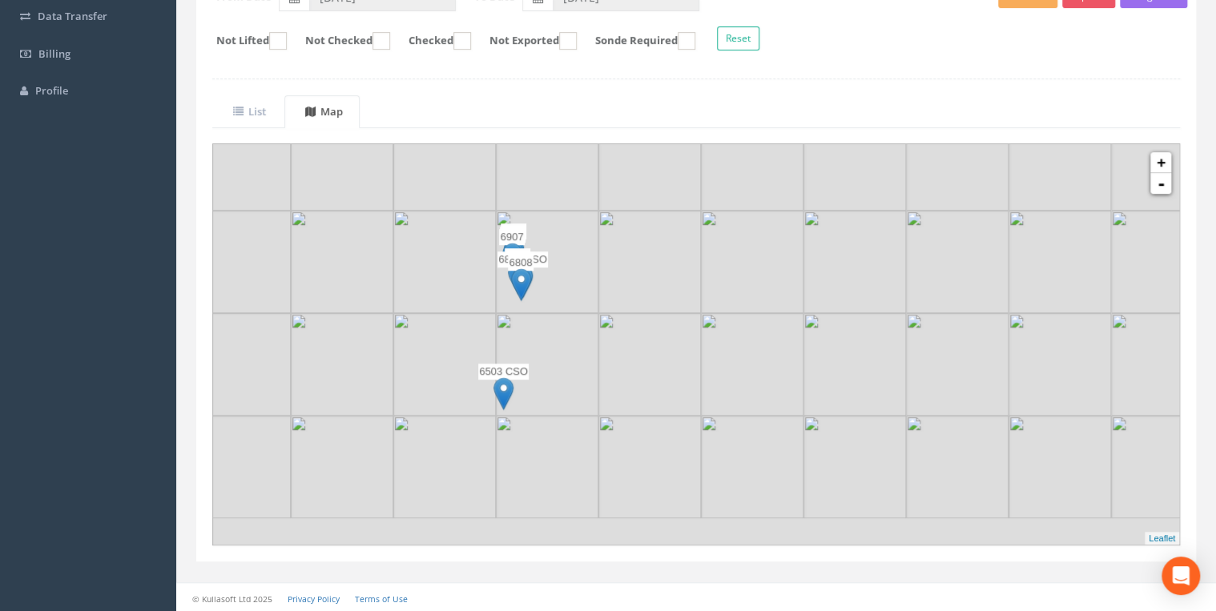
drag, startPoint x: 650, startPoint y: 359, endPoint x: 756, endPoint y: 147, distance: 236.8
click at [753, 135] on div "List Map Show 10 25 50 100 entries Search: Job No Suffix Manhole ID Uploaded By…" at bounding box center [696, 320] width 968 height 450
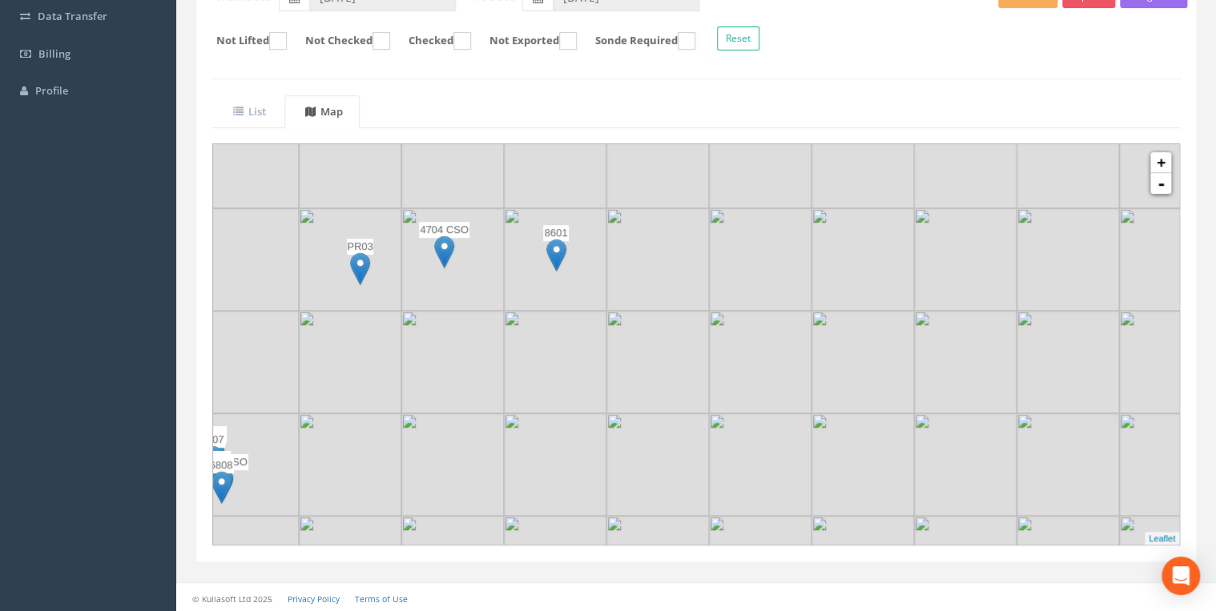
drag, startPoint x: 818, startPoint y: 252, endPoint x: 518, endPoint y: 465, distance: 367.2
click at [518, 465] on img at bounding box center [555, 464] width 103 height 103
click at [1163, 158] on link "+" at bounding box center [1160, 162] width 21 height 21
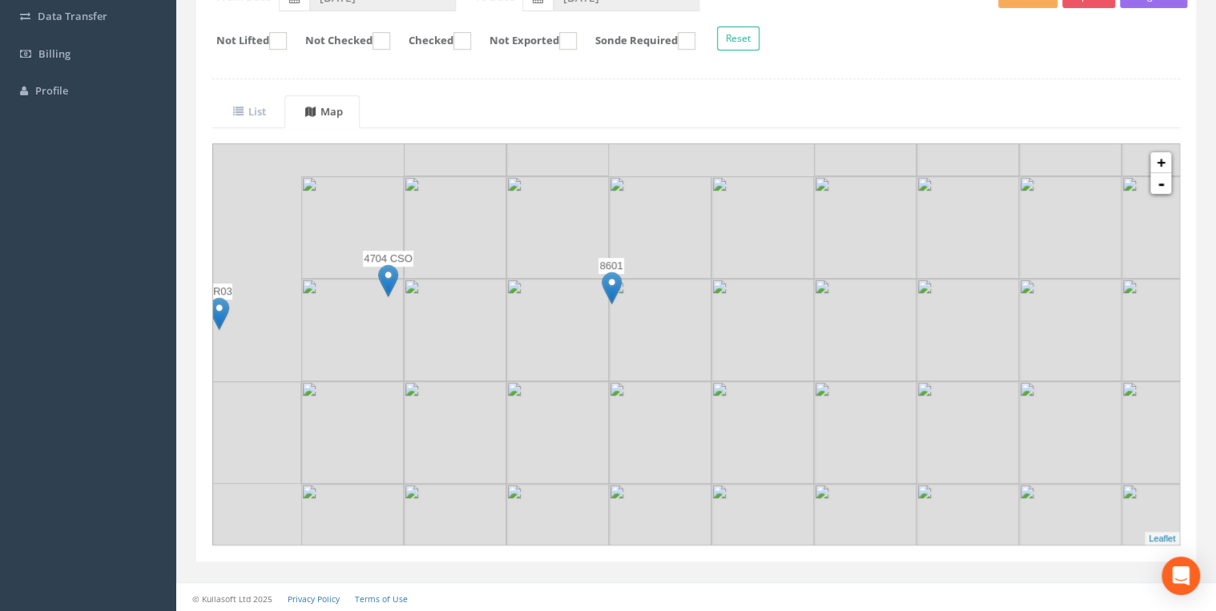
drag, startPoint x: 650, startPoint y: 324, endPoint x: 851, endPoint y: 434, distance: 229.4
click at [851, 434] on img at bounding box center [865, 432] width 103 height 103
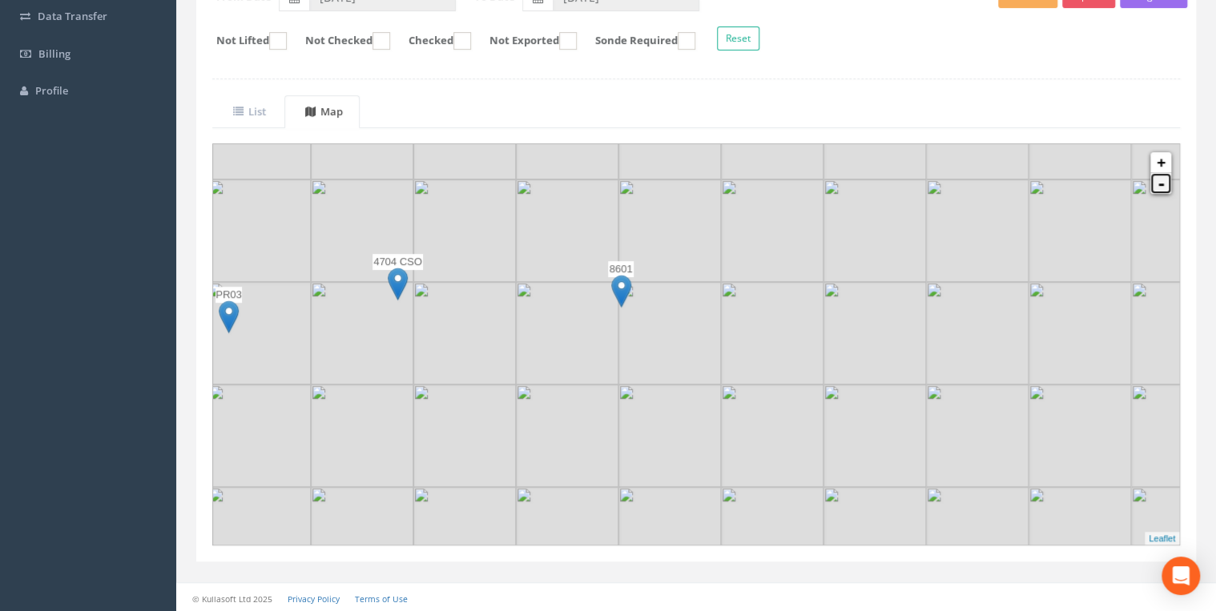
click at [1158, 173] on link "-" at bounding box center [1160, 183] width 21 height 21
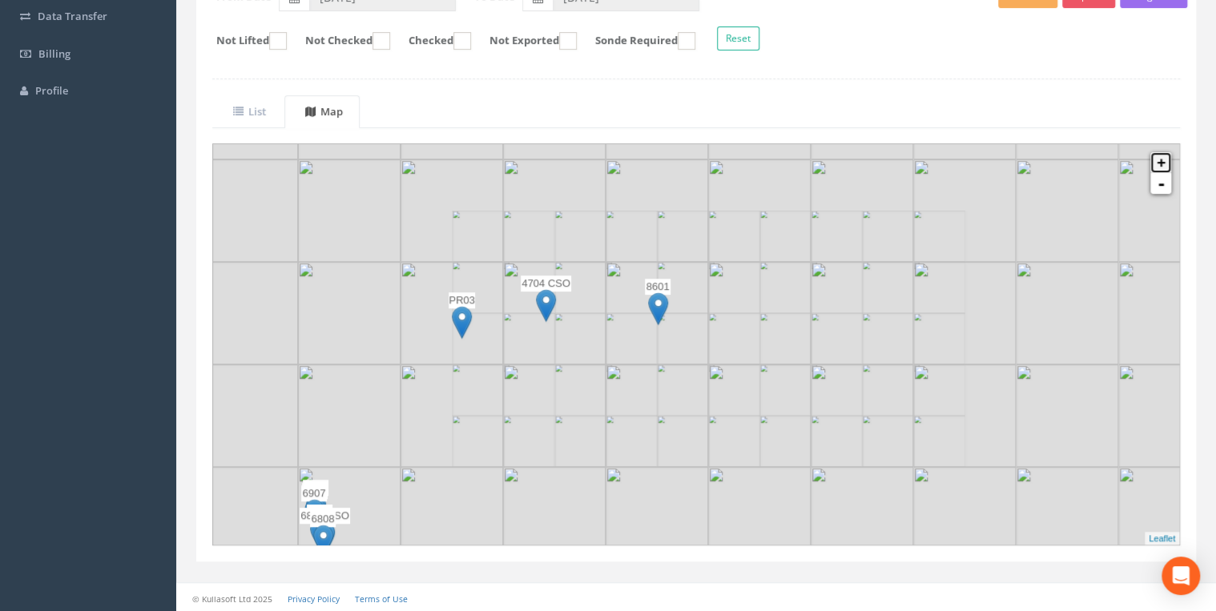
click at [1158, 160] on link "+" at bounding box center [1160, 162] width 21 height 21
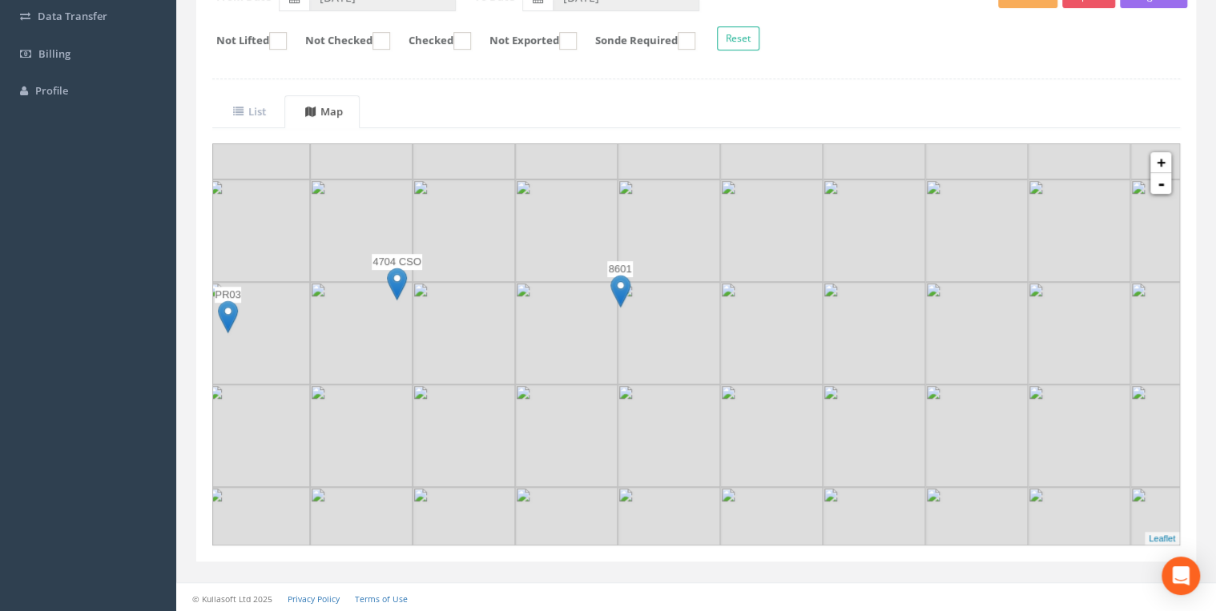
click at [620, 291] on img at bounding box center [620, 291] width 20 height 33
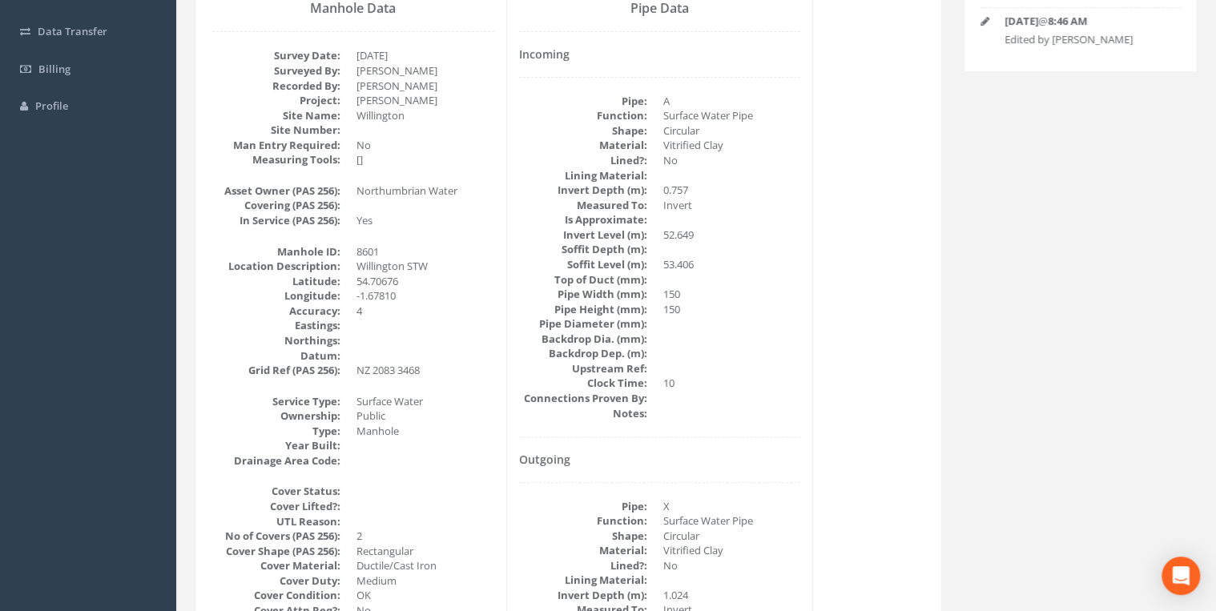
scroll to position [4, 0]
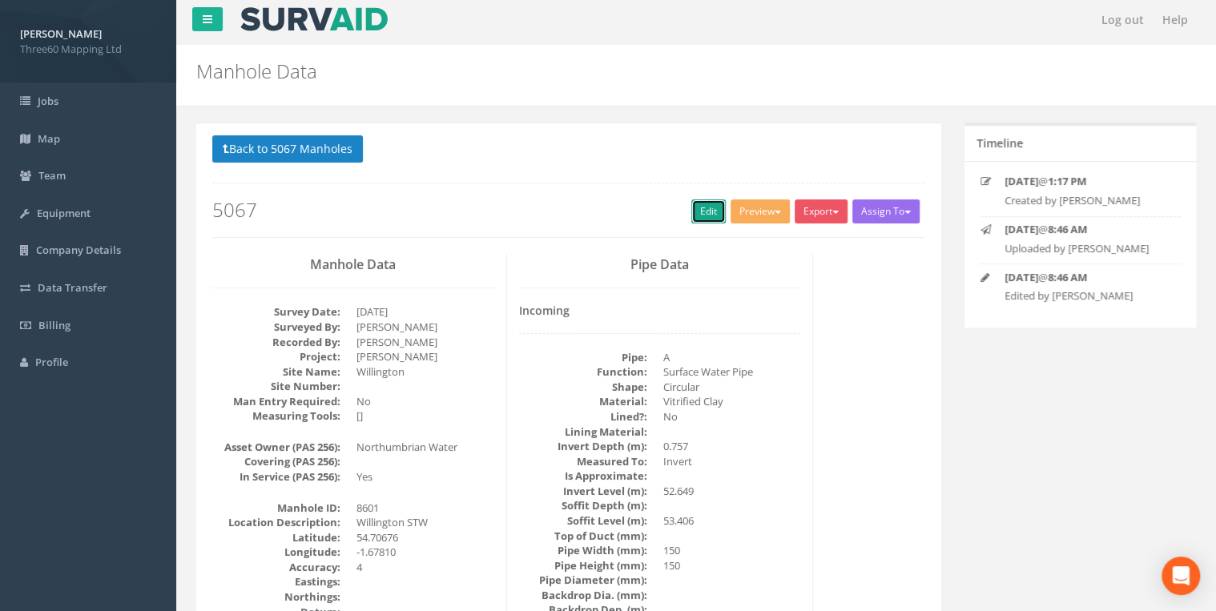
click at [692, 211] on link "Edit" at bounding box center [708, 211] width 34 height 24
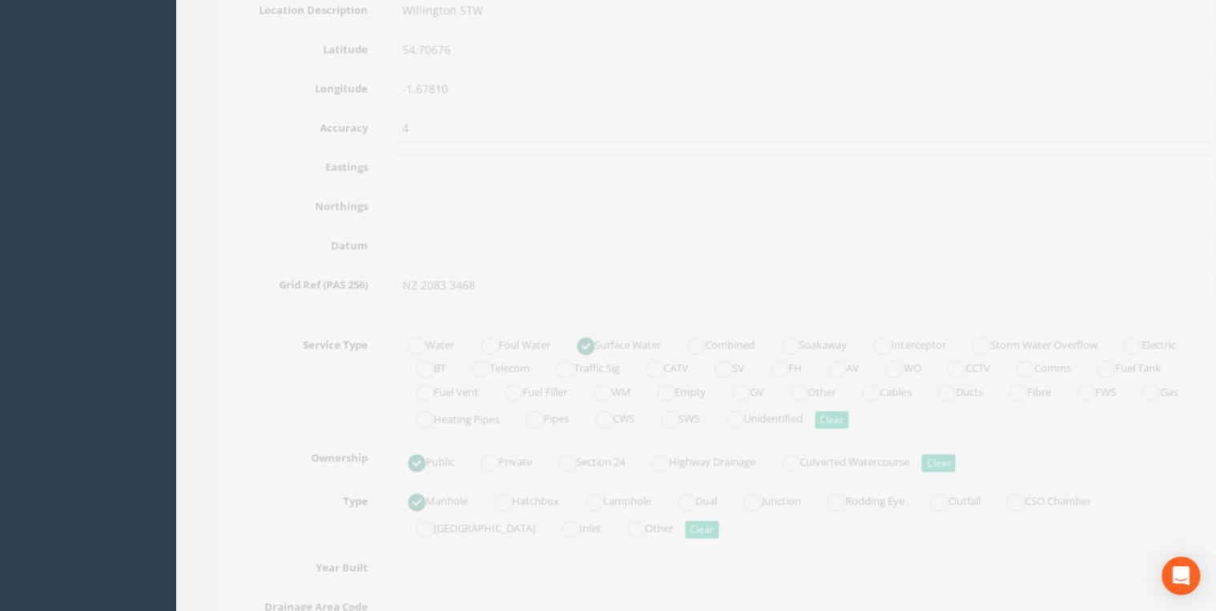
scroll to position [688, 0]
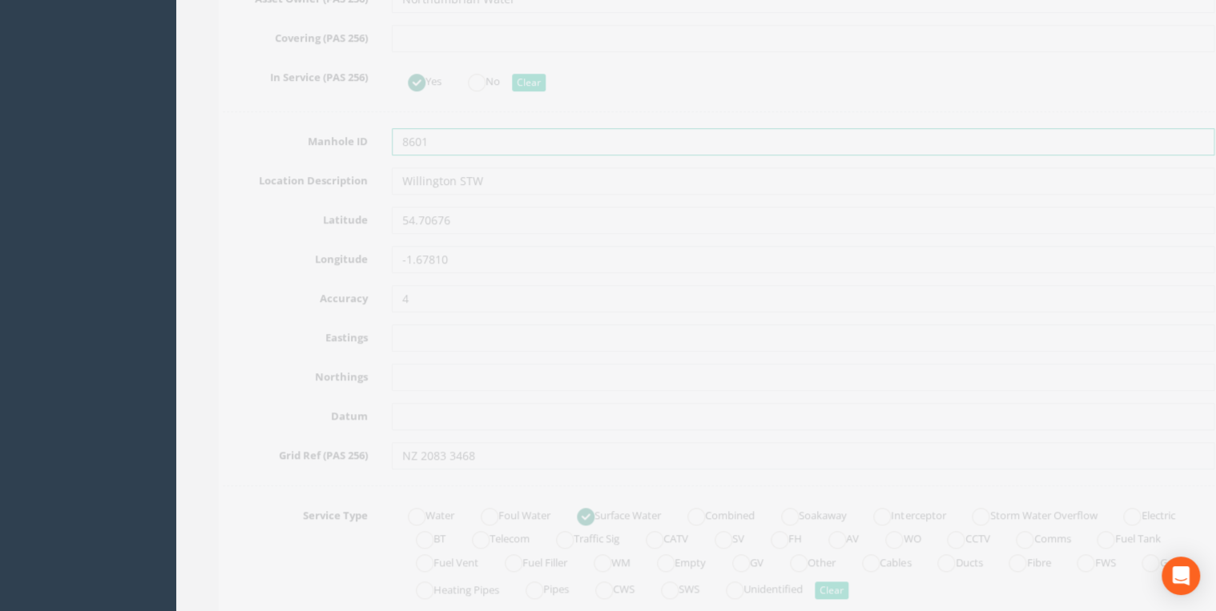
click at [378, 140] on input "8601" at bounding box center [780, 141] width 823 height 27
type input "NZ20348601"
click at [458, 141] on input "NZ20348601" at bounding box center [780, 141] width 823 height 27
click at [393, 249] on input "text" at bounding box center [780, 253] width 823 height 27
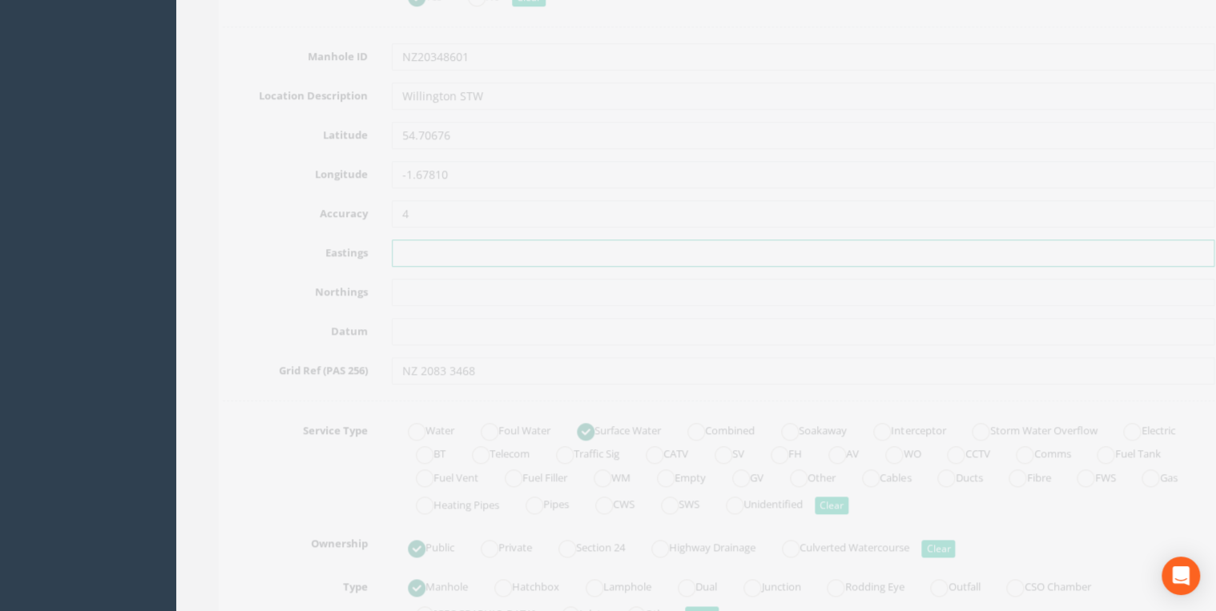
click at [381, 240] on input "text" at bounding box center [780, 253] width 823 height 27
paste input "420842.077"
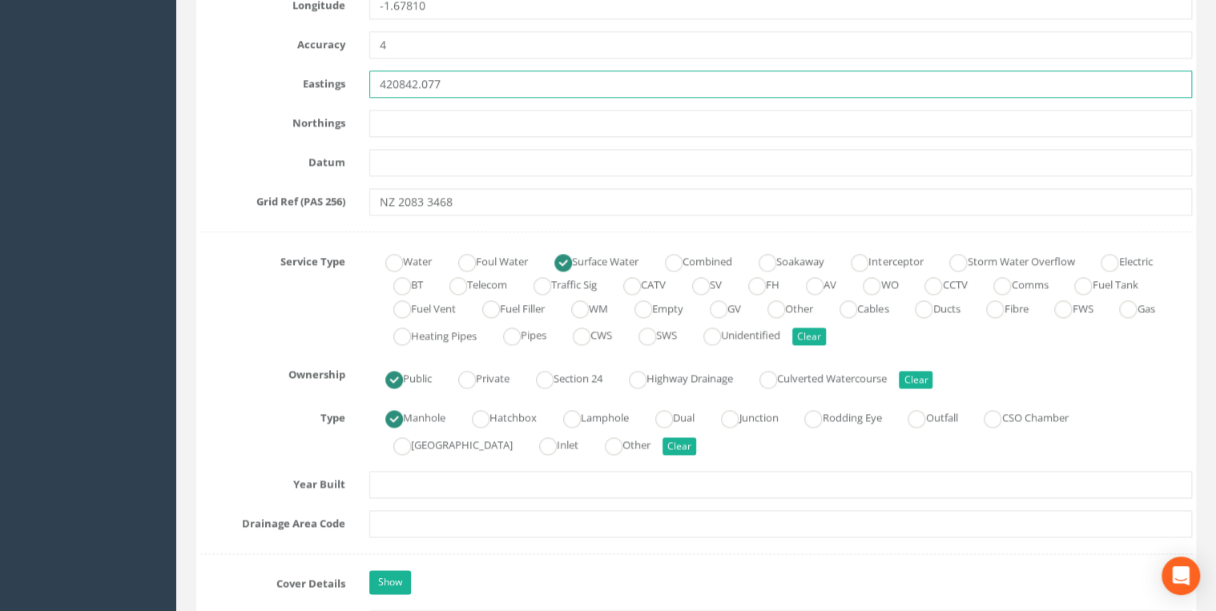
scroll to position [859, 0]
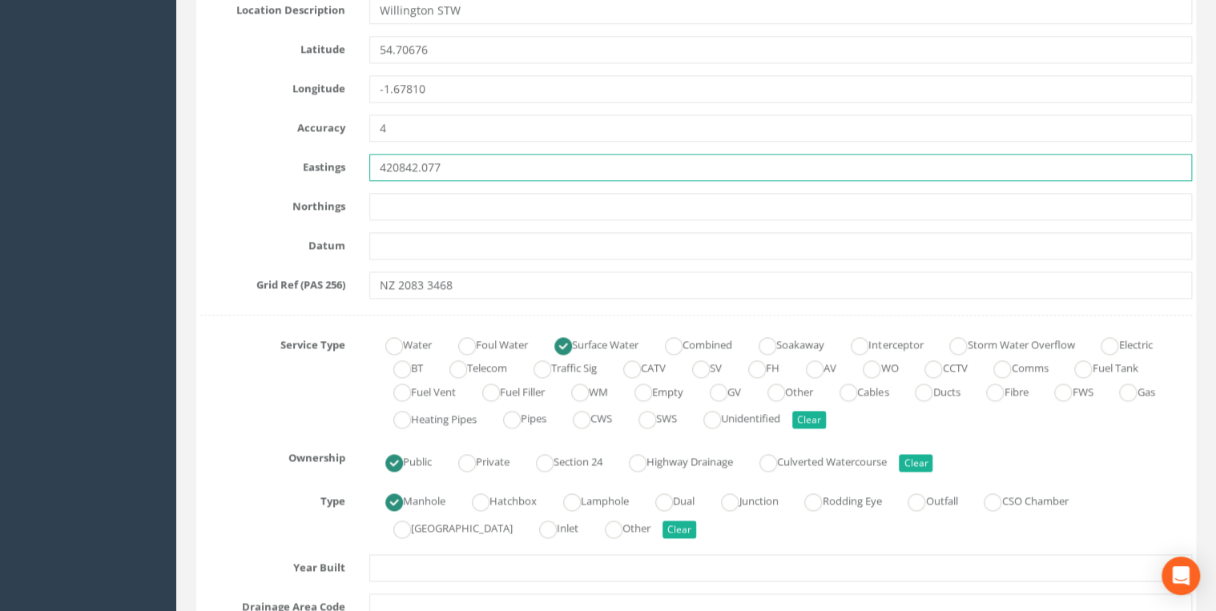
type input "420842.077"
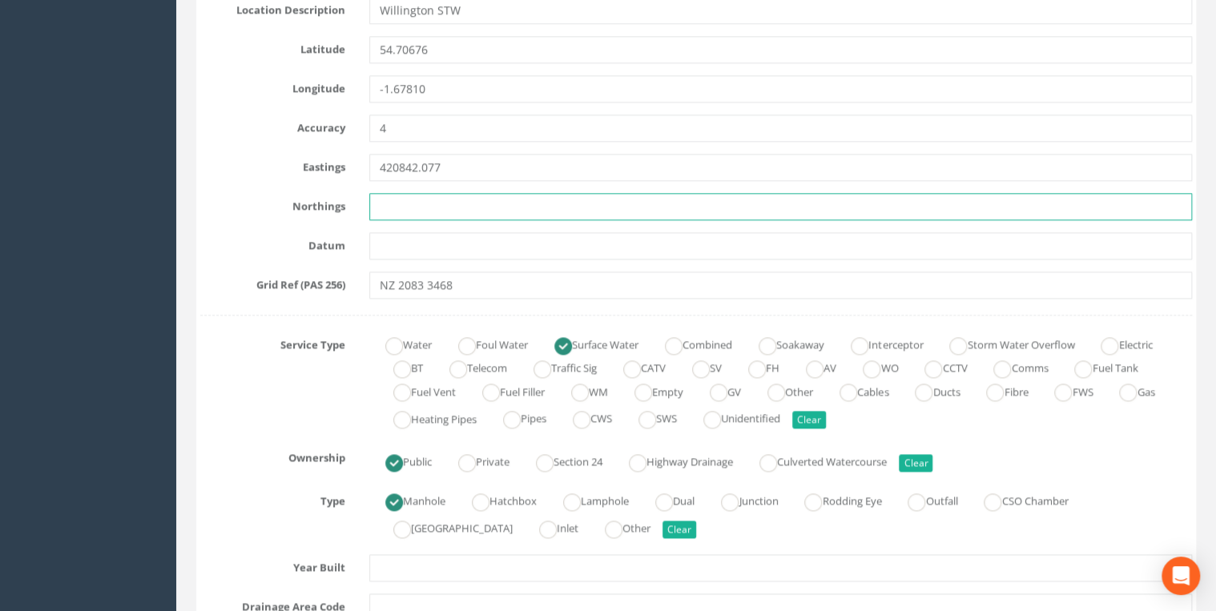
click at [409, 216] on input "text" at bounding box center [780, 206] width 823 height 27
paste input "534684.555"
type input "534684.555"
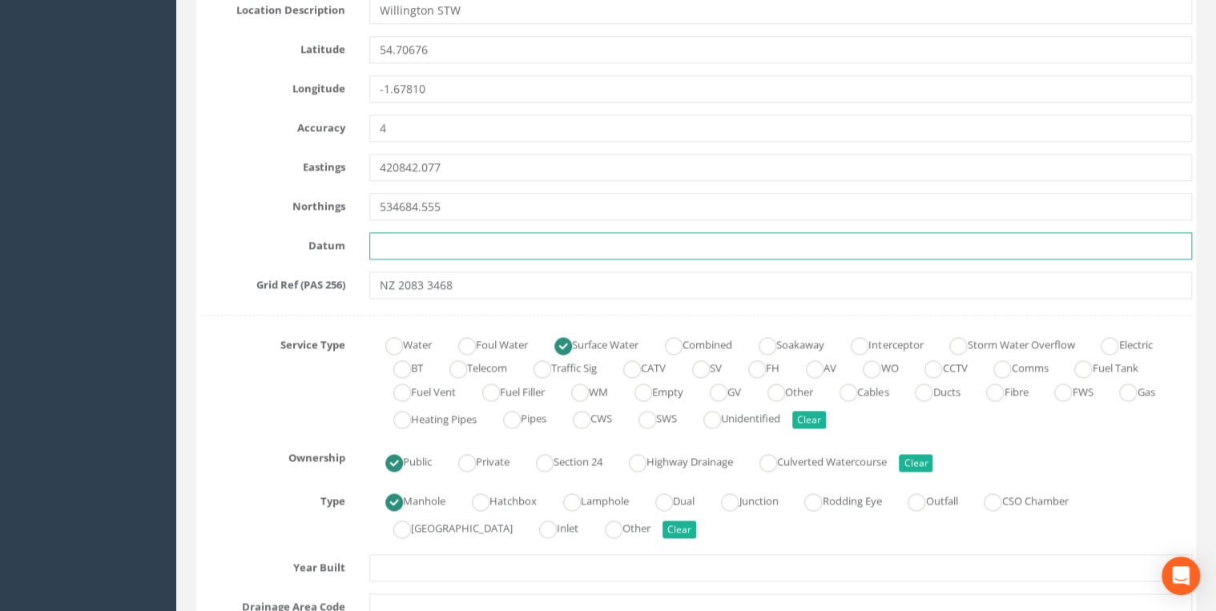
click at [528, 245] on input "text" at bounding box center [780, 245] width 823 height 27
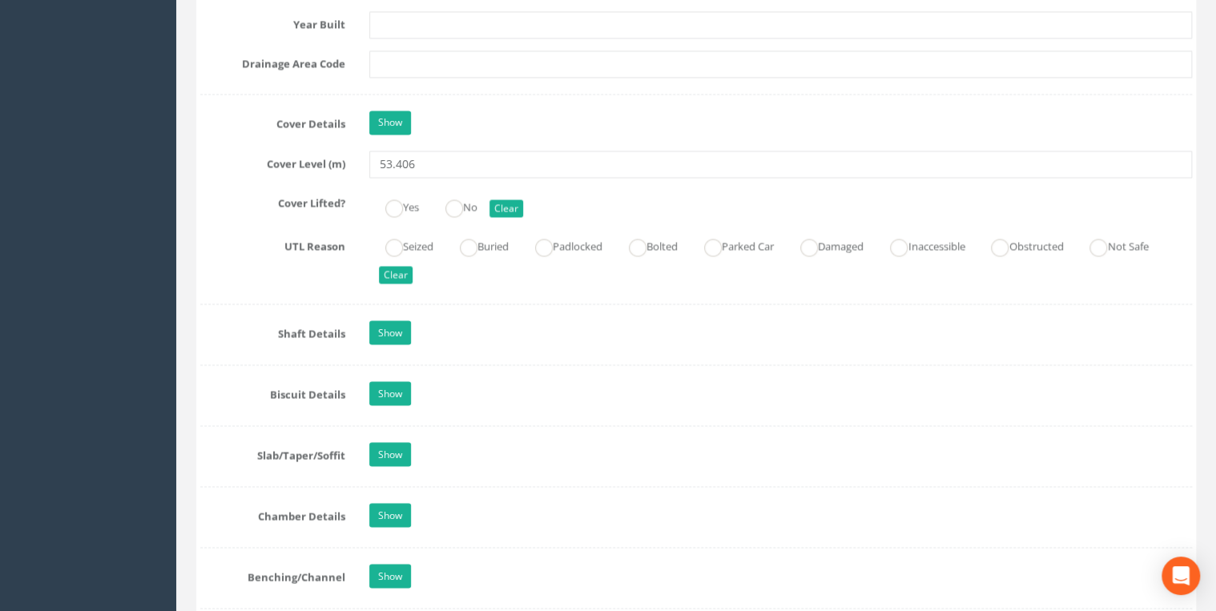
scroll to position [1542, 0]
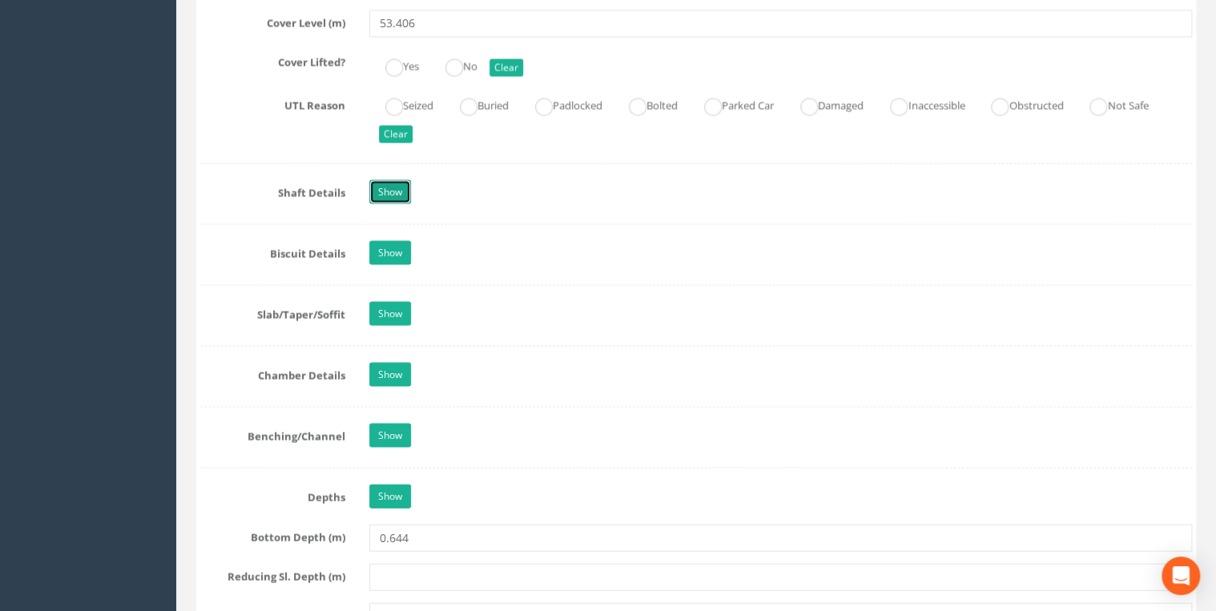
click at [401, 182] on link "Show" at bounding box center [390, 192] width 42 height 24
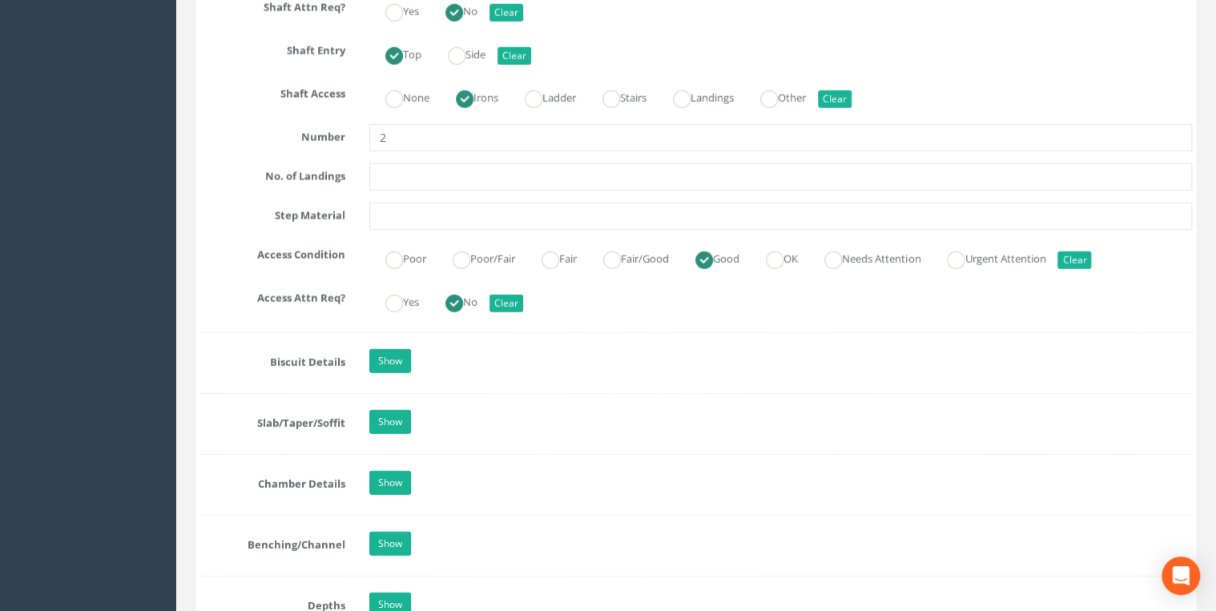
scroll to position [2311, 0]
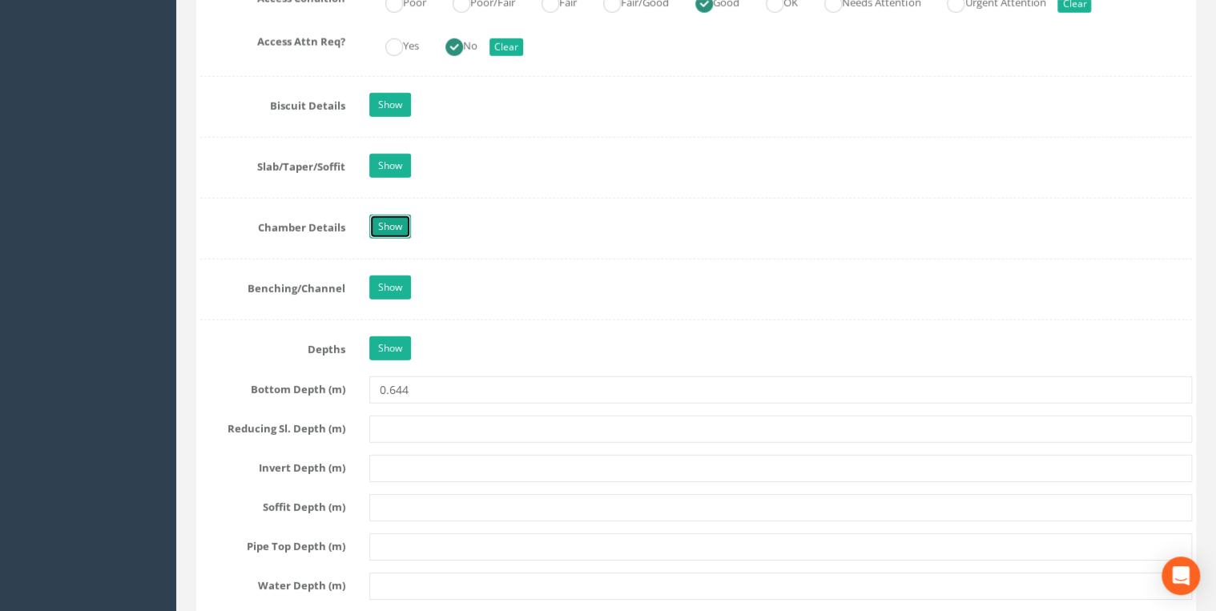
click at [402, 215] on link "Show" at bounding box center [390, 227] width 42 height 24
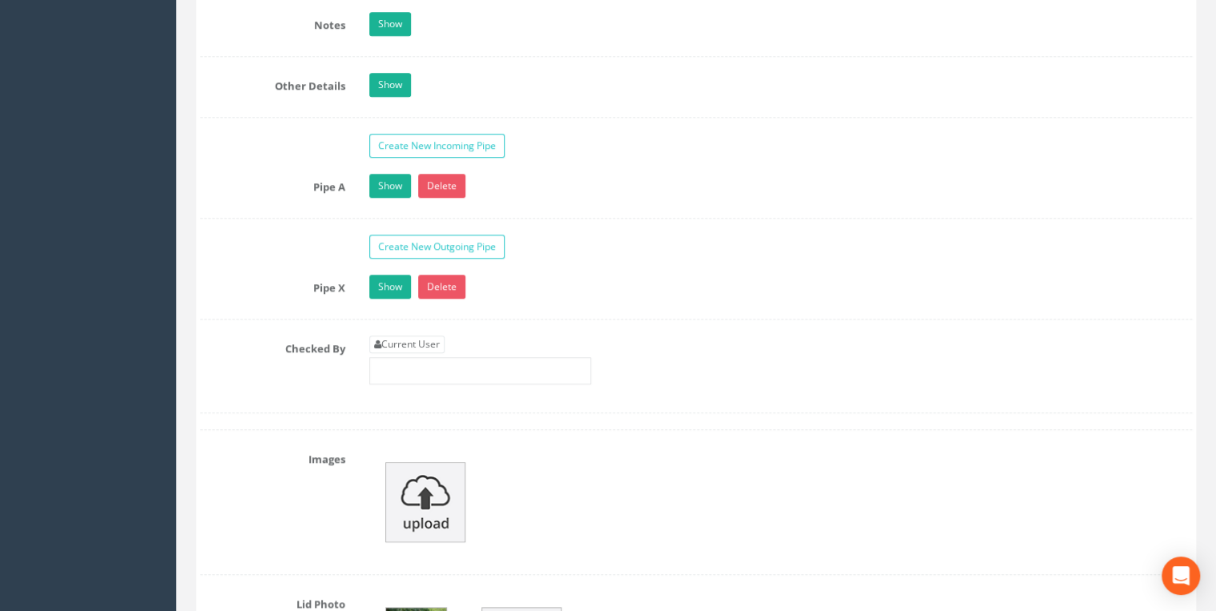
scroll to position [3593, 0]
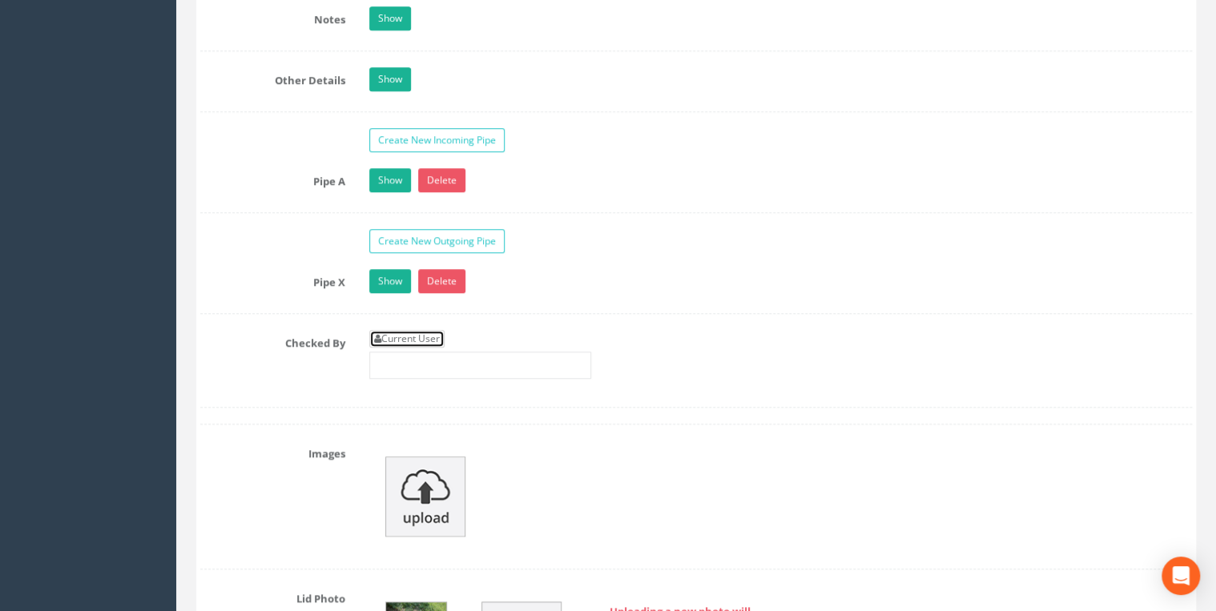
click at [445, 330] on link "Current User" at bounding box center [406, 339] width 75 height 18
type input "[PERSON_NAME]"
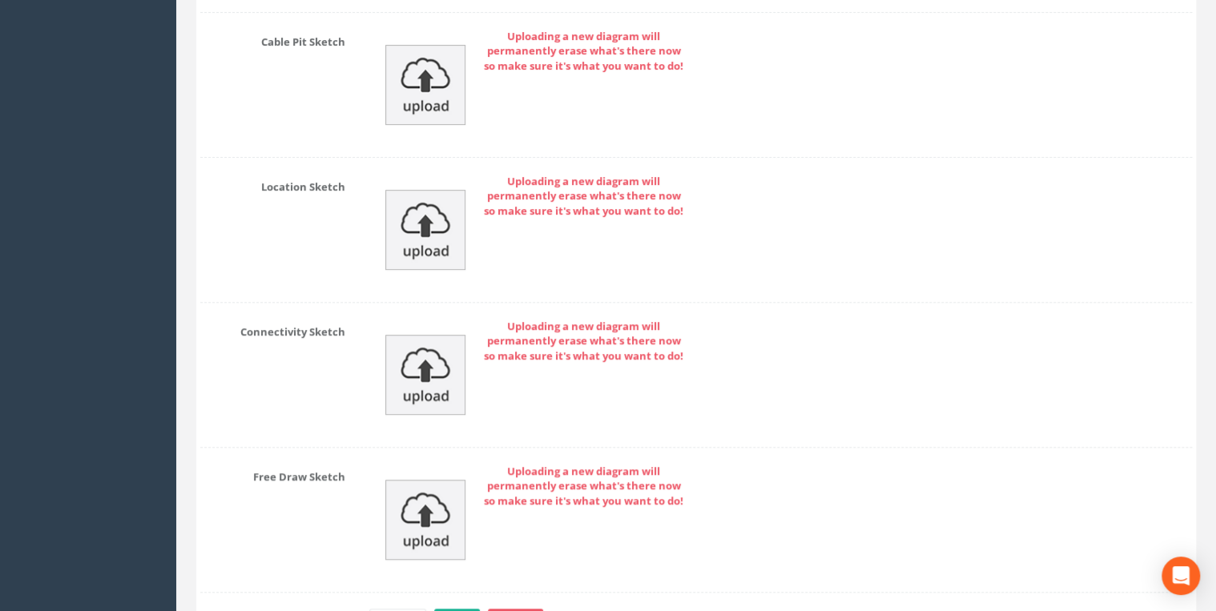
scroll to position [6418, 0]
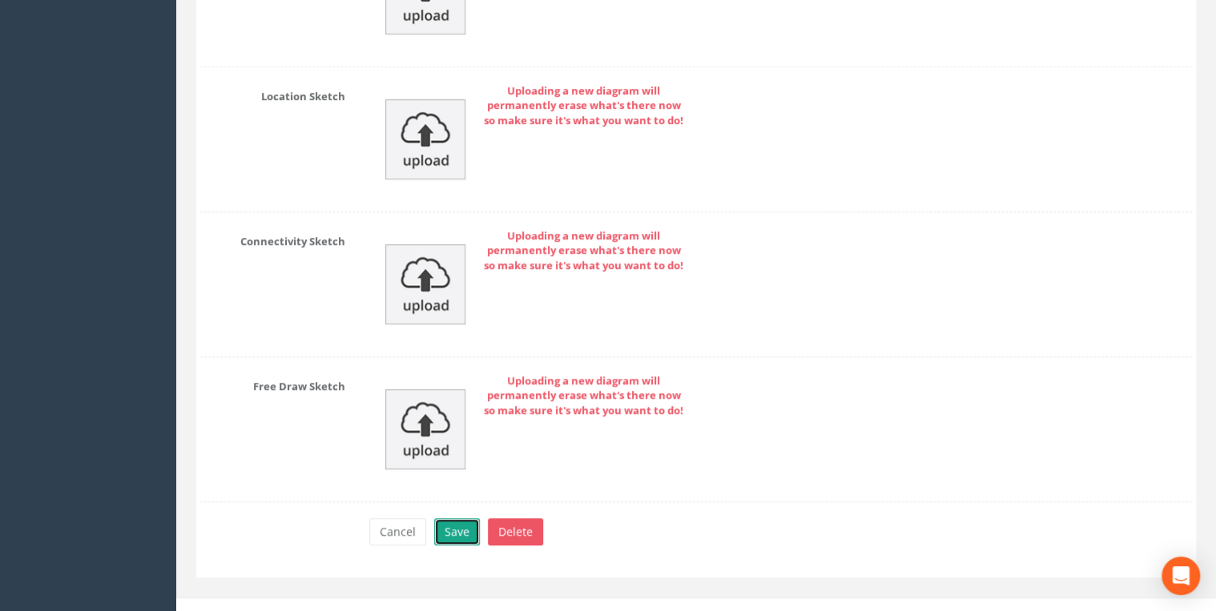
click at [461, 518] on button "Save" at bounding box center [457, 531] width 46 height 27
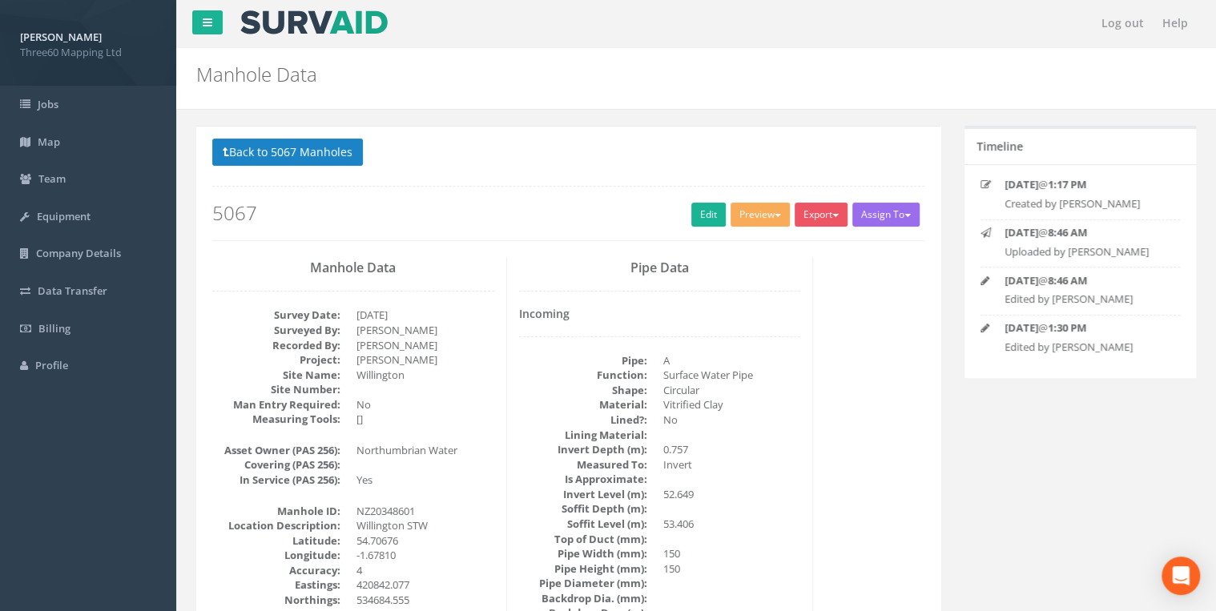
scroll to position [0, 0]
click at [818, 216] on button "Export" at bounding box center [821, 215] width 53 height 24
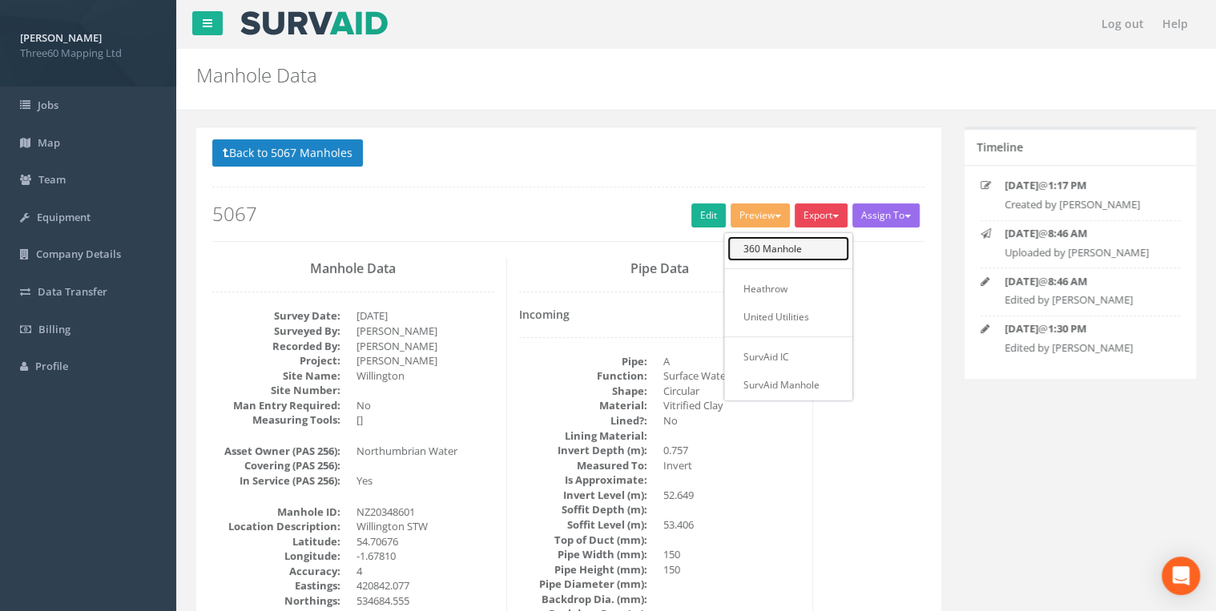
click at [785, 248] on link "360 Manhole" at bounding box center [788, 248] width 122 height 25
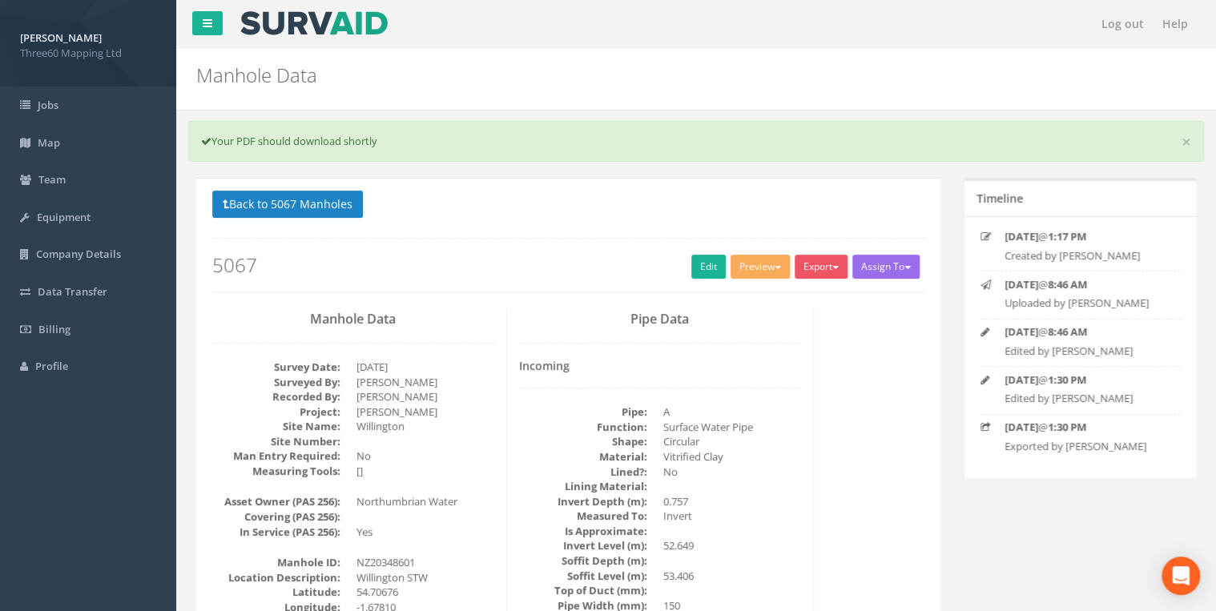
click at [445, 61] on div "Manhole Data Manholes for Job 5067" at bounding box center [610, 71] width 853 height 45
click at [359, 210] on button "Back to 5067 Manholes" at bounding box center [287, 204] width 151 height 27
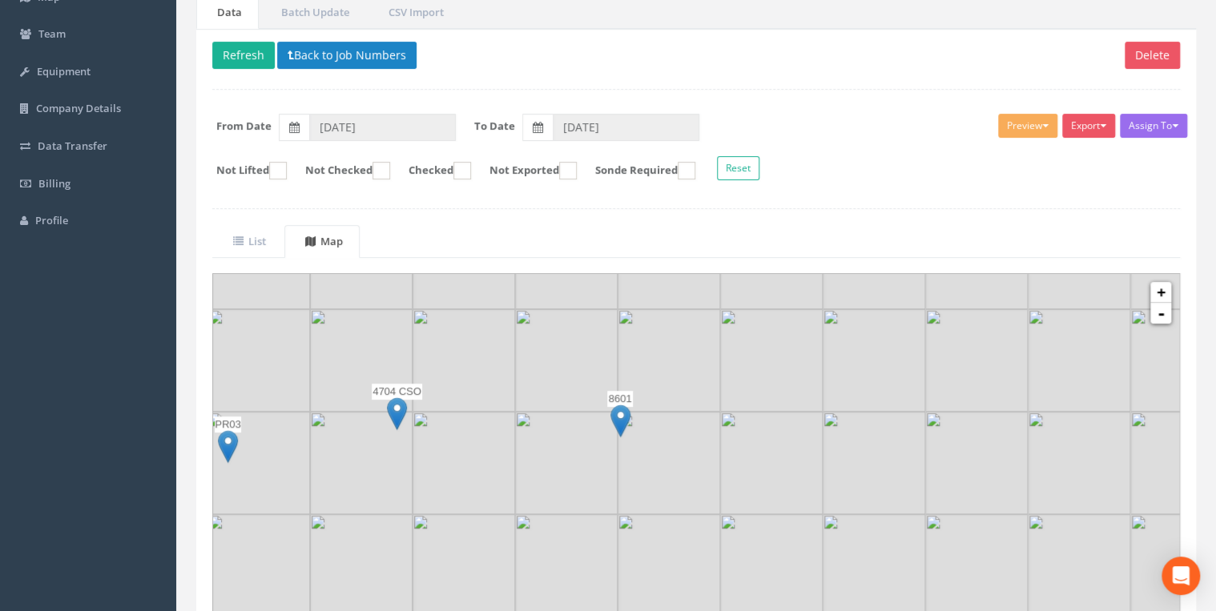
scroll to position [276, 0]
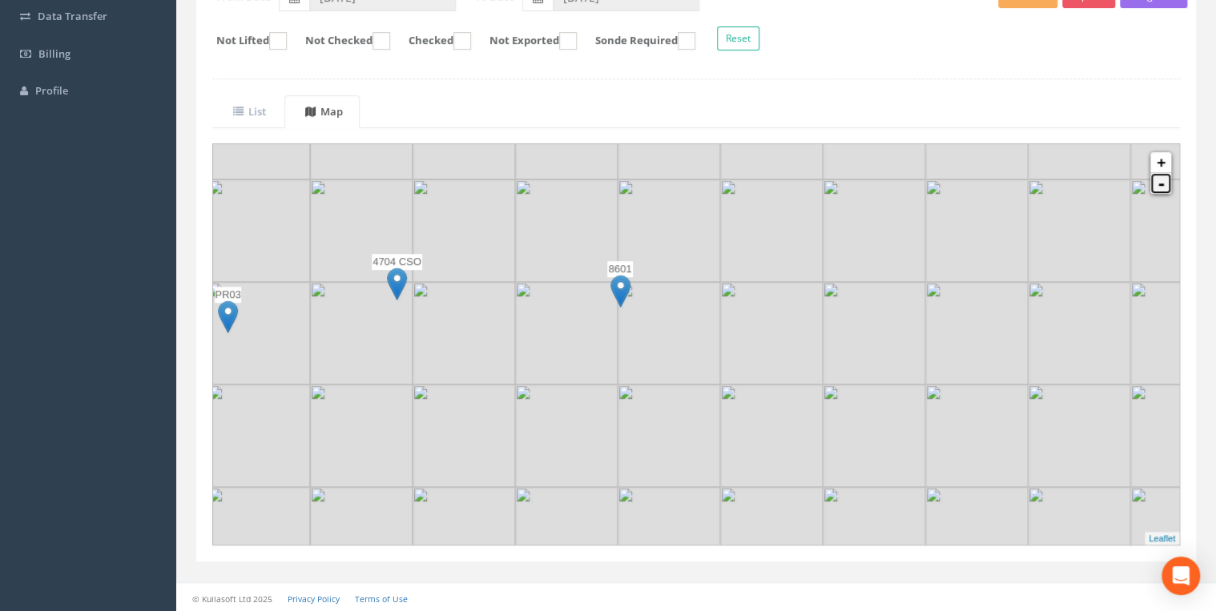
click at [1152, 188] on link "-" at bounding box center [1160, 183] width 21 height 21
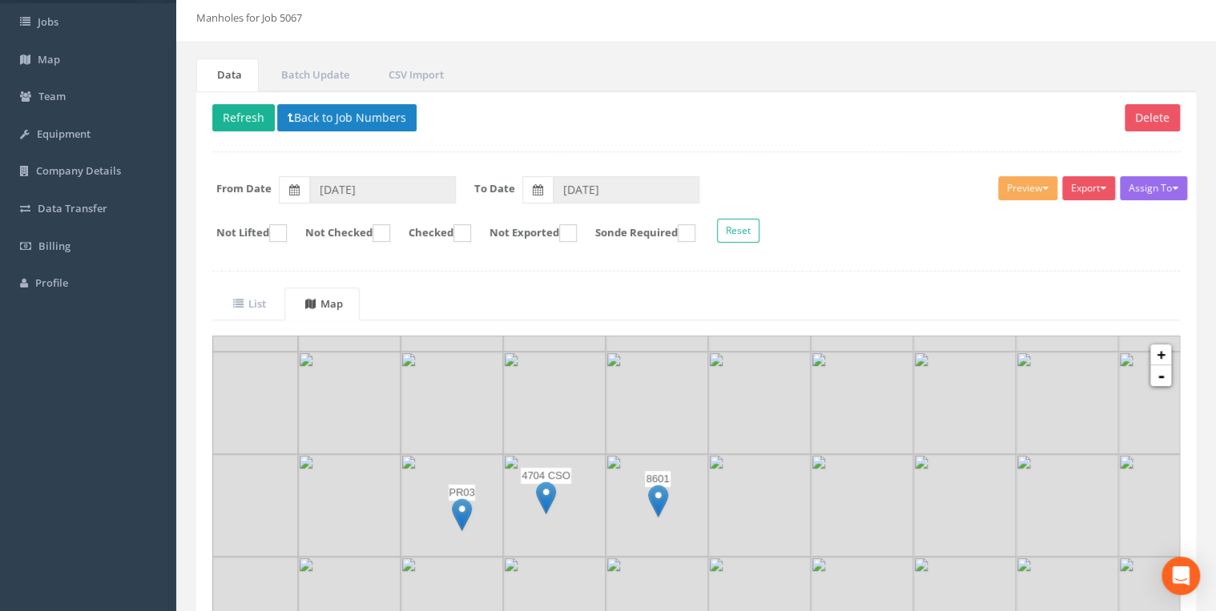
scroll to position [76, 0]
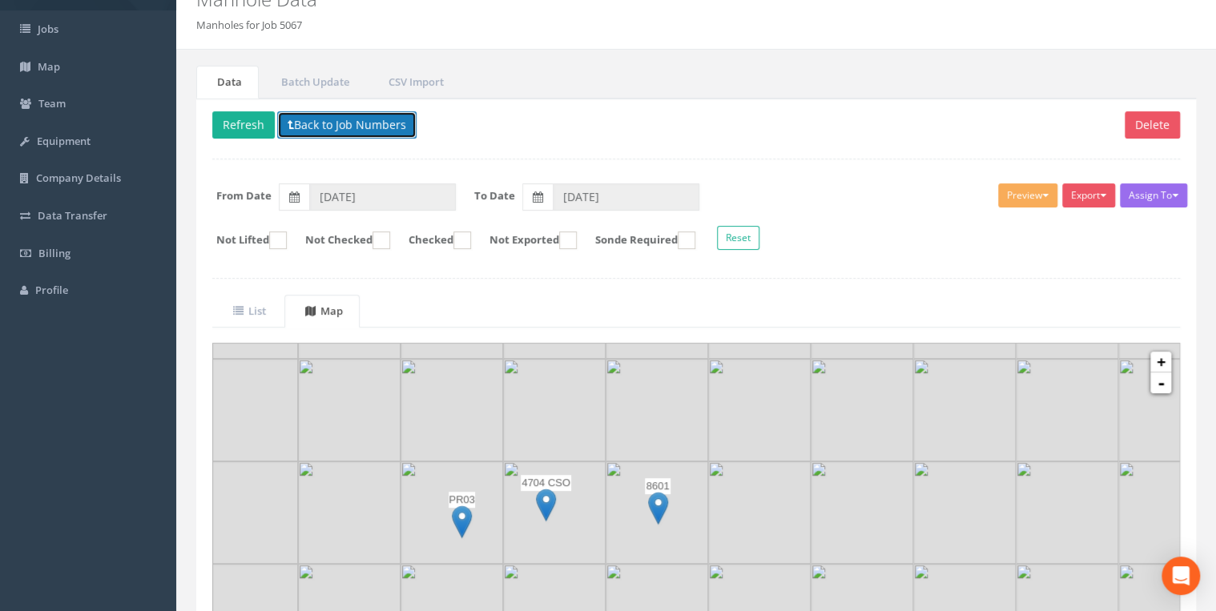
click at [324, 124] on button "Back to Job Numbers" at bounding box center [346, 124] width 139 height 27
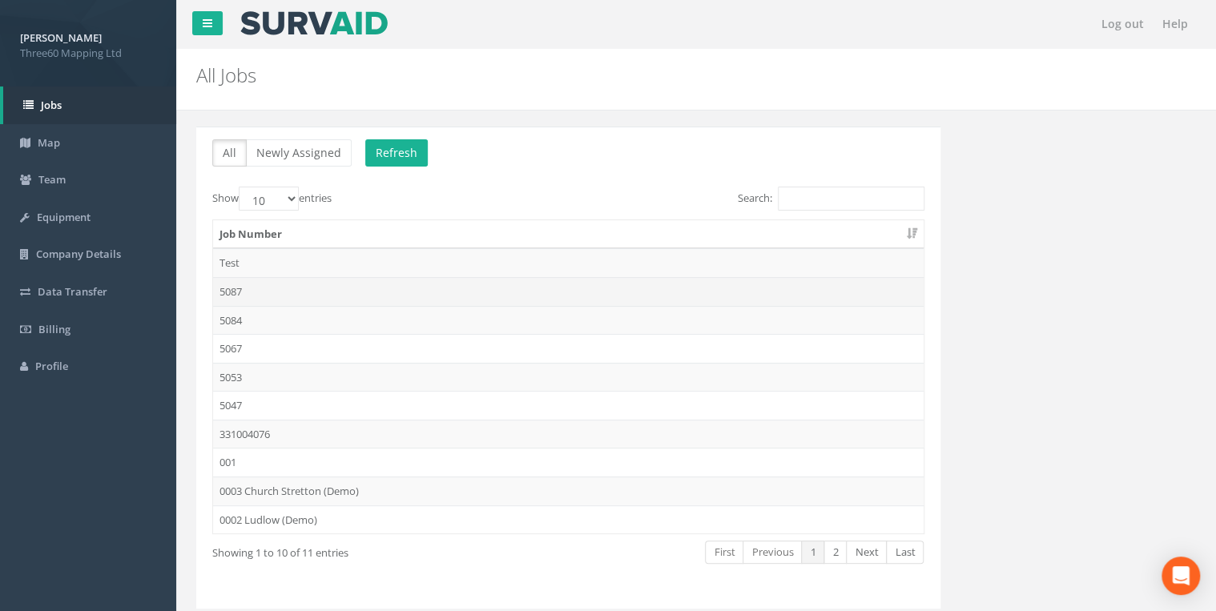
click at [227, 290] on td "5087" at bounding box center [568, 291] width 711 height 29
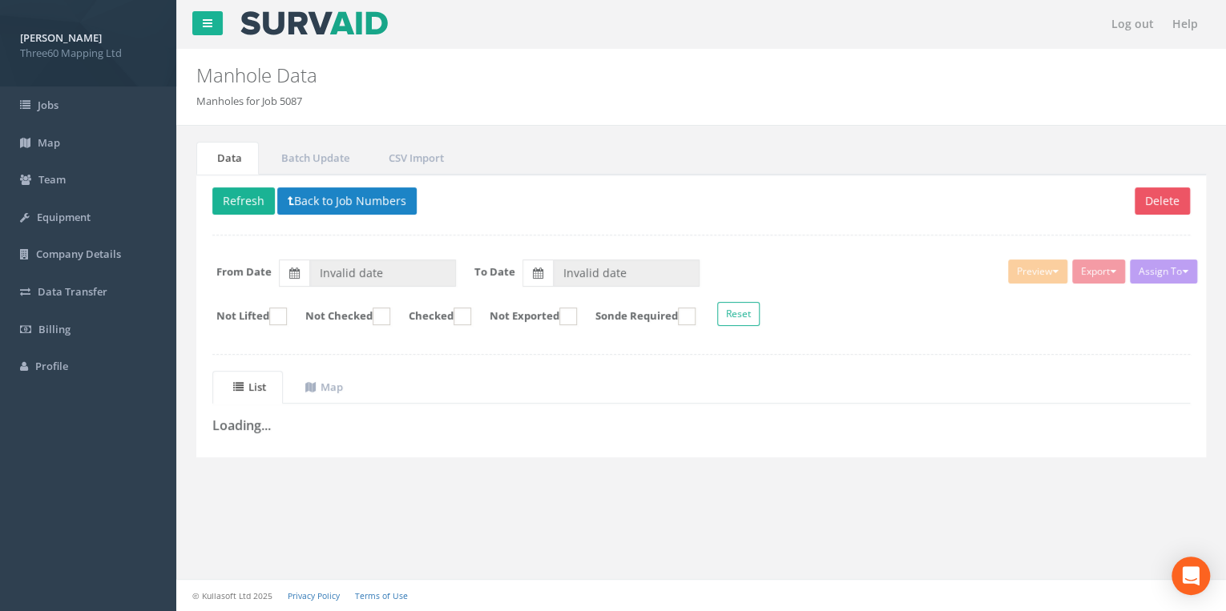
type input "26/08/2025"
type input "[DATE]"
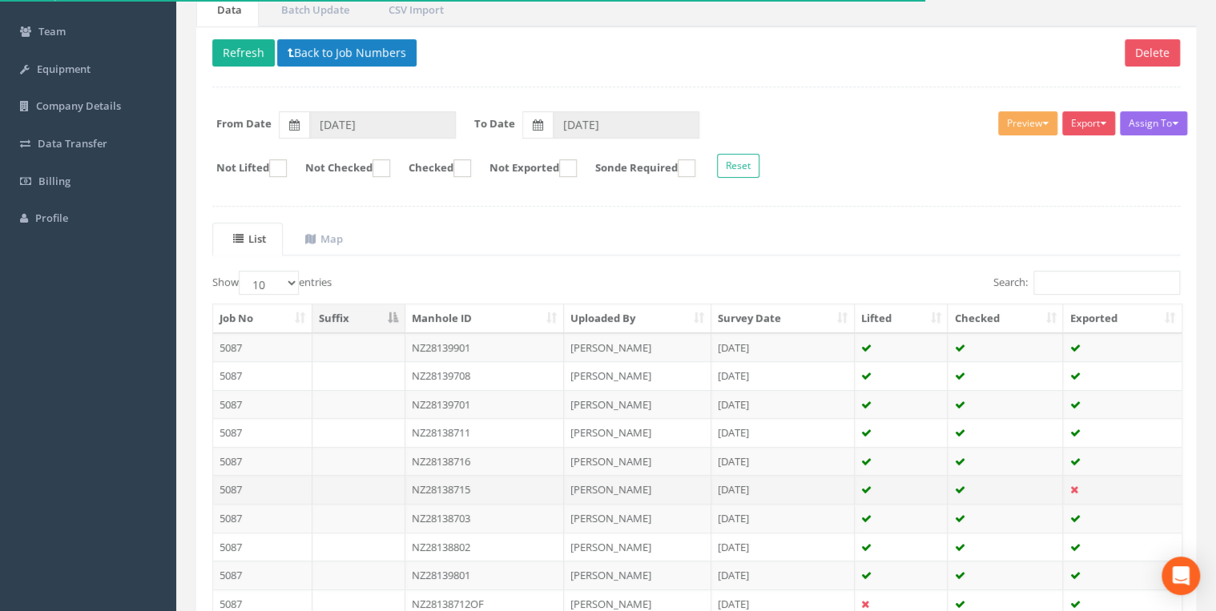
scroll to position [278, 0]
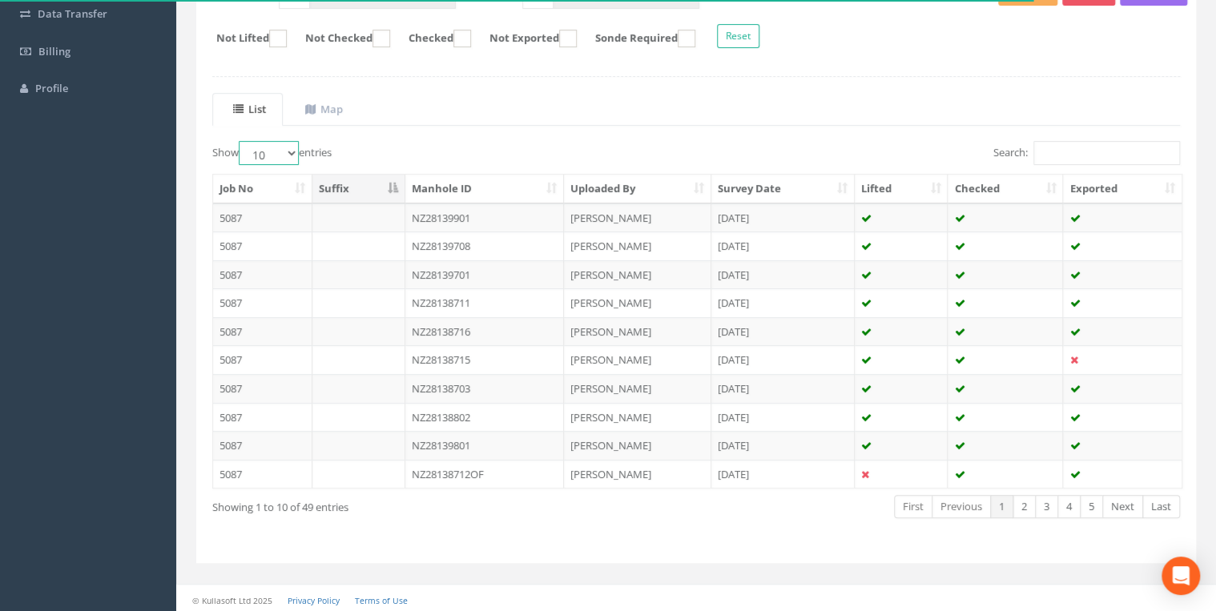
click at [284, 148] on select "10 25 50 100" at bounding box center [269, 153] width 60 height 24
select select "50"
click at [241, 141] on select "10 25 50 100" at bounding box center [269, 153] width 60 height 24
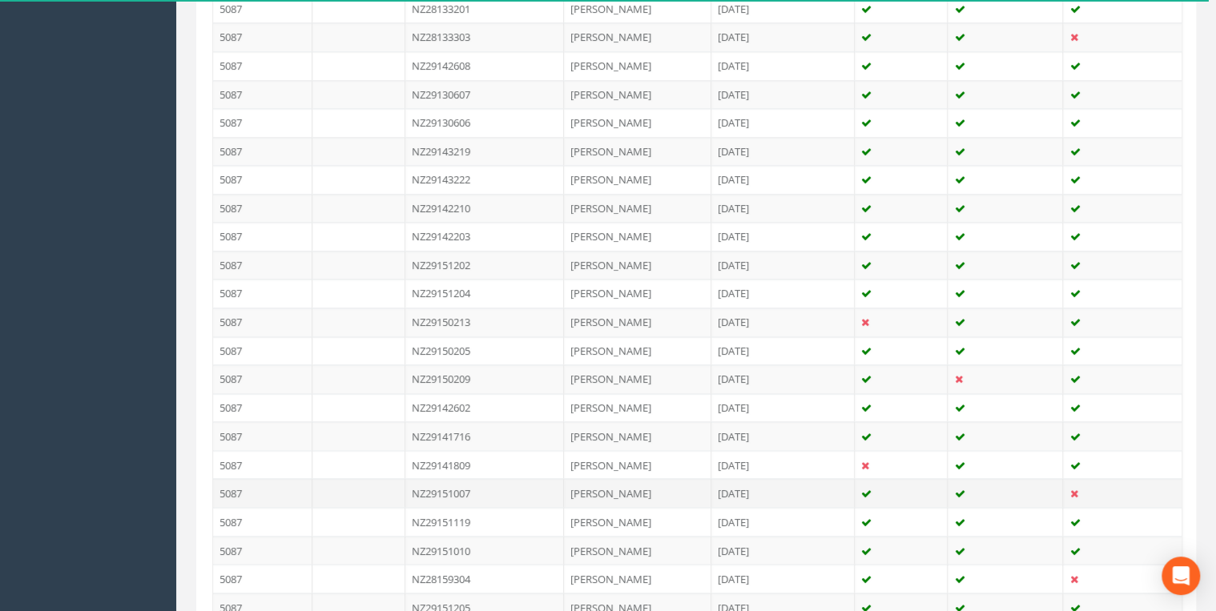
scroll to position [1383, 0]
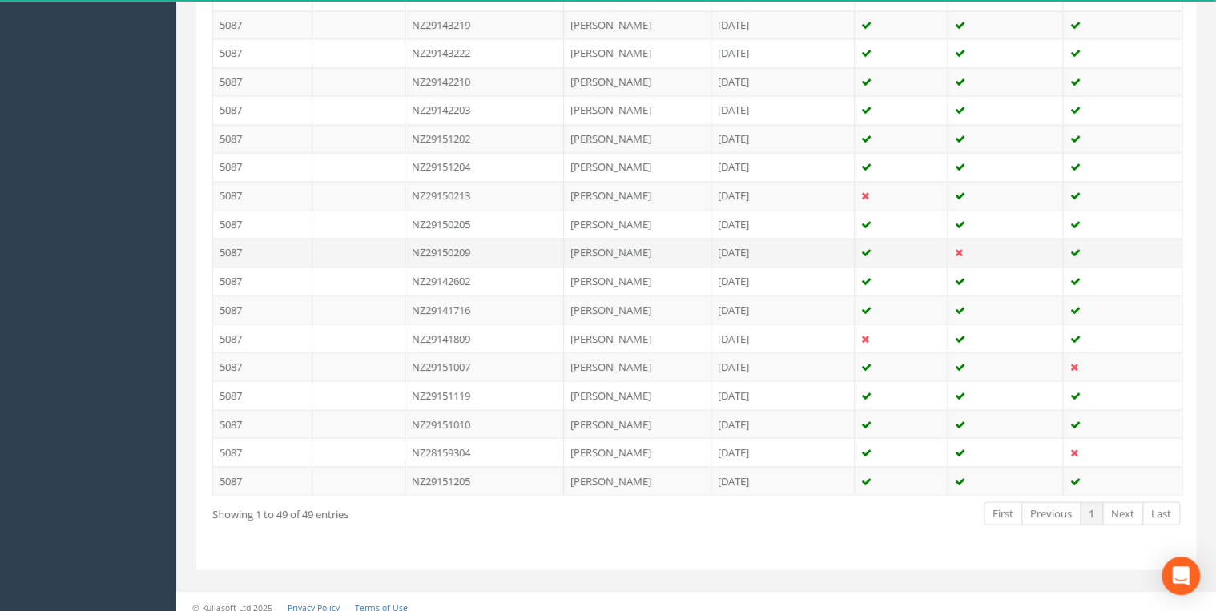
click at [481, 242] on td "NZ29150209" at bounding box center [484, 252] width 159 height 29
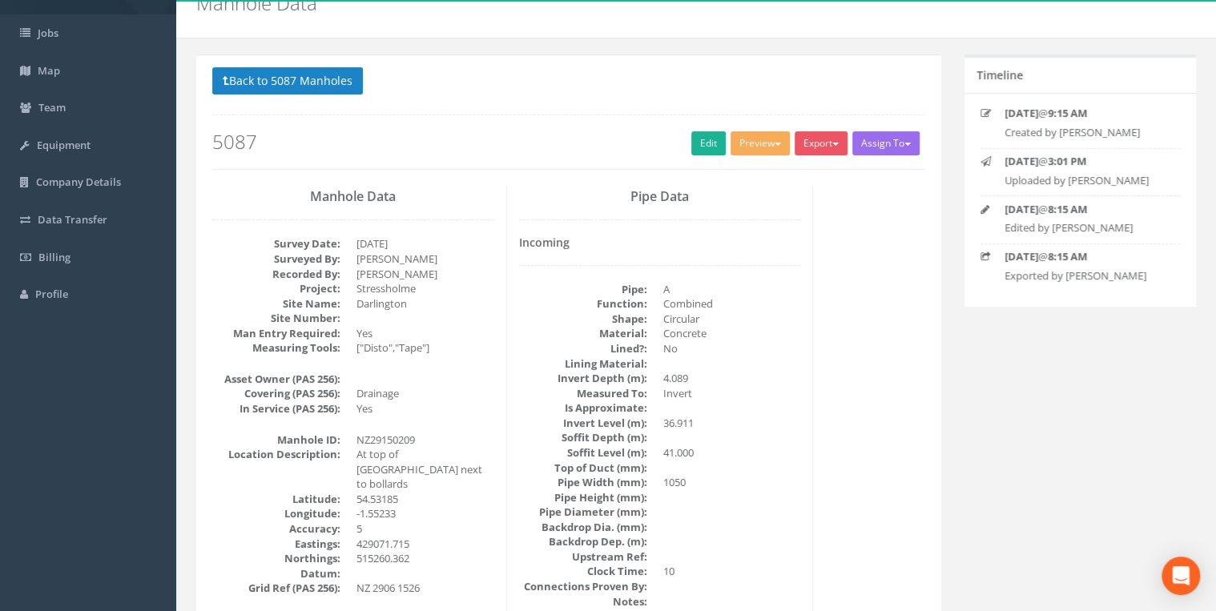
scroll to position [0, 0]
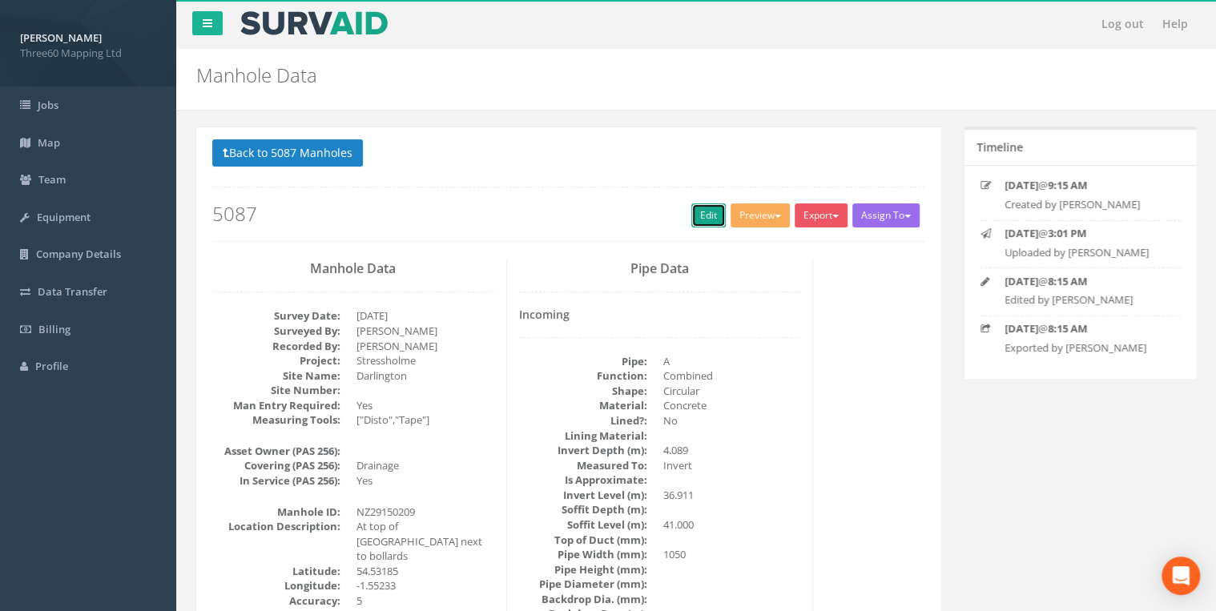
click at [705, 215] on link "Edit" at bounding box center [708, 215] width 34 height 24
